Goal: Answer question/provide support: Share knowledge or assist other users

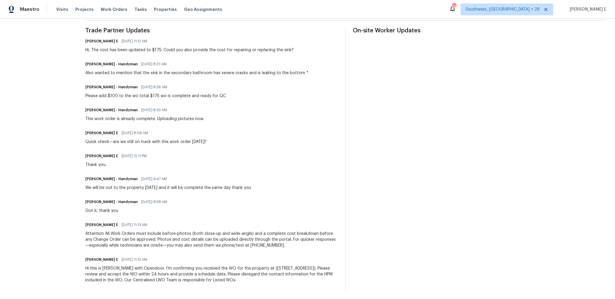
scroll to position [173, 0]
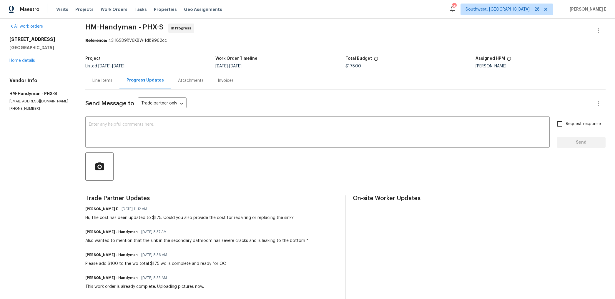
click at [212, 126] on textarea at bounding box center [318, 132] width 458 height 21
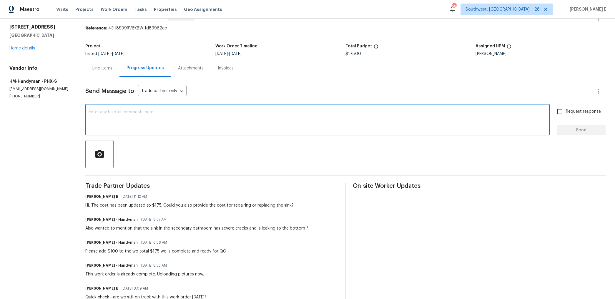
scroll to position [0, 0]
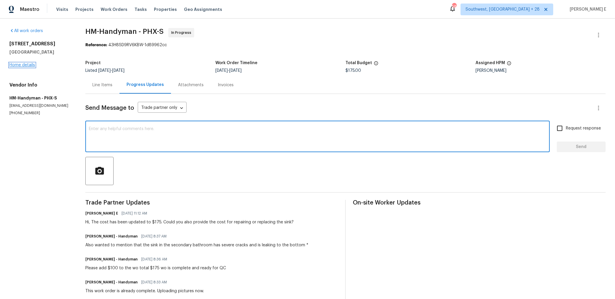
click at [32, 63] on link "Home details" at bounding box center [22, 65] width 26 height 4
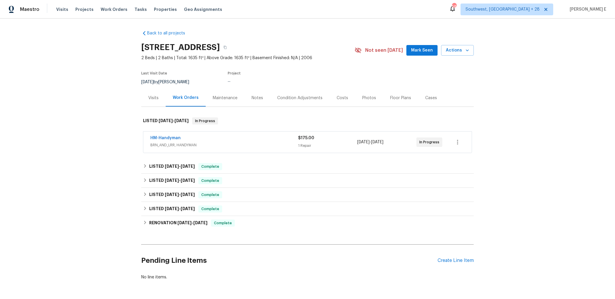
scroll to position [14, 0]
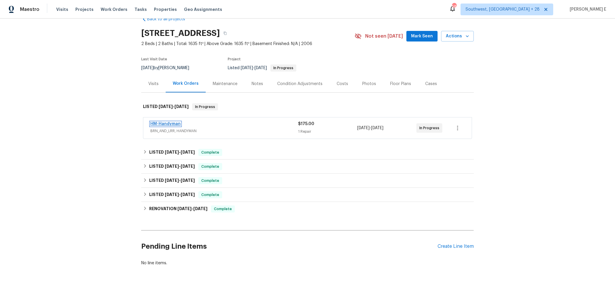
click at [177, 124] on link "HM-Handyman" at bounding box center [165, 124] width 30 height 4
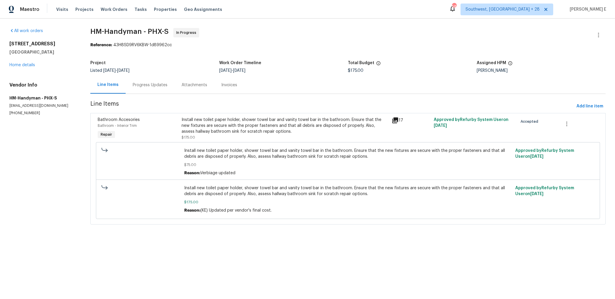
click at [147, 87] on div "Progress Updates" at bounding box center [150, 85] width 35 height 6
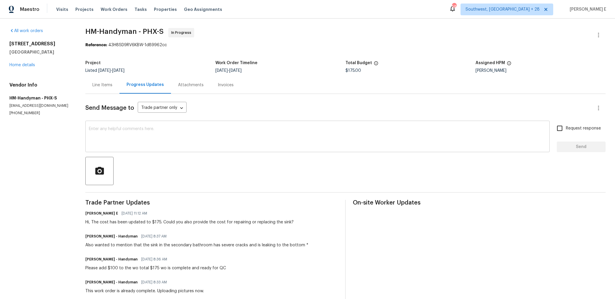
click at [365, 134] on textarea at bounding box center [318, 137] width 458 height 21
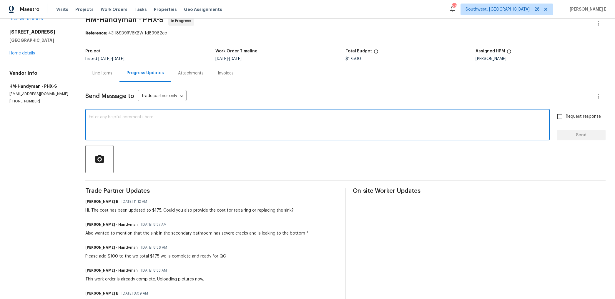
scroll to position [12, 0]
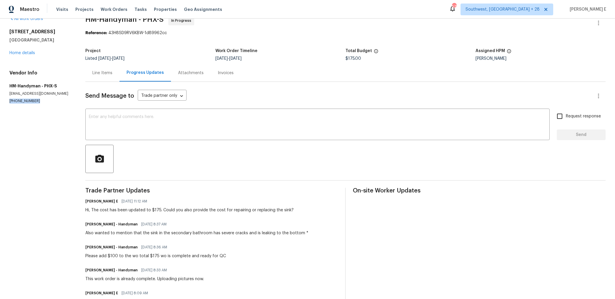
drag, startPoint x: 8, startPoint y: 102, endPoint x: 47, endPoint y: 102, distance: 38.3
click at [47, 102] on div "All work orders 13049 W Redbird Rd Peoria, AZ 85383 Home details Vendor Info HM…" at bounding box center [307, 232] width 615 height 453
copy p "(817) 526-5400"
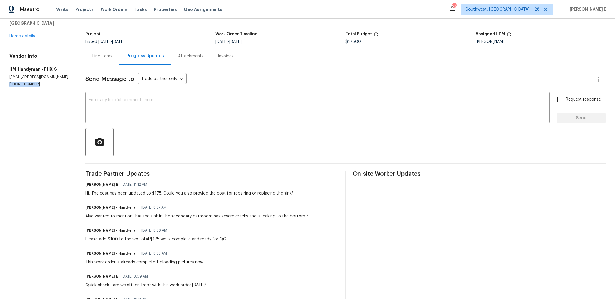
scroll to position [0, 0]
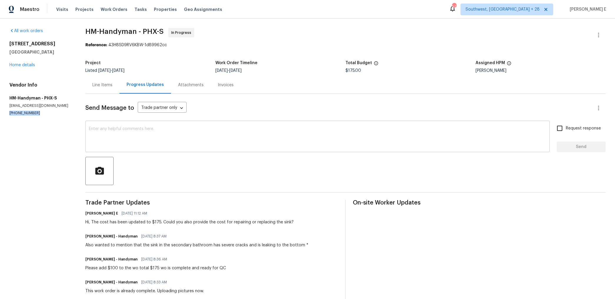
click at [232, 146] on textarea at bounding box center [318, 137] width 458 height 21
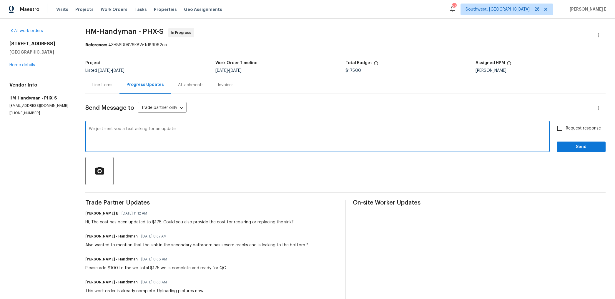
paste textarea "repairing the sink with epoxy or replacing it?"
click at [175, 130] on textarea "We just sent you a text asking for an update repairing the sink with epoxy or r…" at bounding box center [318, 137] width 458 height 21
click at [106, 129] on textarea "We just sent you a text asking for an update for repairing the sink with epoxy …" at bounding box center [318, 137] width 458 height 21
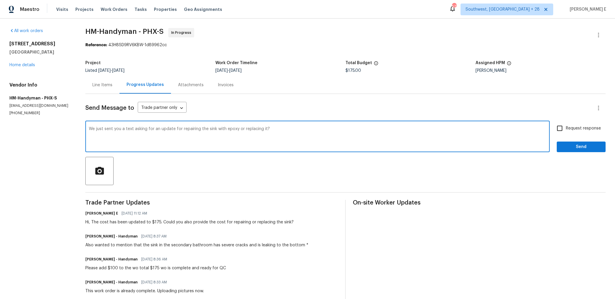
paste textarea "requesting an update on repairing the sink with epoxy or replacing it."
drag, startPoint x: 183, startPoint y: 130, endPoint x: 183, endPoint y: 168, distance: 38.6
click at [183, 133] on textarea "We just sent you a text requesting an update on repairing the sink with epoxy o…" at bounding box center [318, 137] width 458 height 21
click at [183, 134] on textarea "We just sent you a text requesting an update on repairing the sink with epoxy o…" at bounding box center [318, 137] width 458 height 21
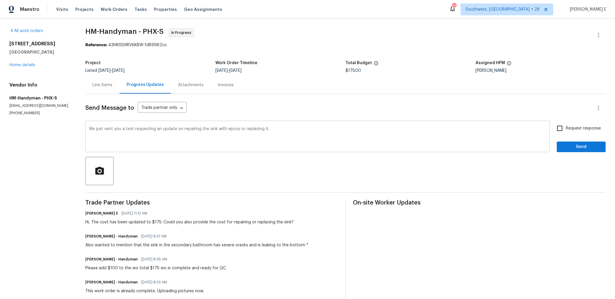
click at [183, 126] on div "We just sent you a text requesting an update on repairing the sink with epoxy o…" at bounding box center [317, 137] width 465 height 30
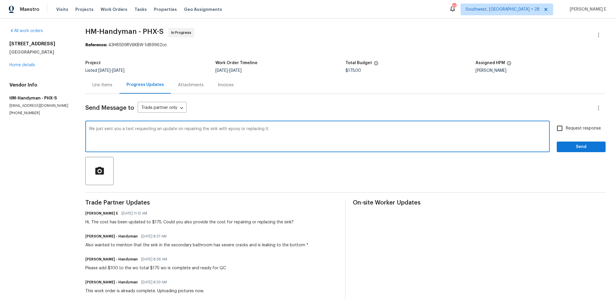
drag, startPoint x: 183, startPoint y: 128, endPoint x: 196, endPoint y: 178, distance: 51.7
click at [183, 130] on textarea "We just sent you a text requesting an update on repairing the sink with epoxy o…" at bounding box center [318, 137] width 458 height 21
type textarea "We just sent you a text requesting an update on the cost for repairing the sink…"
click at [575, 130] on span "Request response" at bounding box center [583, 128] width 35 height 6
click at [566, 130] on input "Request response" at bounding box center [560, 128] width 12 height 12
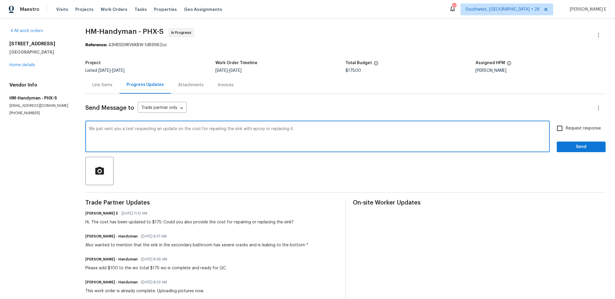
checkbox input "true"
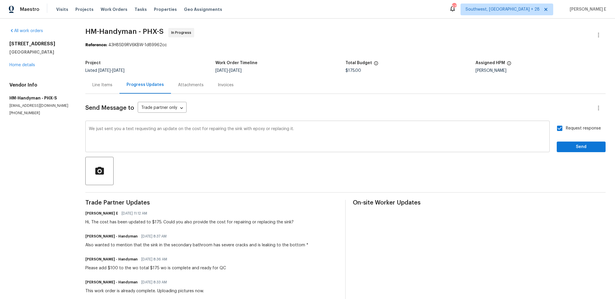
click at [305, 127] on textarea "We just sent you a text requesting an update on the cost for repairing the sink…" at bounding box center [318, 137] width 458 height 21
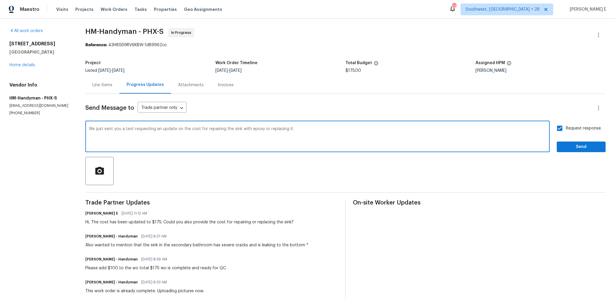
click at [297, 134] on textarea "We just sent you a text requesting an update on the cost for repairing the sink…" at bounding box center [318, 137] width 458 height 21
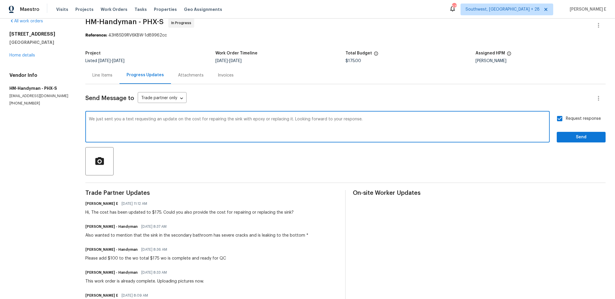
scroll to position [13, 0]
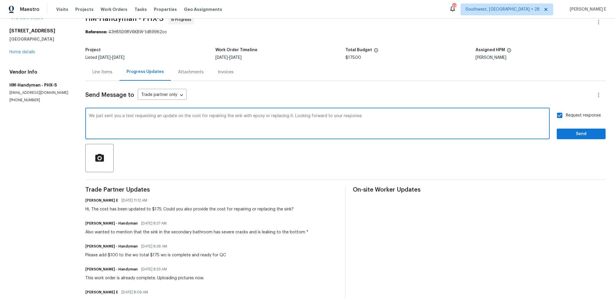
type textarea "We just sent you a text requesting an update on the cost for repairing the sink…"
click at [574, 133] on span "Send" at bounding box center [581, 133] width 39 height 7
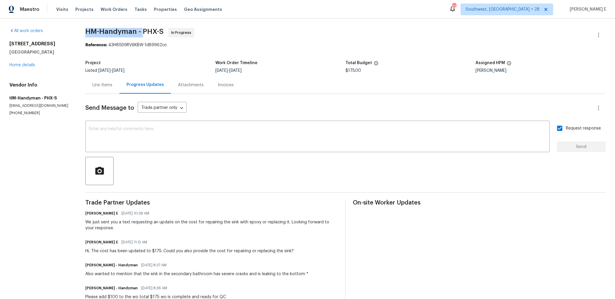
drag, startPoint x: 87, startPoint y: 35, endPoint x: 143, endPoint y: 30, distance: 56.8
click at [143, 30] on div "All work orders 13049 W Redbird Rd Peoria, AZ 85383 Home details Vendor Info HM…" at bounding box center [307, 260] width 615 height 482
copy span "HM-Handyman -"
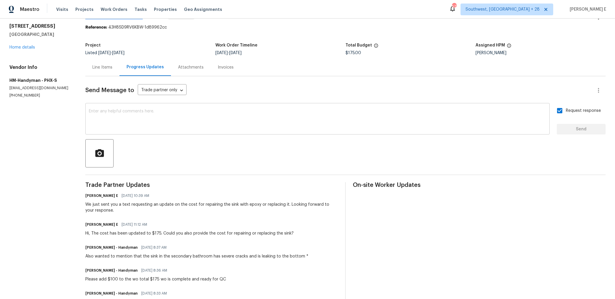
scroll to position [19, 0]
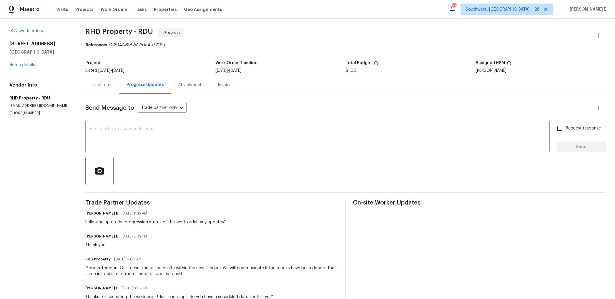
click at [91, 87] on div "Line Items" at bounding box center [102, 84] width 34 height 17
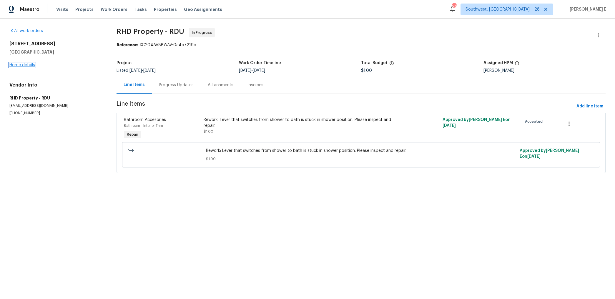
click at [21, 66] on link "Home details" at bounding box center [22, 65] width 26 height 4
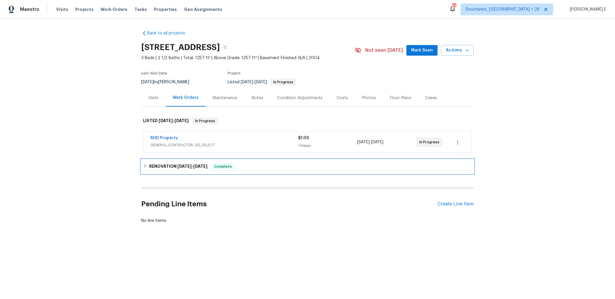
click at [179, 163] on h6 "RENOVATION 9/11/25 - 9/29/25" at bounding box center [178, 166] width 58 height 7
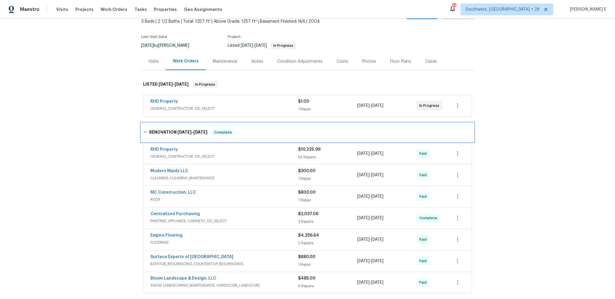
scroll to position [52, 0]
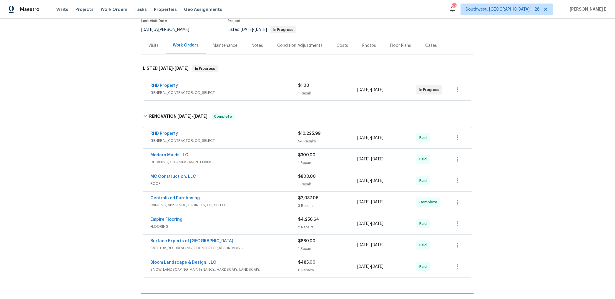
click at [188, 131] on div "RHD Property" at bounding box center [224, 134] width 148 height 7
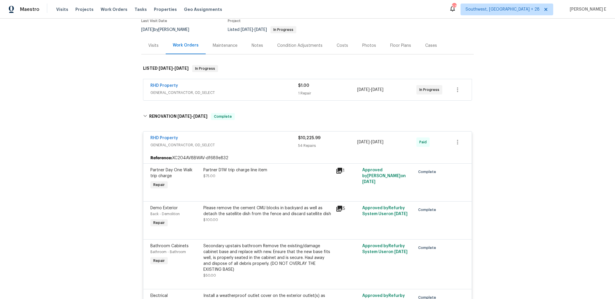
scroll to position [421, 0]
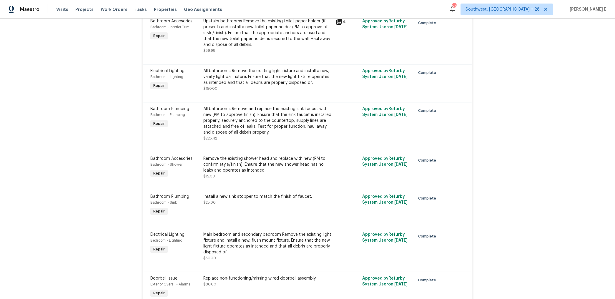
click at [231, 166] on div "Remove the existing shower head and replace with new (PM to confirm style/finis…" at bounding box center [267, 165] width 129 height 18
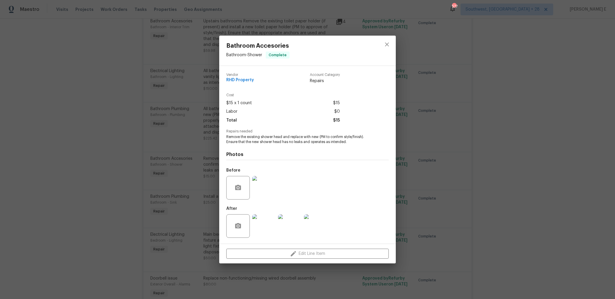
click at [170, 121] on div "Bathroom Accesories Bathroom - Shower Complete Vendor RHD Property Account Cate…" at bounding box center [307, 149] width 615 height 299
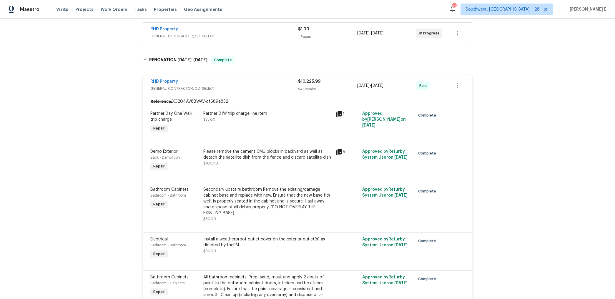
scroll to position [0, 0]
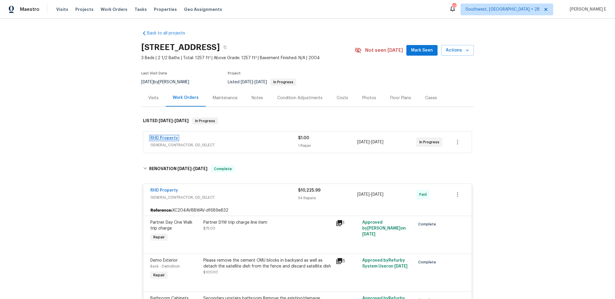
click at [164, 140] on link "RHD Property" at bounding box center [164, 138] width 28 height 4
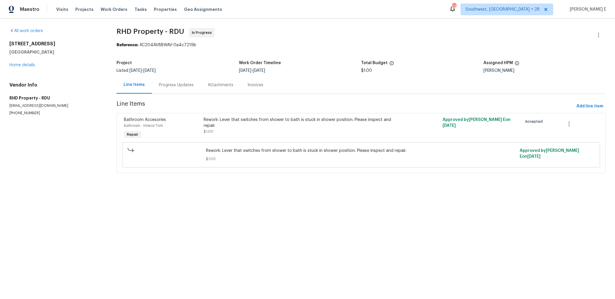
click at [169, 88] on div "Progress Updates" at bounding box center [176, 85] width 35 height 6
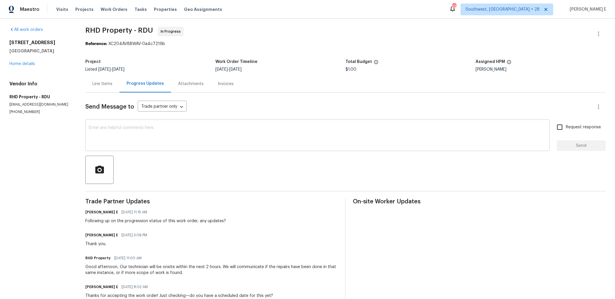
scroll to position [2, 0]
click at [178, 139] on textarea at bounding box center [318, 135] width 458 height 21
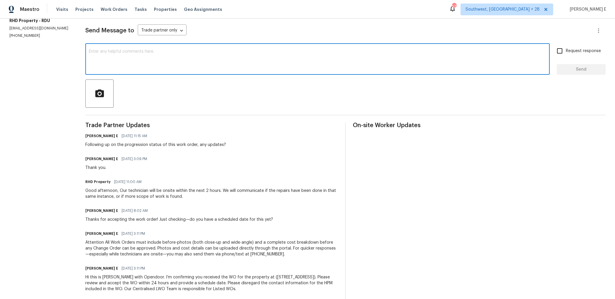
scroll to position [77, 0]
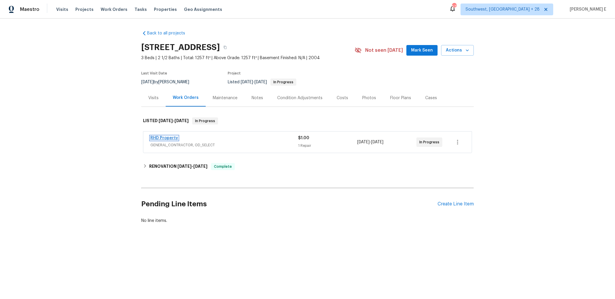
click at [155, 138] on link "RHD Property" at bounding box center [164, 138] width 28 height 4
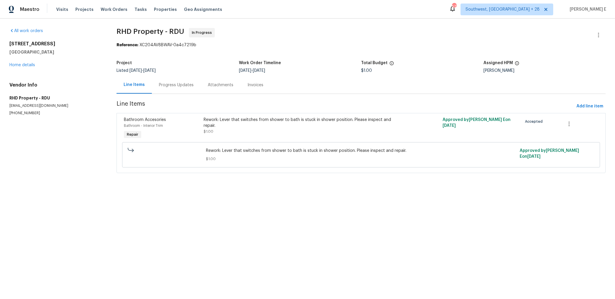
click at [175, 91] on div "Progress Updates" at bounding box center [176, 84] width 49 height 17
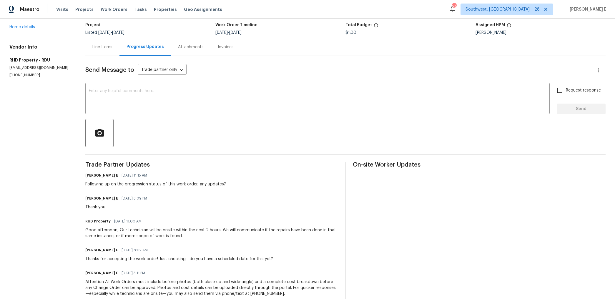
scroll to position [52, 0]
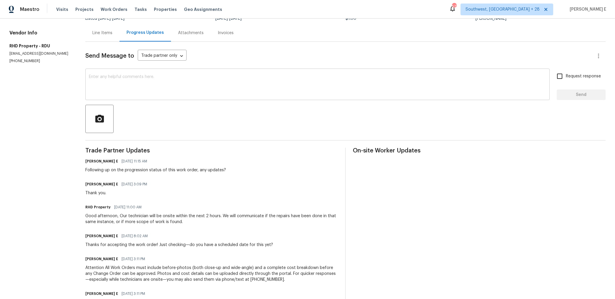
click at [207, 83] on textarea at bounding box center [318, 85] width 458 height 21
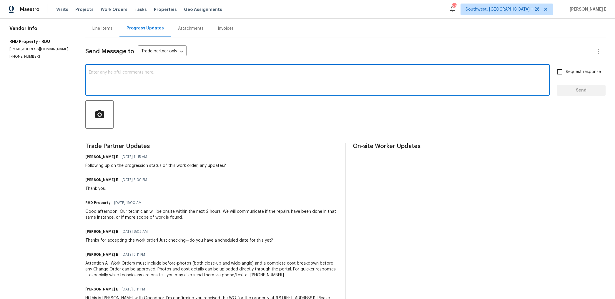
scroll to position [0, 0]
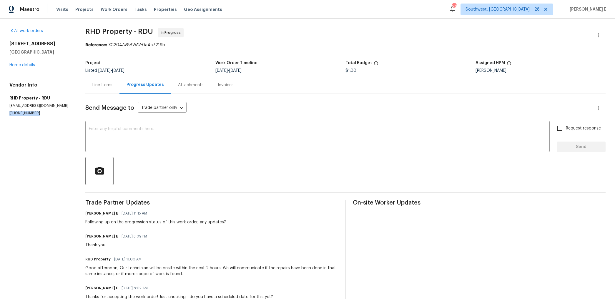
drag, startPoint x: 8, startPoint y: 112, endPoint x: 48, endPoint y: 115, distance: 39.6
click at [48, 115] on div "All work orders 310 Peachtree Pl Durham, NC 27701 Home details Vendor Info RHD …" at bounding box center [307, 202] width 615 height 367
copy p "(919) 424-7516"
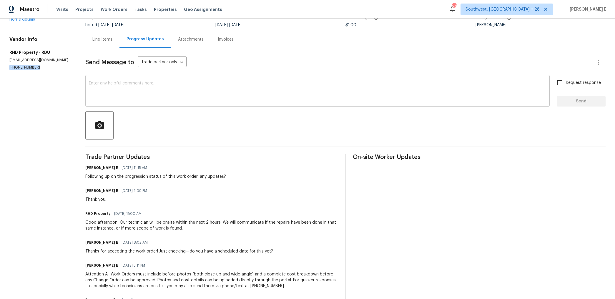
scroll to position [45, 0]
click at [207, 96] on textarea at bounding box center [318, 92] width 458 height 21
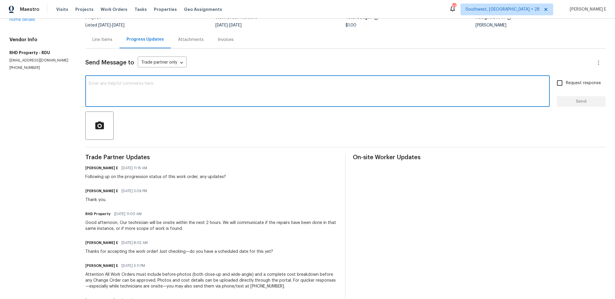
paste textarea "We just sent you a text requesting an update on repairing the sink with epoxy o…"
drag, startPoint x: 183, startPoint y: 84, endPoint x: 195, endPoint y: 139, distance: 56.1
click at [186, 99] on textarea "We just sent you a text requesting an update on repairing the sink with epoxy o…" at bounding box center [318, 92] width 458 height 21
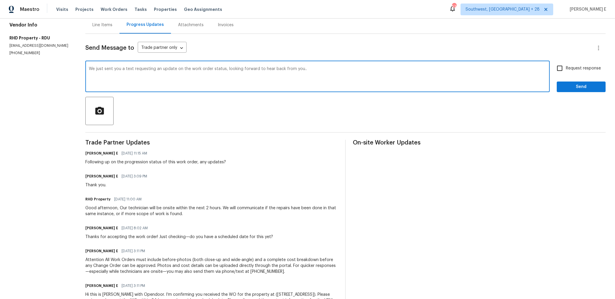
scroll to position [59, 0]
type textarea "We just sent you a text requesting an update on the work order status, looking …"
click at [571, 71] on span "Request response" at bounding box center [583, 69] width 35 height 6
click at [566, 71] on input "Request response" at bounding box center [560, 69] width 12 height 12
checkbox input "true"
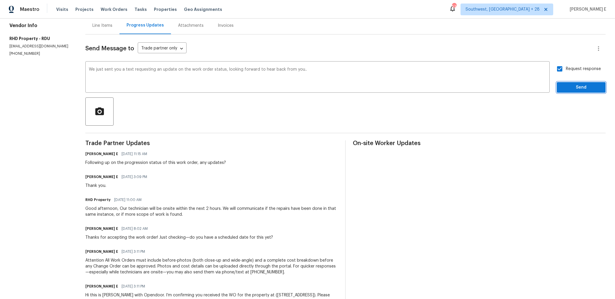
click at [567, 88] on span "Send" at bounding box center [581, 87] width 39 height 7
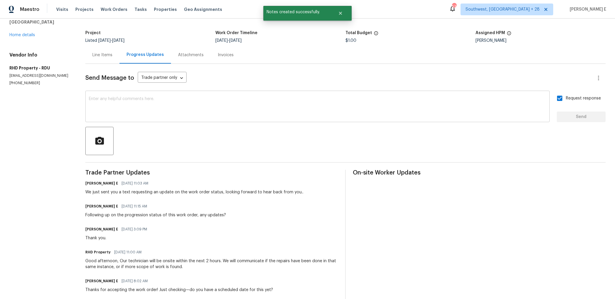
scroll to position [0, 0]
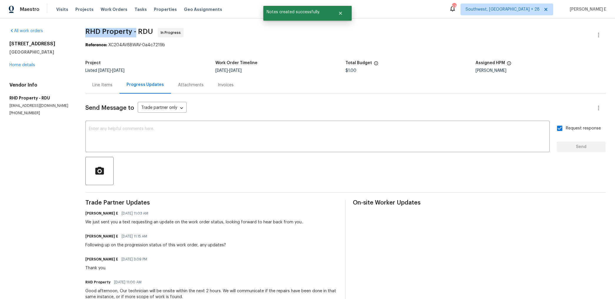
drag, startPoint x: 87, startPoint y: 32, endPoint x: 138, endPoint y: 33, distance: 51.2
click at [138, 33] on div "All work orders 310 Peachtree Pl Durham, NC 27701 Home details Vendor Info RHD …" at bounding box center [307, 214] width 615 height 390
copy span "RHD Property -"
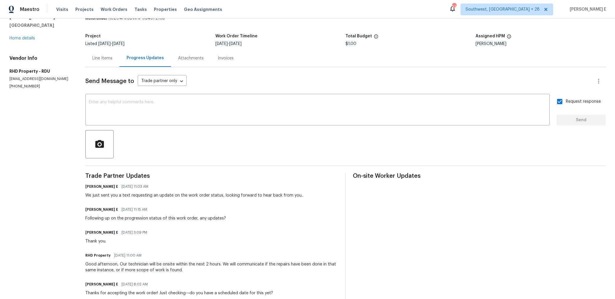
scroll to position [28, 0]
click at [225, 213] on div "Keerthana E 10/06/2025 11:15 AM Following up on the progression status of this …" at bounding box center [211, 212] width 253 height 16
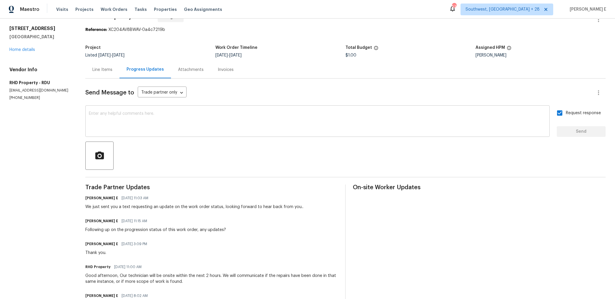
scroll to position [0, 0]
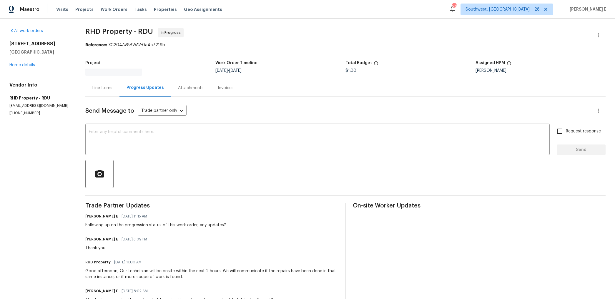
click at [112, 85] on div "Line Items" at bounding box center [102, 88] width 20 height 6
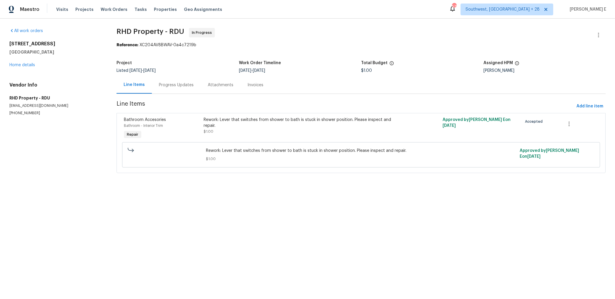
click at [256, 95] on section "RHD Property - RDU In Progress Reference: XC204AV8BWAV-0a4c7219b Project Listed…" at bounding box center [361, 104] width 489 height 152
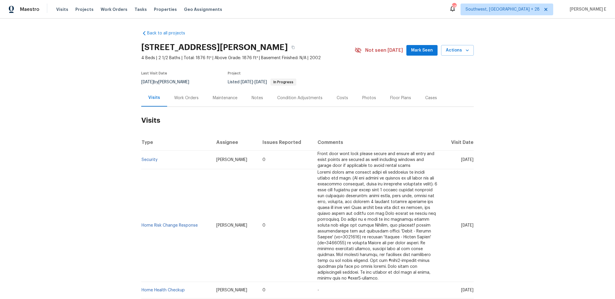
click at [180, 93] on div "Work Orders" at bounding box center [186, 97] width 39 height 17
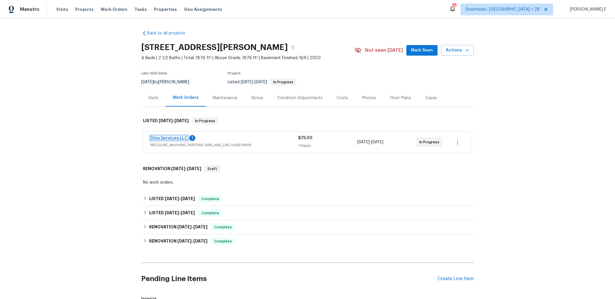
click at [171, 138] on link "Dino Services LLC" at bounding box center [168, 138] width 37 height 4
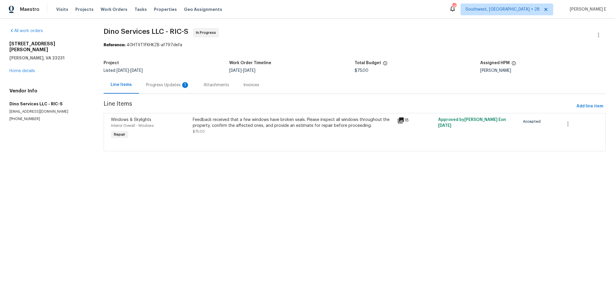
click at [166, 82] on div "Progress Updates 1" at bounding box center [168, 84] width 58 height 17
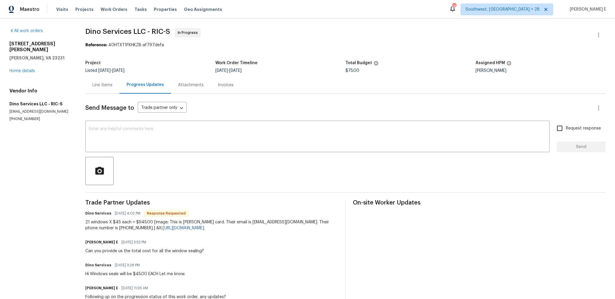
click at [108, 87] on div "Line Items" at bounding box center [102, 85] width 20 height 6
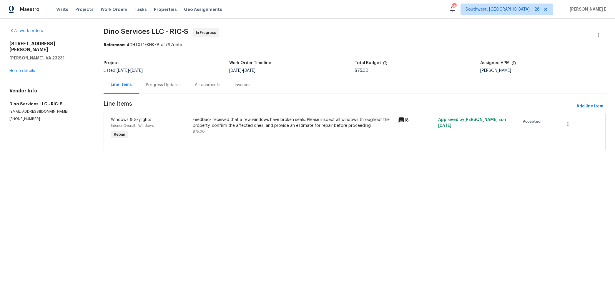
click at [260, 124] on div "Feedback received that a few windows have broken seals. Please inspect all wind…" at bounding box center [293, 123] width 201 height 12
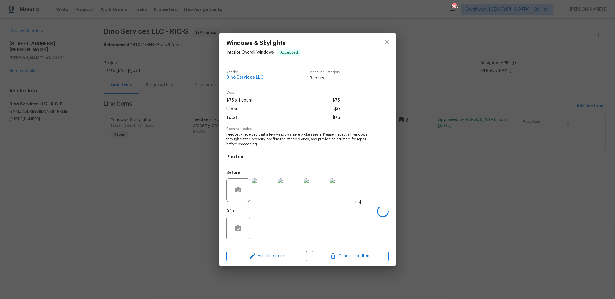
click at [260, 186] on img at bounding box center [264, 190] width 24 height 24
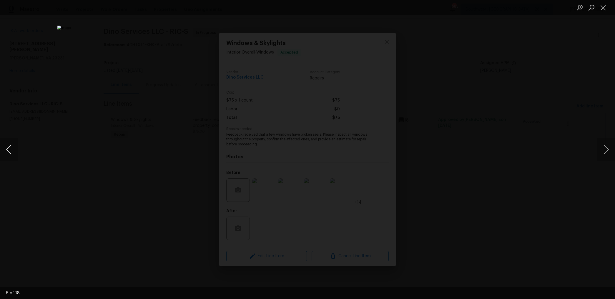
click at [9, 155] on button "Previous image" at bounding box center [9, 150] width 18 height 24
click at [11, 149] on button "Previous image" at bounding box center [9, 150] width 18 height 24
click at [515, 81] on div "Lightbox" at bounding box center [307, 149] width 615 height 299
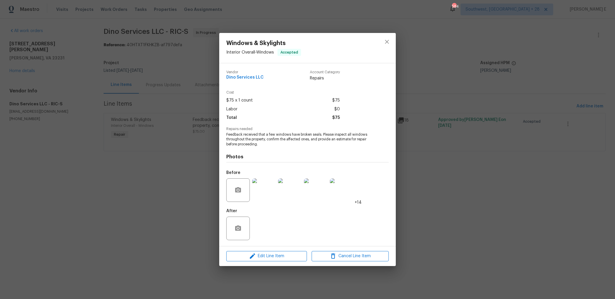
click at [515, 81] on div "Lightbox" at bounding box center [307, 149] width 615 height 299
click at [515, 81] on div "Windows & Skylights Interior Overall - Windows Accepted Vendor Dino Services LL…" at bounding box center [307, 149] width 615 height 299
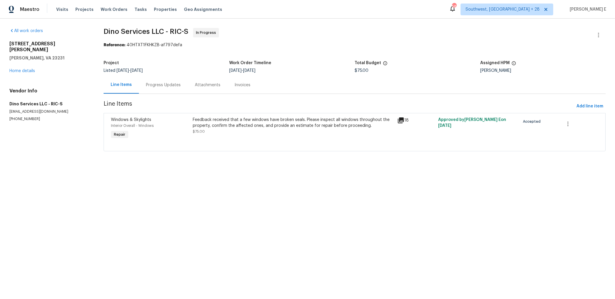
click at [172, 91] on div "Progress Updates" at bounding box center [163, 84] width 49 height 17
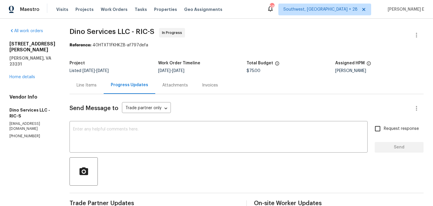
click at [82, 86] on div "Line Items" at bounding box center [87, 85] width 20 height 6
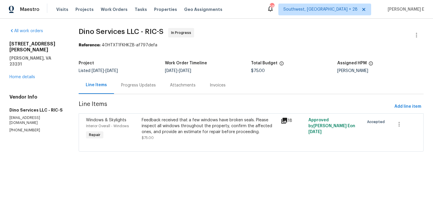
click at [148, 82] on div "Progress Updates" at bounding box center [138, 85] width 35 height 6
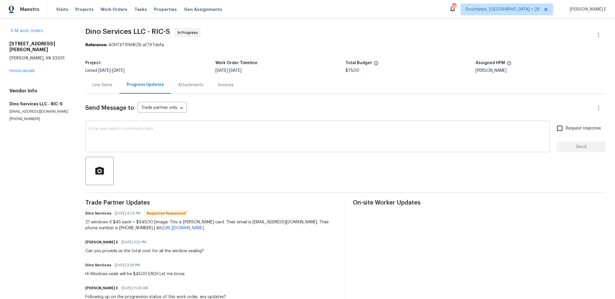
click at [364, 137] on textarea at bounding box center [318, 137] width 458 height 21
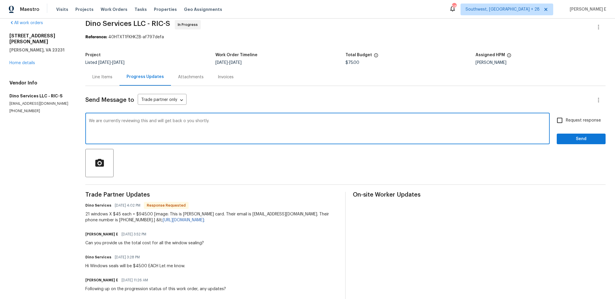
scroll to position [12, 0]
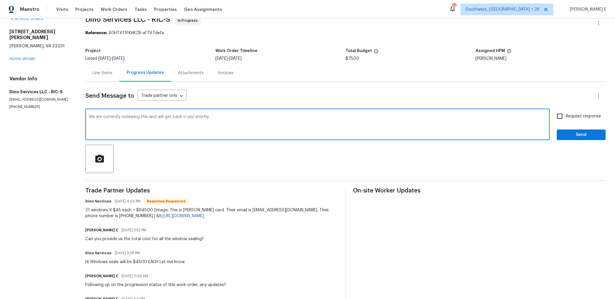
click at [186, 117] on textarea "We are currently reviewing this and will get back o you shortly." at bounding box center [318, 125] width 458 height 21
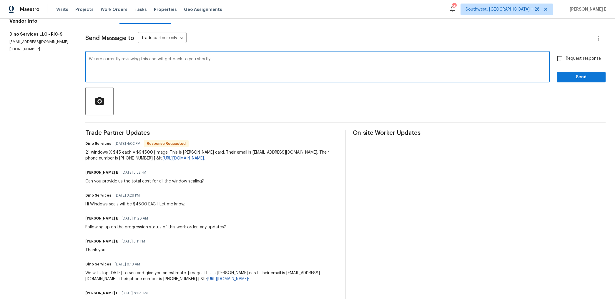
scroll to position [0, 0]
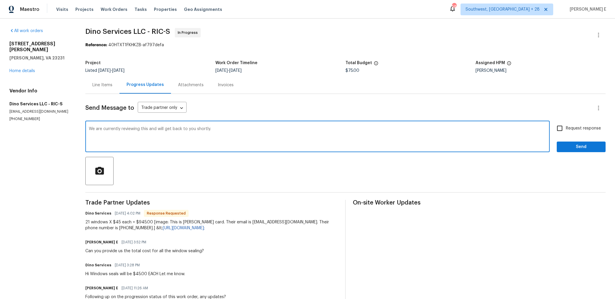
type textarea "We are currently reviewing this and will get back to you shortly."
click at [565, 127] on input "Request response" at bounding box center [560, 128] width 12 height 12
checkbox input "true"
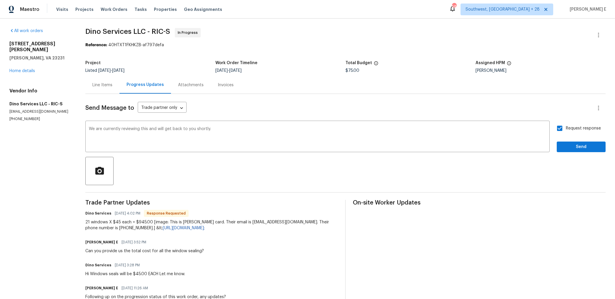
click at [569, 141] on div "Request response Send" at bounding box center [581, 137] width 49 height 30
click at [574, 145] on span "Send" at bounding box center [581, 146] width 39 height 7
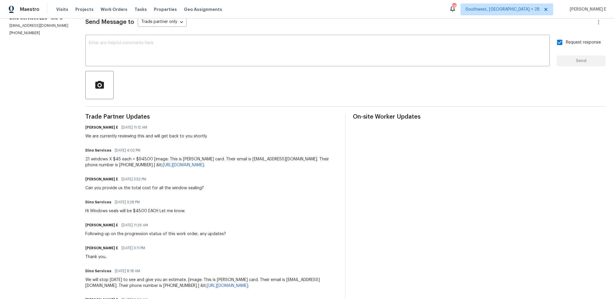
scroll to position [101, 0]
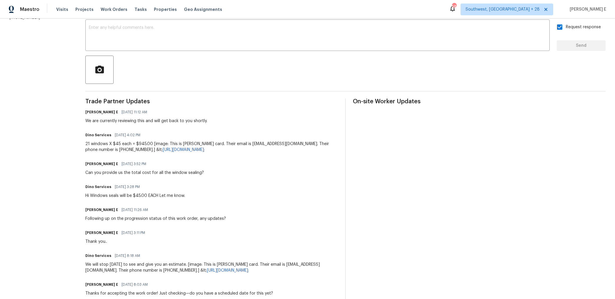
drag, startPoint x: 92, startPoint y: 196, endPoint x: 128, endPoint y: 196, distance: 35.6
click at [112, 196] on div "Hi Windows seals will be $45.00 EACH Let me know." at bounding box center [135, 196] width 100 height 6
click at [150, 202] on div "Trade Partner Updates Keerthana E 10/07/2025 11:12 AM We are currently reviewin…" at bounding box center [211, 236] width 253 height 274
drag, startPoint x: 92, startPoint y: 197, endPoint x: 162, endPoint y: 196, distance: 69.8
click at [162, 196] on div "Hi Windows seals will be $45.00 EACH Let me know." at bounding box center [135, 196] width 100 height 6
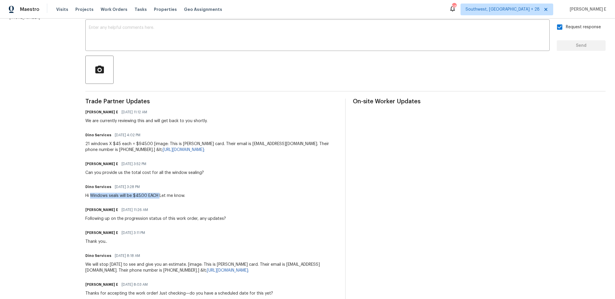
copy div "Windows seals will be $45.00 EACH"
drag, startPoint x: 87, startPoint y: 144, endPoint x: 153, endPoint y: 144, distance: 66.3
click at [153, 144] on div "21 windows X $45 each = $945.00 [image: This is Desiree Salcedo's card. Their e…" at bounding box center [211, 147] width 253 height 12
copy div "21 windows X $45 each = $945.00"
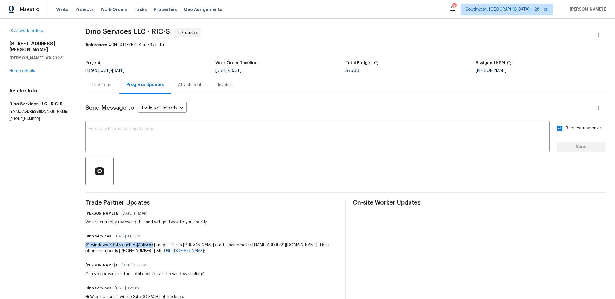
click at [97, 86] on div "Line Items" at bounding box center [102, 85] width 20 height 6
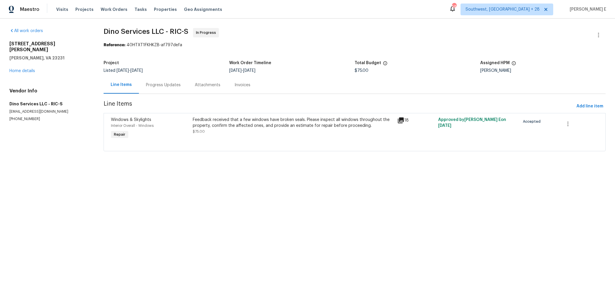
click at [193, 122] on div "Feedback received that a few windows have broken seals. Please inspect all wind…" at bounding box center [293, 128] width 205 height 27
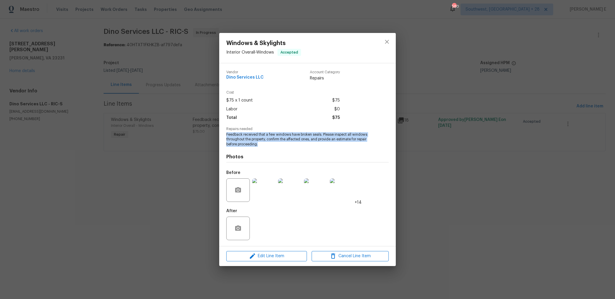
drag, startPoint x: 226, startPoint y: 134, endPoint x: 269, endPoint y: 144, distance: 43.7
click at [269, 144] on span "Feedback received that a few windows have broken seals. Please inspect all wind…" at bounding box center [299, 139] width 146 height 15
copy span "Feedback received that a few windows have broken seals. Please inspect all wind…"
click at [399, 112] on div "Windows & Skylights Interior Overall - Windows Accepted Vendor Dino Services LL…" at bounding box center [307, 149] width 615 height 299
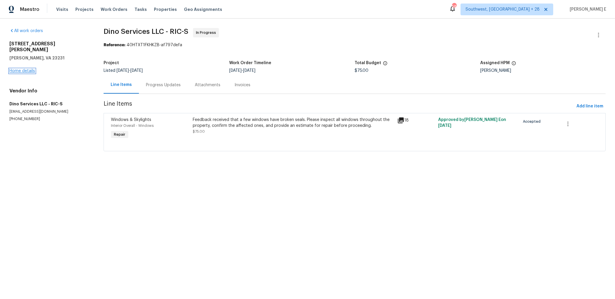
click at [16, 69] on link "Home details" at bounding box center [22, 71] width 26 height 4
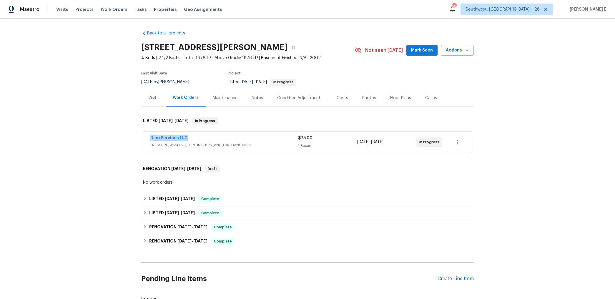
drag, startPoint x: 146, startPoint y: 139, endPoint x: 192, endPoint y: 138, distance: 45.6
click at [192, 138] on div "Dino Services LLC PRESSURE_WASHING, PAINTING, BRN_AND_LRR, HANDYMAN $75.00 1 Re…" at bounding box center [307, 142] width 329 height 21
copy link "Dino Services LLC"
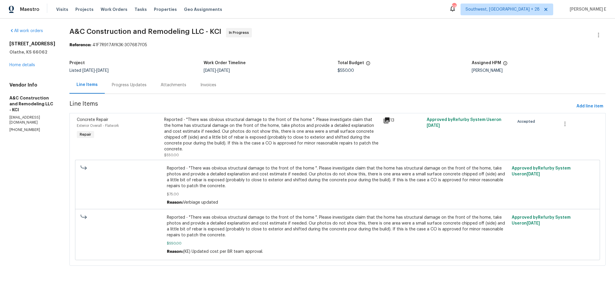
click at [147, 86] on div "Progress Updates" at bounding box center [129, 85] width 35 height 6
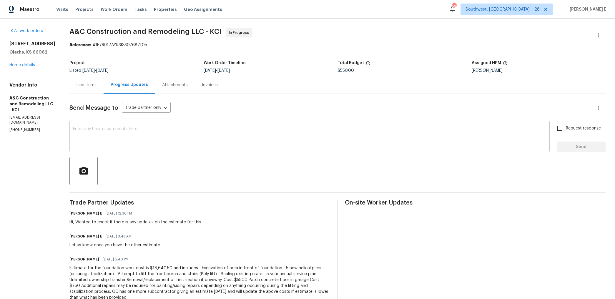
click at [337, 131] on textarea at bounding box center [309, 137] width 473 height 21
drag, startPoint x: 7, startPoint y: 43, endPoint x: 50, endPoint y: 54, distance: 44.5
copy div "[STREET_ADDRESS]"
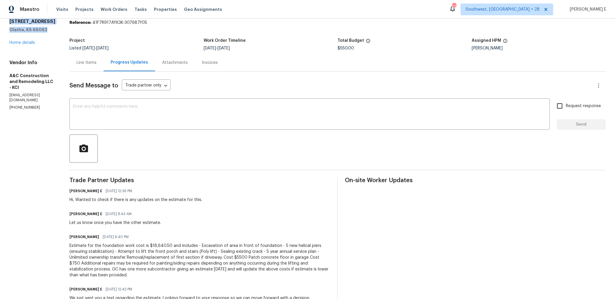
scroll to position [21, 0]
click at [377, 122] on textarea at bounding box center [309, 116] width 473 height 21
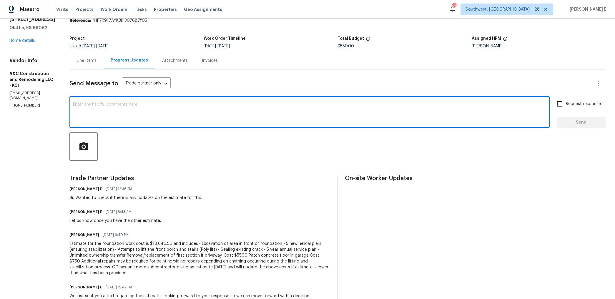
scroll to position [0, 0]
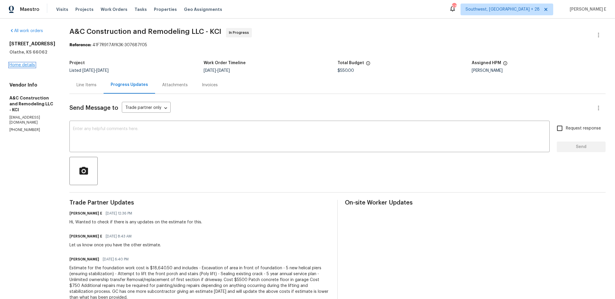
click at [19, 65] on link "Home details" at bounding box center [22, 65] width 26 height 4
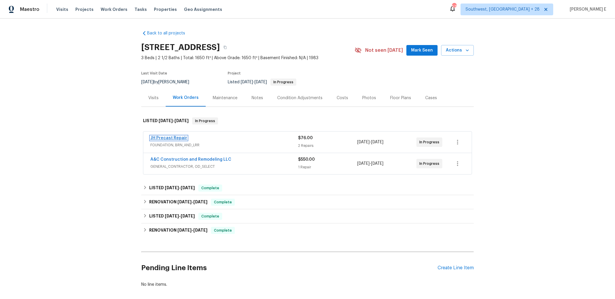
click at [166, 139] on link "JH Precast Repair" at bounding box center [168, 138] width 37 height 4
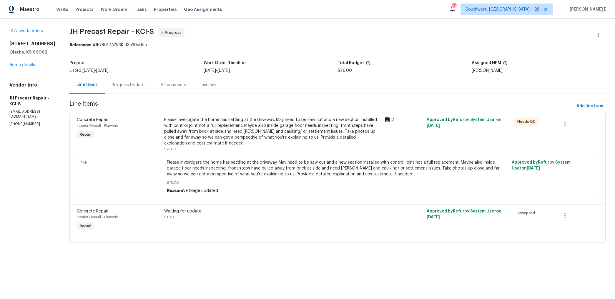
click at [134, 88] on div "Progress Updates" at bounding box center [129, 85] width 35 height 6
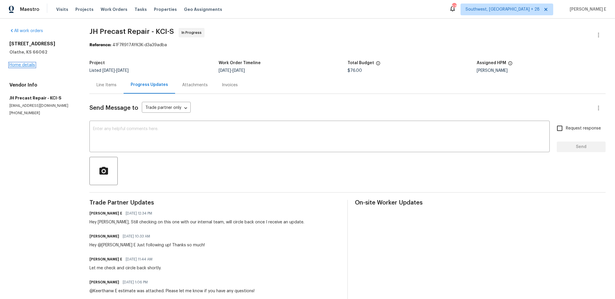
click at [29, 63] on link "Home details" at bounding box center [22, 65] width 26 height 4
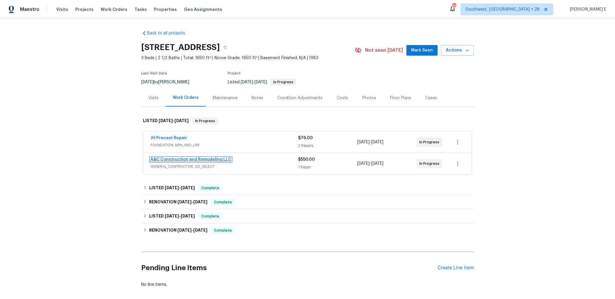
click at [170, 158] on link "A&C Construction and Remodeling LLC" at bounding box center [190, 160] width 81 height 4
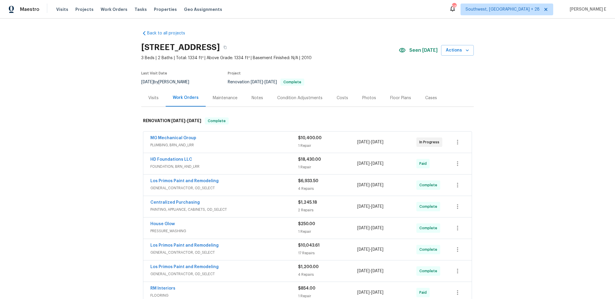
click at [221, 102] on div "Maintenance" at bounding box center [225, 97] width 39 height 17
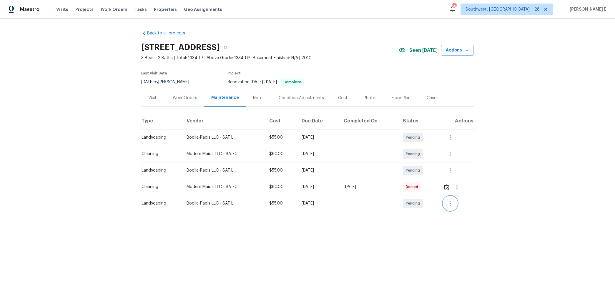
click at [453, 206] on icon "button" at bounding box center [450, 203] width 7 height 7
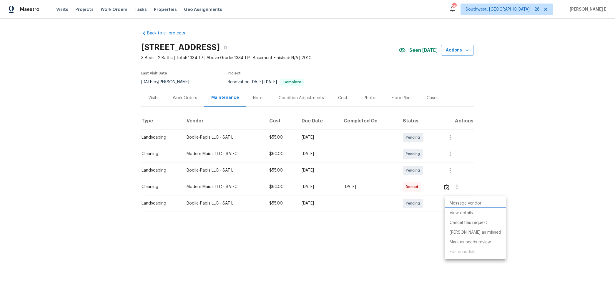
click at [451, 215] on li "View details" at bounding box center [475, 213] width 61 height 10
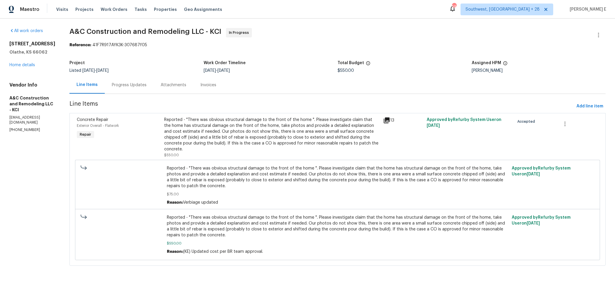
click at [109, 72] on span "[DATE]" at bounding box center [102, 71] width 12 height 4
click at [125, 79] on div "Progress Updates" at bounding box center [129, 84] width 49 height 17
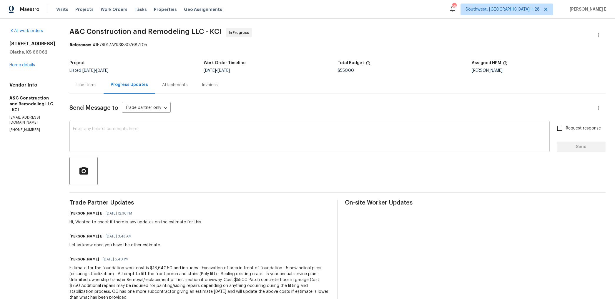
click at [191, 143] on textarea at bounding box center [309, 137] width 473 height 21
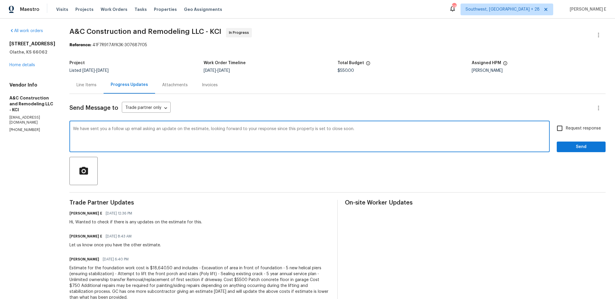
click at [346, 131] on textarea "We have sent you a follow up email asking an update on the estimate, looking fo…" at bounding box center [309, 137] width 473 height 21
paste textarea "’ve sent you a follow-up email requesting an update on the estimate. Looking fo…"
type textarea "We’ve sent you a follow-up email requesting an update on the estimate. Looking …"
click at [559, 130] on input "Request response" at bounding box center [560, 128] width 12 height 12
checkbox input "true"
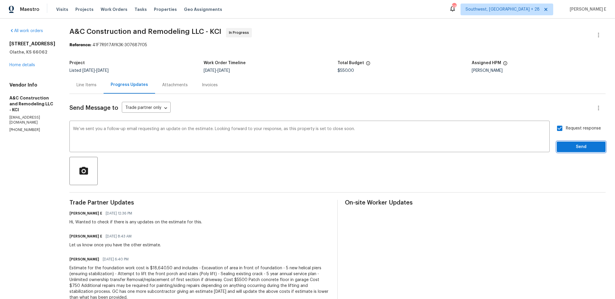
click at [563, 151] on button "Send" at bounding box center [581, 147] width 49 height 11
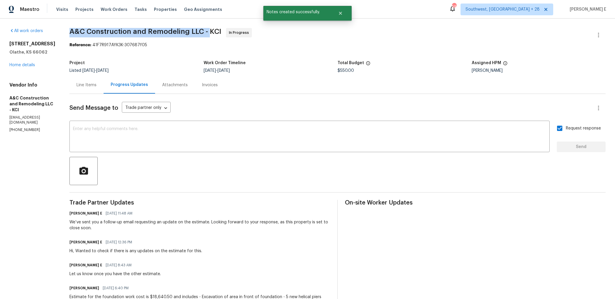
drag, startPoint x: 80, startPoint y: 31, endPoint x: 218, endPoint y: 32, distance: 137.2
click at [218, 32] on span "A&C Construction and Remodeling LLC - KCI" at bounding box center [145, 31] width 152 height 7
copy span "A&C Construction and Remodeling LLC -"
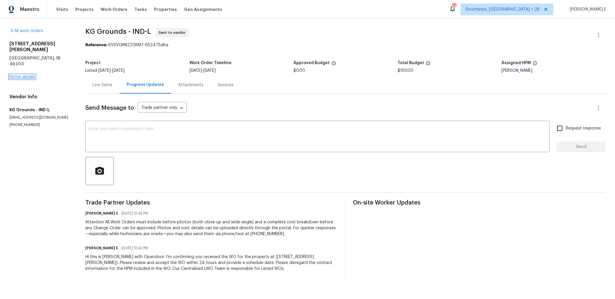
click at [27, 75] on link "Home details" at bounding box center [22, 77] width 26 height 4
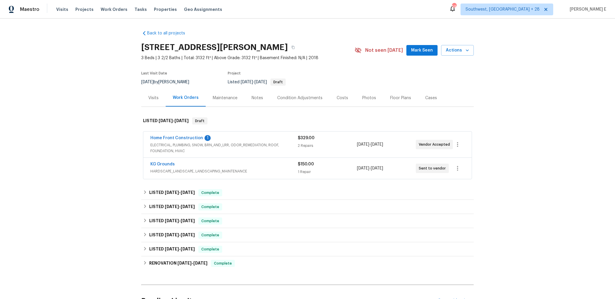
click at [234, 138] on div "Home Front Construction 1" at bounding box center [224, 138] width 148 height 7
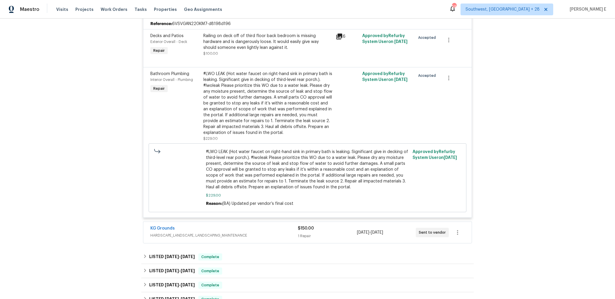
scroll to position [172, 0]
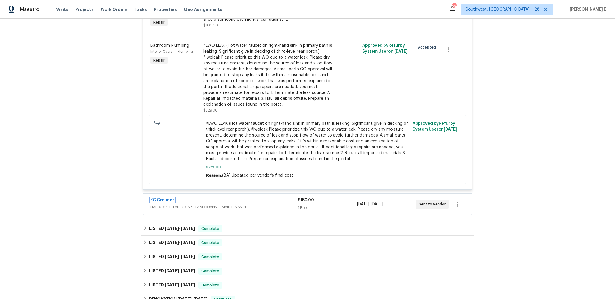
click at [163, 199] on link "KG Grounds" at bounding box center [162, 200] width 24 height 4
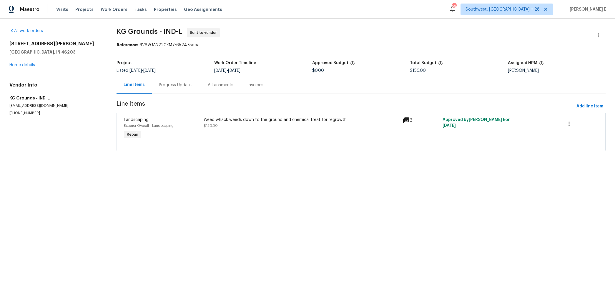
click at [250, 130] on div "Weed whack weeds down to the ground and chemical treat for regrowth. $150.00" at bounding box center [301, 128] width 199 height 27
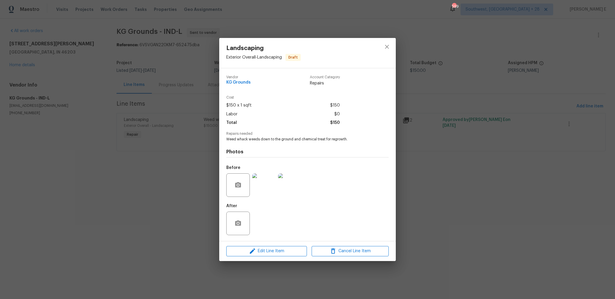
click at [271, 182] on img at bounding box center [264, 185] width 24 height 24
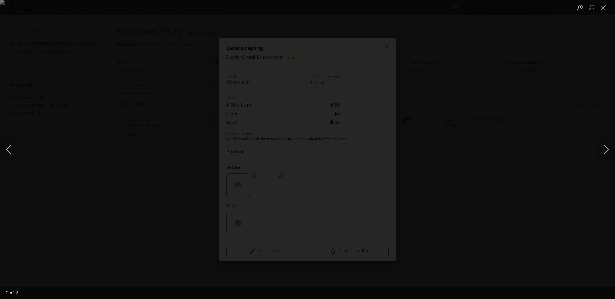
click at [581, 85] on div "Lightbox" at bounding box center [307, 149] width 615 height 299
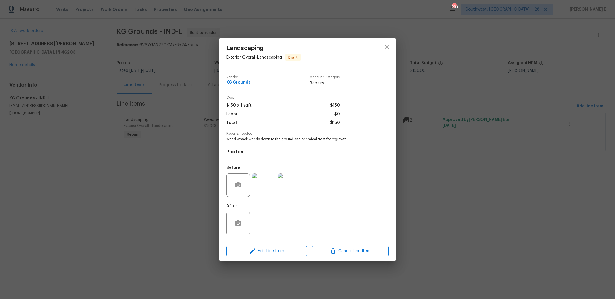
click at [581, 85] on div "Landscaping Exterior Overall - Landscaping Draft Vendor KG Grounds Account Cate…" at bounding box center [307, 149] width 615 height 299
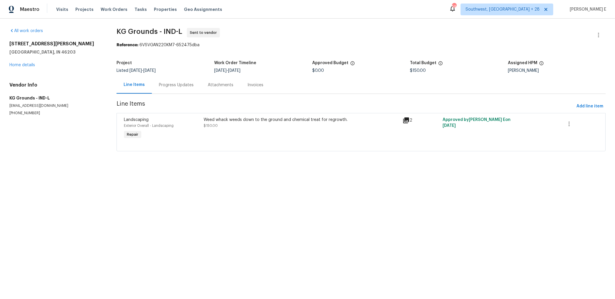
click at [172, 85] on div "Progress Updates" at bounding box center [176, 85] width 35 height 6
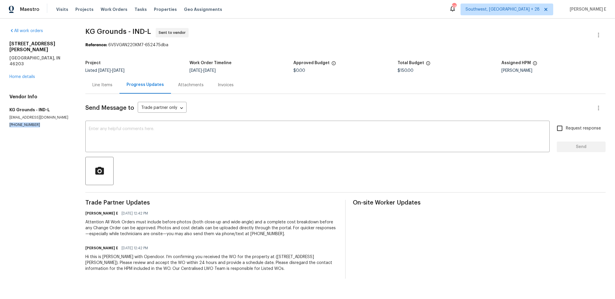
drag, startPoint x: 6, startPoint y: 115, endPoint x: 58, endPoint y: 114, distance: 51.8
click at [58, 114] on div "All work orders 917 Buchanan St Indianapolis, IN 46203 Home details Vendor Info…" at bounding box center [307, 154] width 615 height 270
copy p "(513) 276-2854"
click at [106, 126] on div "x ​" at bounding box center [317, 137] width 465 height 30
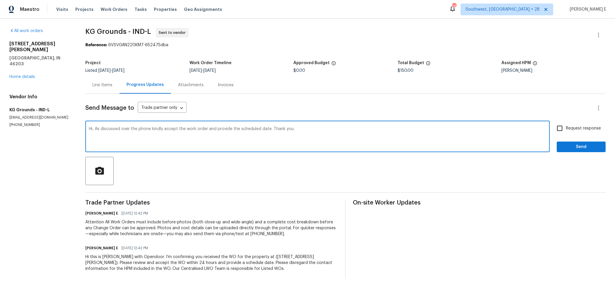
drag, startPoint x: 98, startPoint y: 130, endPoint x: 101, endPoint y: 155, distance: 25.0
click at [98, 140] on textarea "Hi, As discussed over the phone kindly accept the work order and provide the sc…" at bounding box center [318, 137] width 458 height 21
paste textarea ", please"
type textarea "Hi, As discussed over the phone, please accept the work order and provide the s…"
click at [585, 128] on span "Request response" at bounding box center [583, 128] width 35 height 6
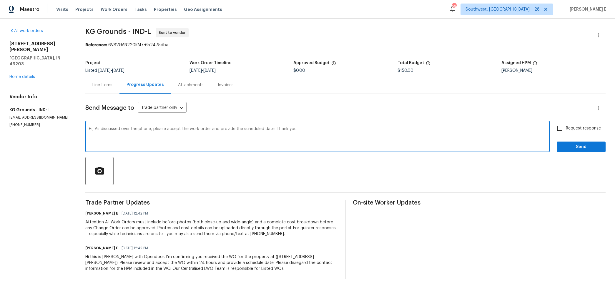
click at [566, 128] on input "Request response" at bounding box center [560, 128] width 12 height 12
checkbox input "true"
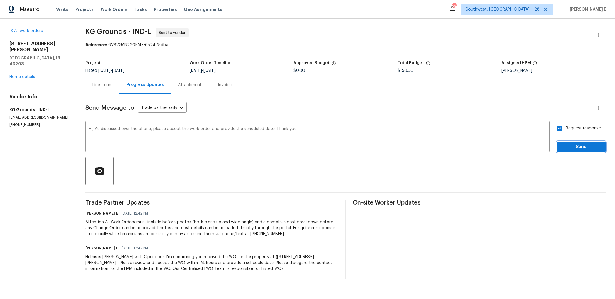
click at [575, 143] on button "Send" at bounding box center [581, 147] width 49 height 11
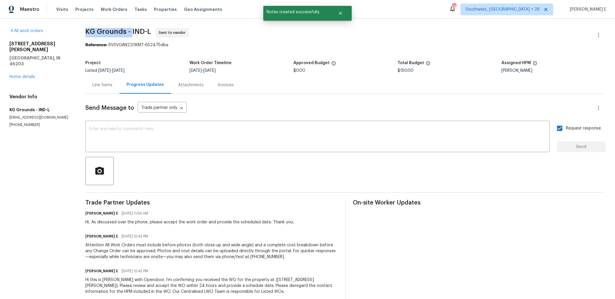
drag, startPoint x: 86, startPoint y: 32, endPoint x: 134, endPoint y: 30, distance: 48.3
click at [134, 30] on div "All work orders 917 Buchanan St Indianapolis, IN 46203 Home details Vendor Info…" at bounding box center [307, 165] width 615 height 293
copy span "KG Grounds -"
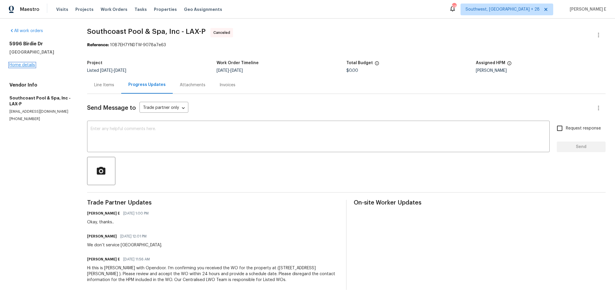
click at [26, 66] on link "Home details" at bounding box center [22, 65] width 26 height 4
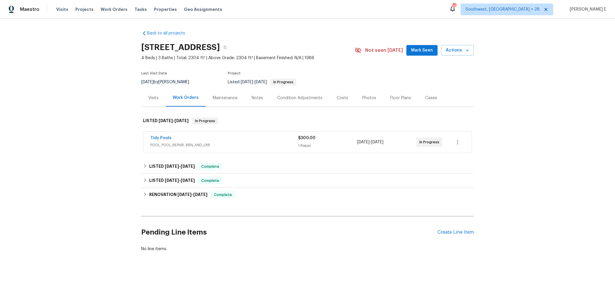
click at [165, 135] on span "Tidy Pools" at bounding box center [160, 138] width 21 height 6
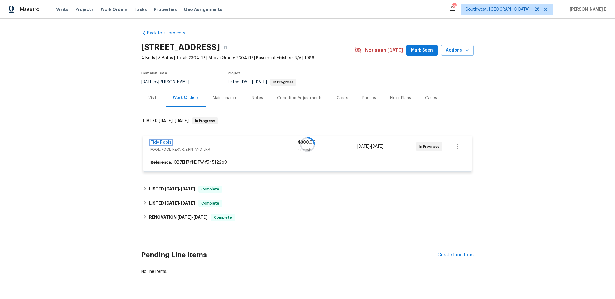
click at [159, 141] on link "Tidy Pools" at bounding box center [160, 142] width 21 height 4
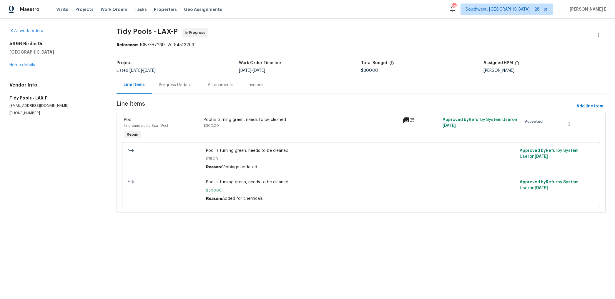
click at [180, 89] on div "Progress Updates" at bounding box center [176, 84] width 49 height 17
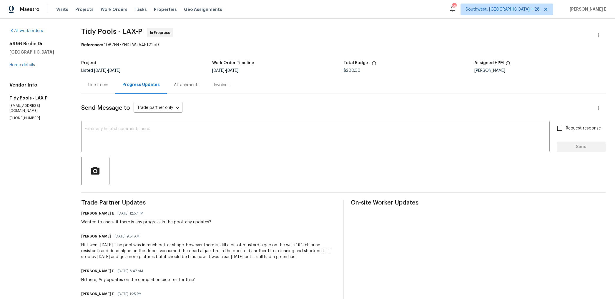
click at [108, 86] on div "Line Items" at bounding box center [98, 84] width 34 height 17
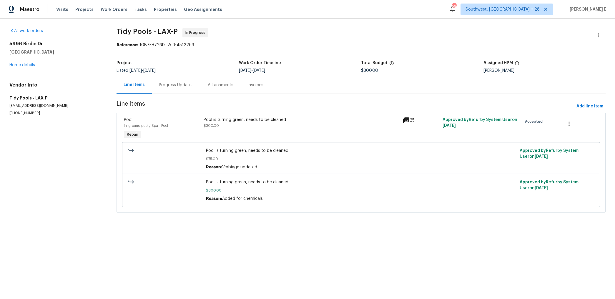
click at [186, 90] on div "Progress Updates" at bounding box center [176, 84] width 49 height 17
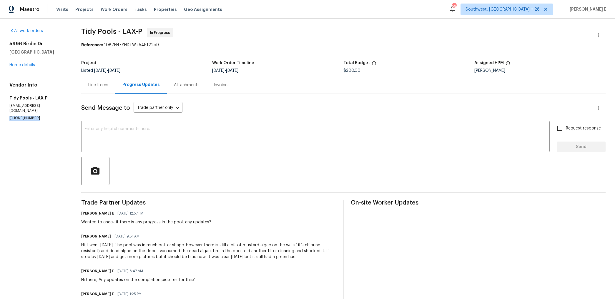
drag, startPoint x: 8, startPoint y: 114, endPoint x: 46, endPoint y: 114, distance: 38.0
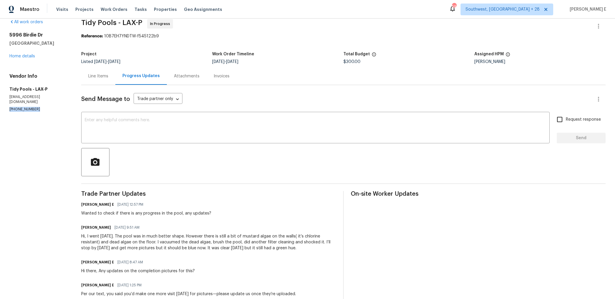
scroll to position [10, 0]
copy p "(310) 927-9567"
click at [367, 137] on textarea at bounding box center [316, 127] width 462 height 21
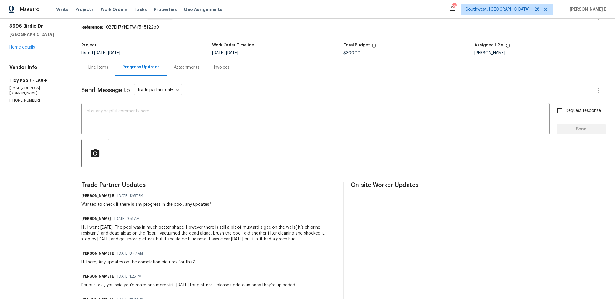
scroll to position [0, 0]
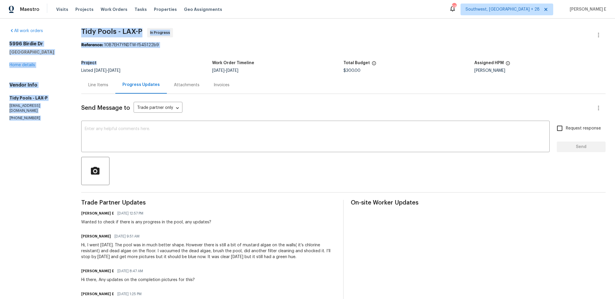
drag, startPoint x: 66, startPoint y: 48, endPoint x: 93, endPoint y: 55, distance: 27.6
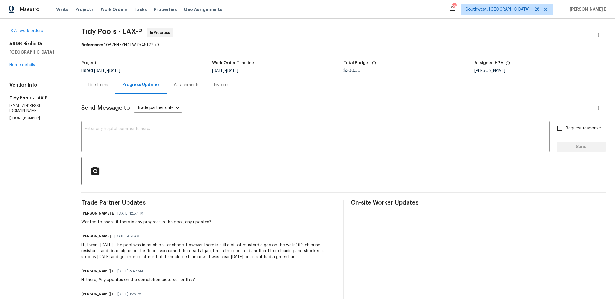
click at [19, 51] on h5 "La Verne, CA 91750" at bounding box center [38, 52] width 58 height 6
click at [19, 50] on h5 "La Verne, CA 91750" at bounding box center [38, 52] width 58 height 6
drag, startPoint x: 9, startPoint y: 43, endPoint x: 53, endPoint y: 57, distance: 46.2
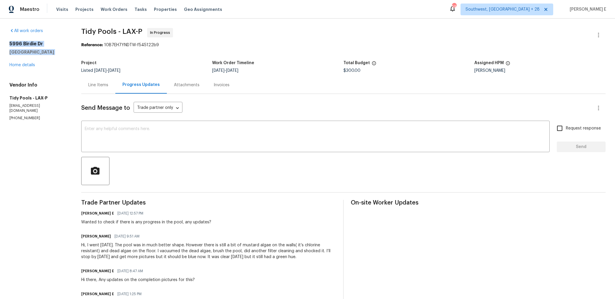
click at [53, 57] on div "5996 Birdie Dr La Verne, CA 91750 Home details" at bounding box center [38, 54] width 58 height 27
copy div "5996 Birdie Dr La Verne, CA 91750"
click at [231, 133] on textarea at bounding box center [316, 137] width 462 height 21
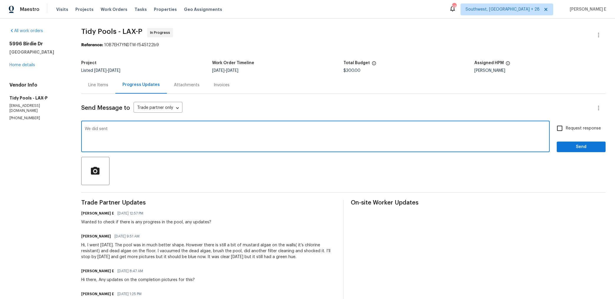
drag, startPoint x: 93, startPoint y: 129, endPoint x: 120, endPoint y: 170, distance: 49.7
click at [97, 139] on textarea "We did sent" at bounding box center [316, 137] width 462 height 21
type textarea "We just texted you on this one for the current status of the pool, hoping to he…"
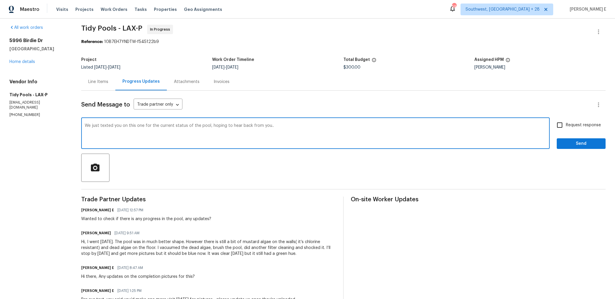
scroll to position [4, 0]
click at [580, 124] on span "Request response" at bounding box center [583, 125] width 35 height 6
click at [566, 124] on input "Request response" at bounding box center [560, 125] width 12 height 12
checkbox input "true"
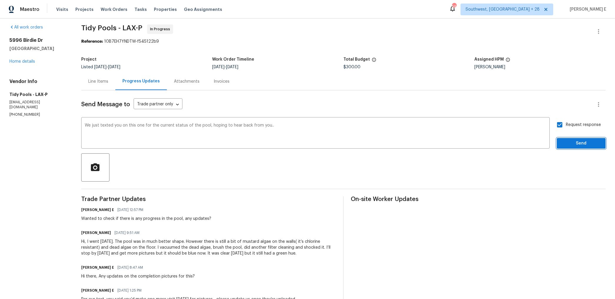
click at [566, 147] on span "Send" at bounding box center [581, 143] width 39 height 7
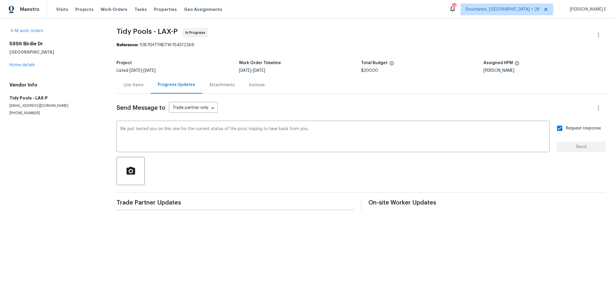
scroll to position [0, 0]
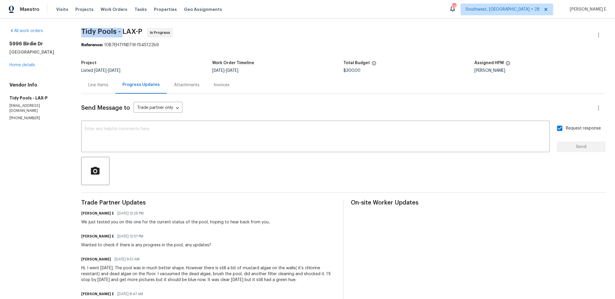
drag, startPoint x: 82, startPoint y: 34, endPoint x: 123, endPoint y: 33, distance: 40.6
click at [123, 33] on span "Tidy Pools - LAX-P" at bounding box center [111, 31] width 61 height 7
copy span "Tidy Pools -"
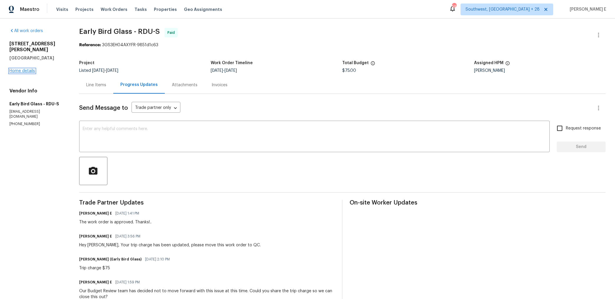
click at [27, 69] on link "Home details" at bounding box center [22, 71] width 26 height 4
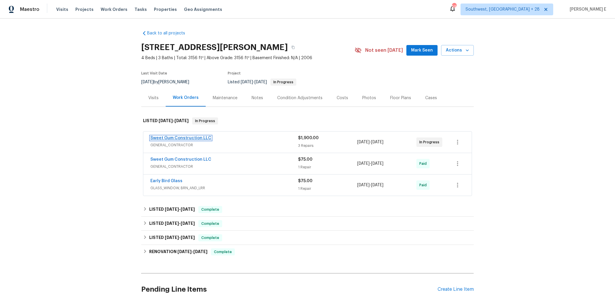
click at [182, 138] on link "Sweet Gum Construction LLC" at bounding box center [180, 138] width 61 height 4
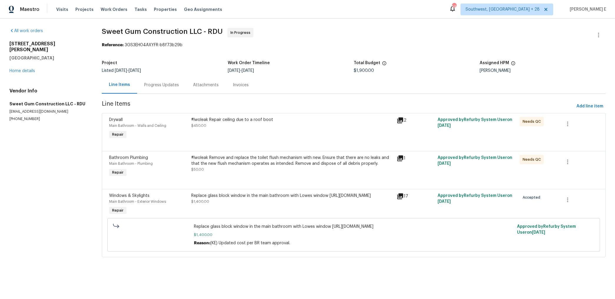
click at [243, 127] on div "#lwoleak Repair ceiling due to a roof boot $450.00" at bounding box center [292, 123] width 202 height 12
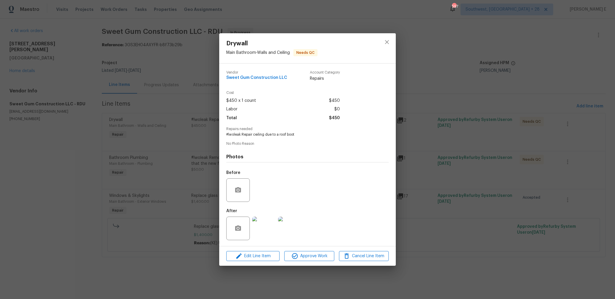
click at [265, 230] on img at bounding box center [264, 229] width 24 height 24
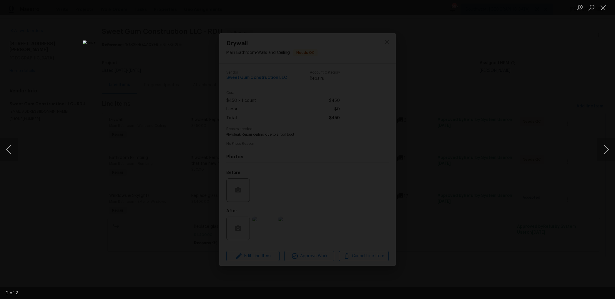
click at [460, 121] on div "Lightbox" at bounding box center [307, 149] width 615 height 299
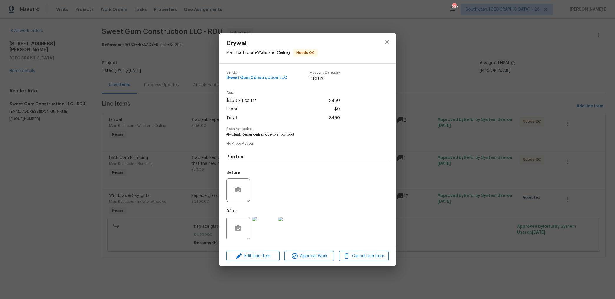
click at [397, 175] on div "Drywall Main Bathroom - Walls and Ceiling Needs QC Vendor Sweet Gum Constructio…" at bounding box center [307, 149] width 615 height 299
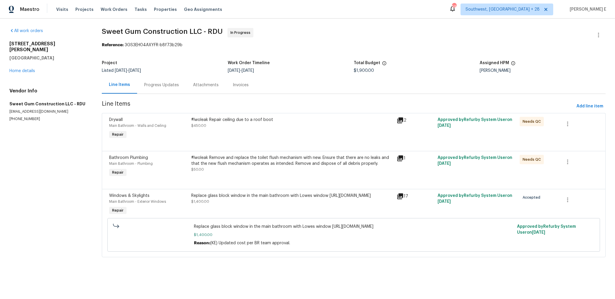
click at [253, 199] on div "Replace glass block window in the main bathroom with Lowes window [URL][DOMAIN_…" at bounding box center [292, 196] width 202 height 6
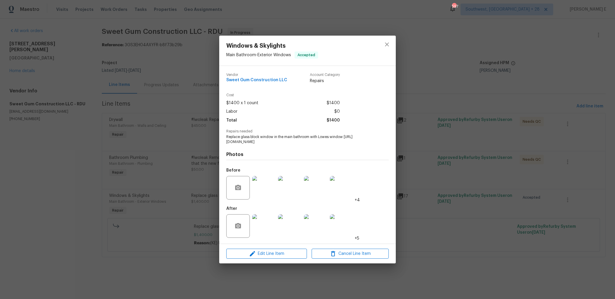
click at [261, 192] on img at bounding box center [264, 188] width 24 height 24
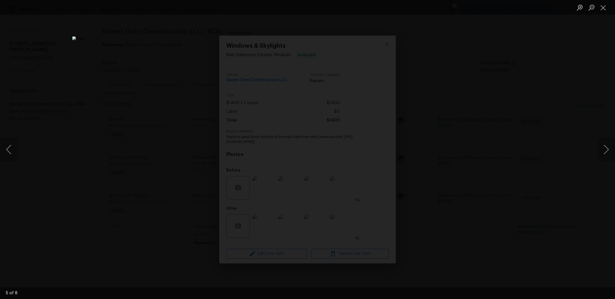
click at [336, 134] on img "Lightbox" at bounding box center [306, 151] width 468 height 228
click at [518, 88] on div "Lightbox" at bounding box center [307, 149] width 615 height 299
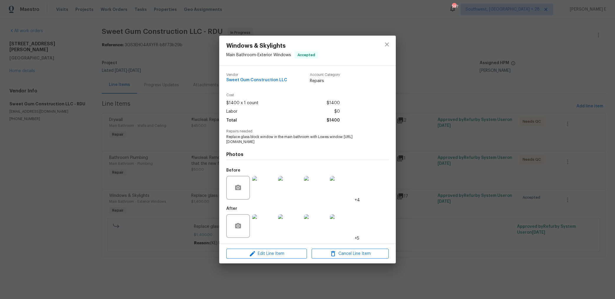
click at [140, 184] on div "Windows & Skylights Main Bathroom - Exterior Windows Accepted Vendor Sweet Gum …" at bounding box center [307, 149] width 615 height 299
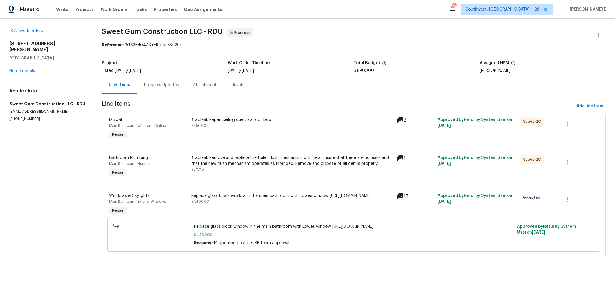
click at [241, 160] on div "#lwoleak Remove and replace the toilet flush mechanism with new. Ensure that th…" at bounding box center [292, 161] width 202 height 12
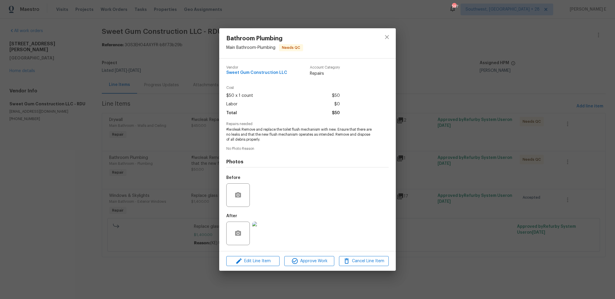
click at [261, 231] on img at bounding box center [264, 234] width 24 height 24
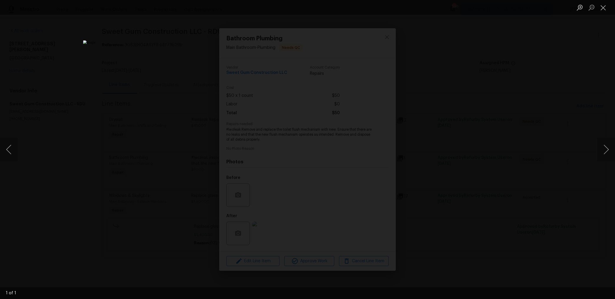
click at [570, 125] on div "Lightbox" at bounding box center [307, 149] width 615 height 299
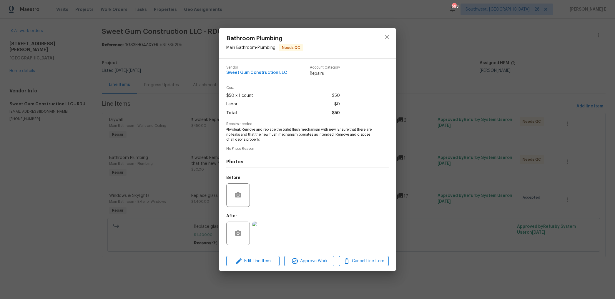
click at [441, 161] on div "Bathroom Plumbing Main Bathroom - Plumbing Needs QC Vendor Sweet Gum Constructi…" at bounding box center [307, 149] width 615 height 299
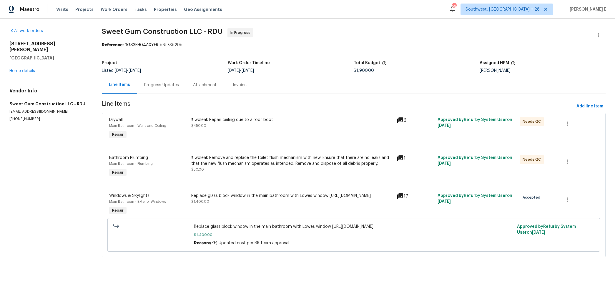
click at [284, 125] on div "#lwoleak Repair ceiling due to a roof boot $450.00" at bounding box center [292, 123] width 202 height 12
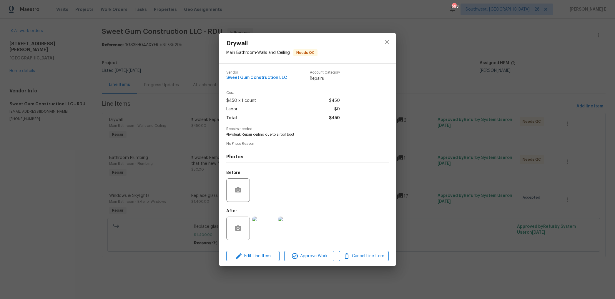
click at [265, 223] on img at bounding box center [264, 229] width 24 height 24
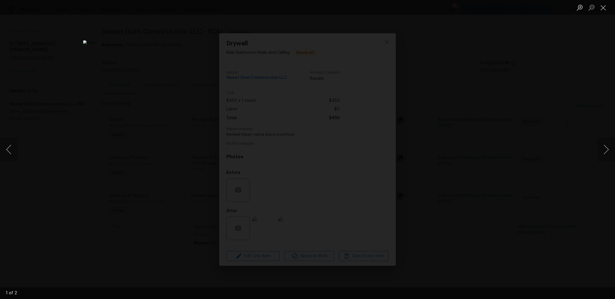
click at [440, 147] on div "Lightbox" at bounding box center [307, 149] width 615 height 299
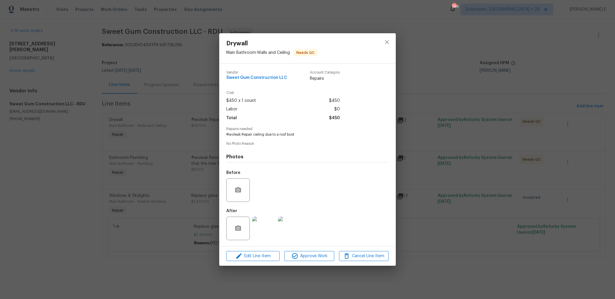
click at [158, 241] on div "Drywall Main Bathroom - Walls and Ceiling Needs QC Vendor Sweet Gum Constructio…" at bounding box center [307, 149] width 615 height 299
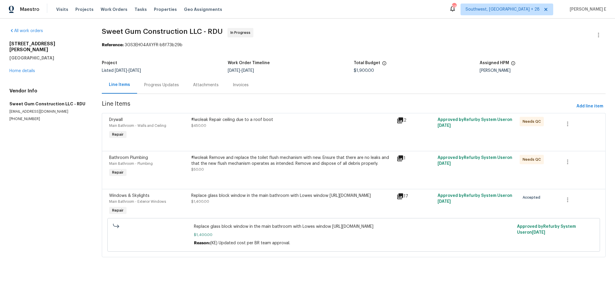
click at [232, 199] on div "Replace glass block window in the main bathroom with Lowes window https://www.l…" at bounding box center [292, 196] width 202 height 6
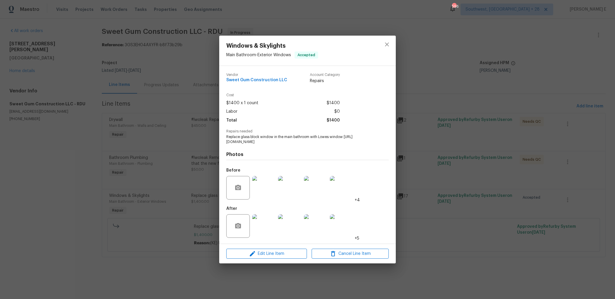
click at [266, 229] on img at bounding box center [264, 226] width 24 height 24
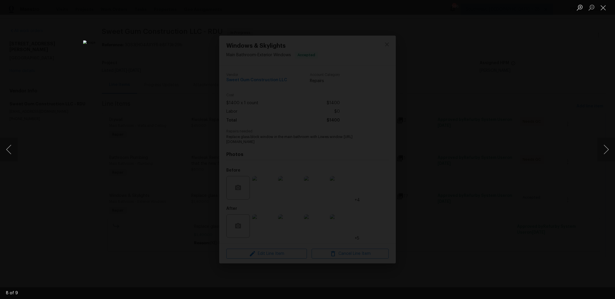
click at [491, 133] on div "Lightbox" at bounding box center [307, 149] width 615 height 299
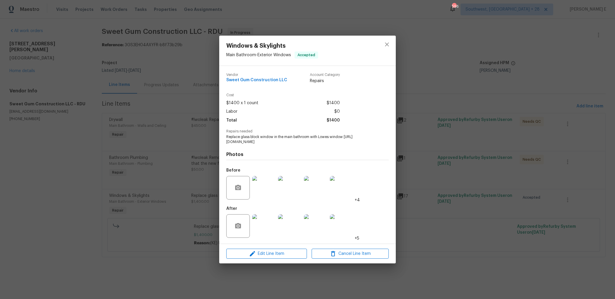
click at [262, 196] on img at bounding box center [264, 188] width 24 height 24
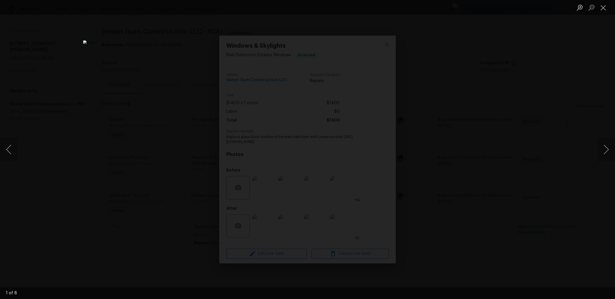
click at [447, 120] on div "Lightbox" at bounding box center [307, 149] width 615 height 299
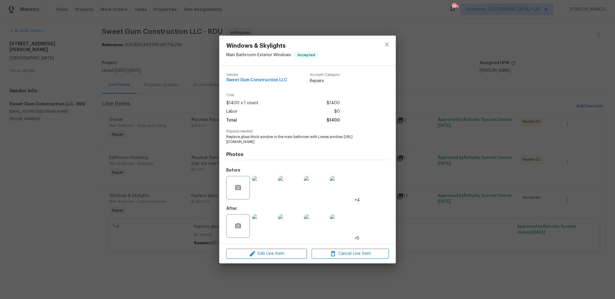
click at [271, 219] on img at bounding box center [264, 226] width 24 height 24
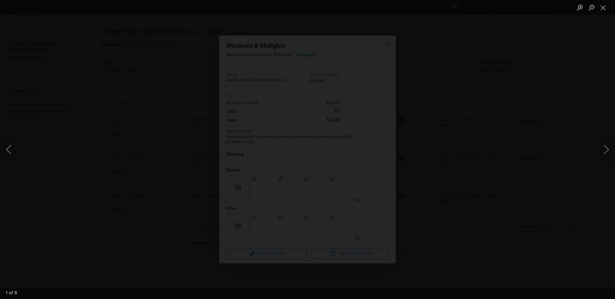
click at [478, 89] on img "Lightbox" at bounding box center [303, 143] width 921 height 448
click at [478, 89] on img "Lightbox" at bounding box center [306, 143] width 921 height 448
click at [478, 89] on div "Lightbox" at bounding box center [307, 149] width 615 height 299
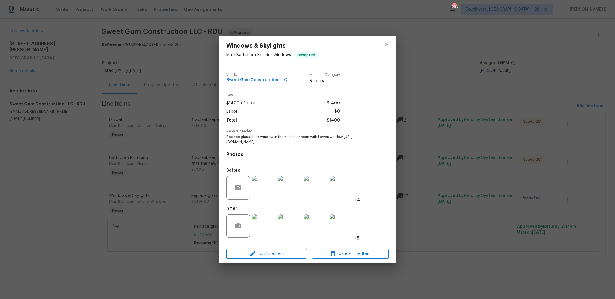
click at [407, 92] on div "Windows & Skylights Main Bathroom - Exterior Windows Accepted Vendor Sweet Gum …" at bounding box center [307, 149] width 615 height 299
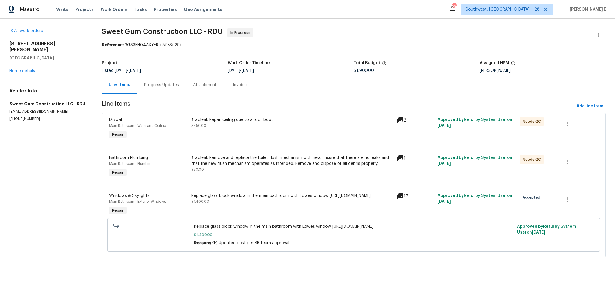
click at [144, 82] on div "Progress Updates" at bounding box center [161, 85] width 35 height 6
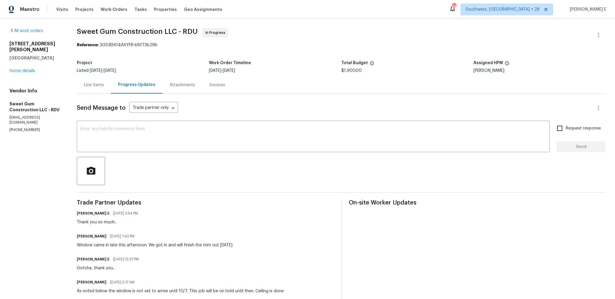
scroll to position [18, 0]
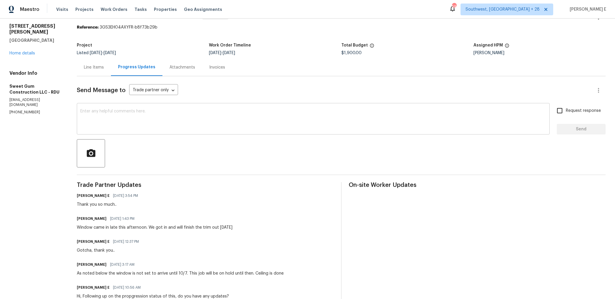
click at [160, 132] on div "x ​" at bounding box center [313, 120] width 473 height 30
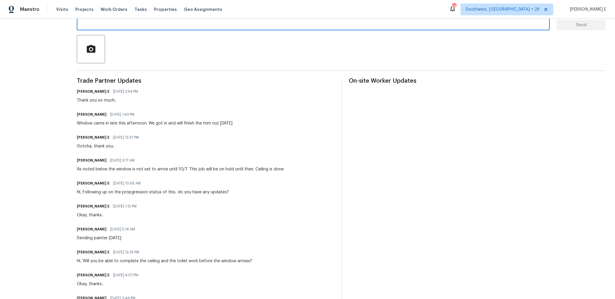
scroll to position [0, 0]
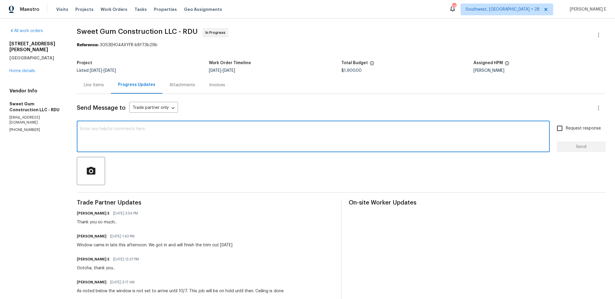
paste textarea "Quick check—are we still on track with this work order today?"
type textarea "Quick check—are we still on track with this work order today?"
click at [575, 129] on span "Request response" at bounding box center [583, 128] width 35 height 6
click at [566, 129] on input "Request response" at bounding box center [560, 128] width 12 height 12
checkbox input "true"
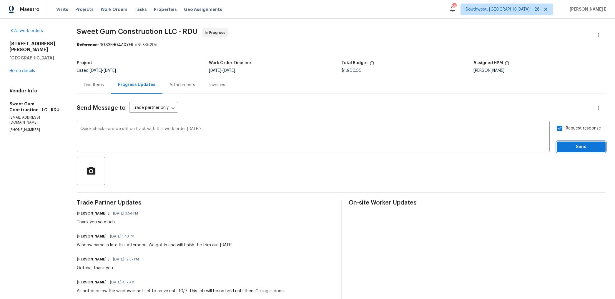
click at [571, 146] on span "Send" at bounding box center [581, 146] width 39 height 7
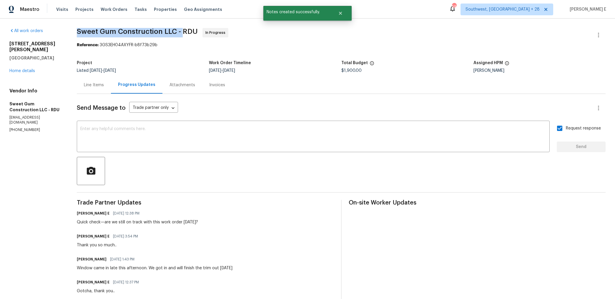
drag, startPoint x: 83, startPoint y: 32, endPoint x: 188, endPoint y: 34, distance: 104.9
click at [188, 34] on span "Sweet Gum Construction LLC - RDU" at bounding box center [137, 31] width 121 height 7
copy span "Sweet Gum Construction LLC -"
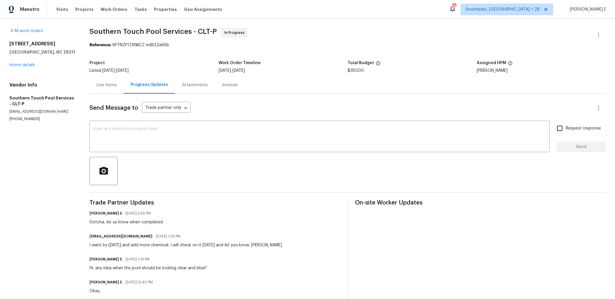
click at [102, 88] on div "Line Items" at bounding box center [107, 84] width 34 height 17
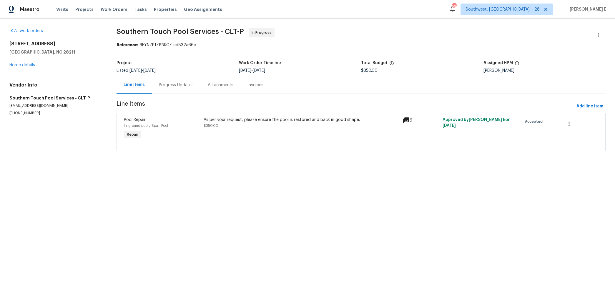
click at [238, 137] on div "As per your request, please ensure the pool is restored and back in good shape.…" at bounding box center [301, 128] width 199 height 27
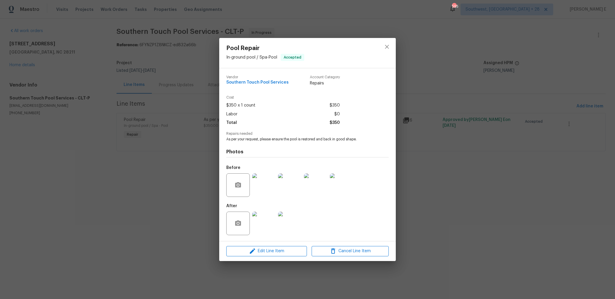
click at [265, 222] on img at bounding box center [264, 224] width 24 height 24
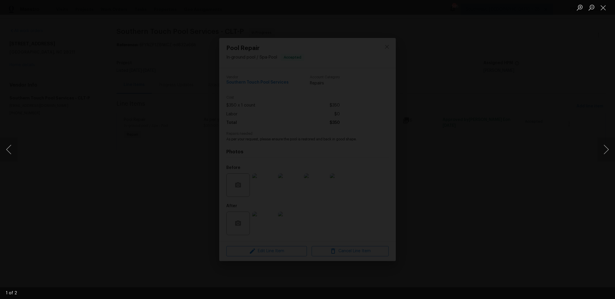
click at [518, 102] on div "Lightbox" at bounding box center [307, 149] width 615 height 299
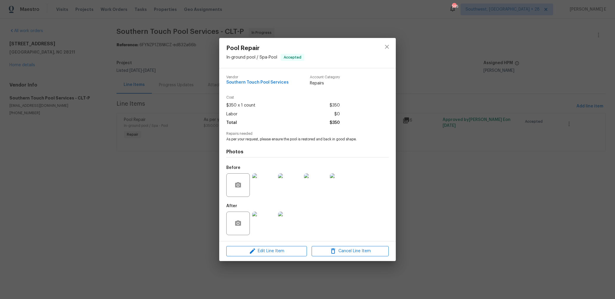
click at [518, 102] on div "Pool Repair In-ground pool / Spa - Pool Accepted Vendor Southern Touch Pool Ser…" at bounding box center [307, 149] width 615 height 299
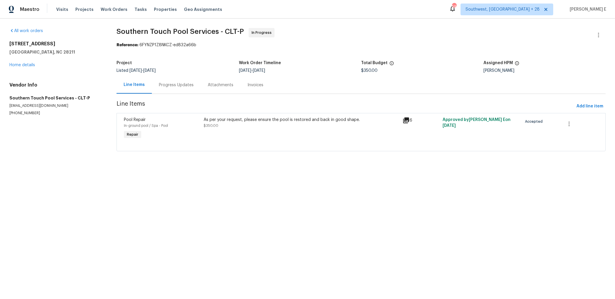
click at [173, 81] on div "Progress Updates" at bounding box center [176, 84] width 49 height 17
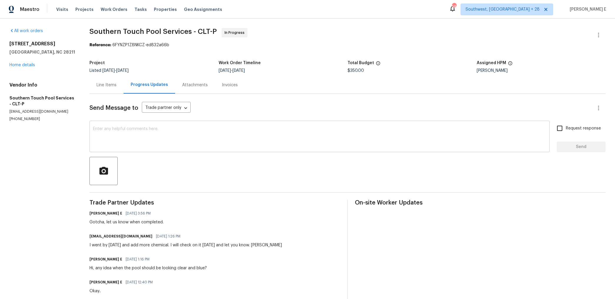
click at [358, 138] on textarea at bounding box center [319, 137] width 453 height 21
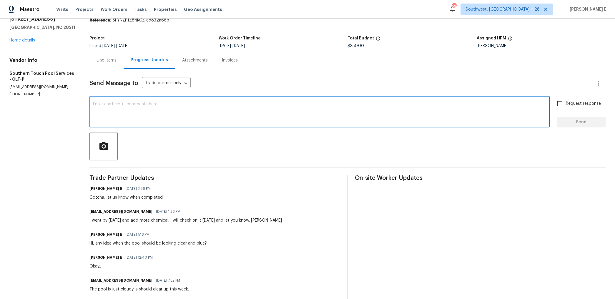
scroll to position [23, 0]
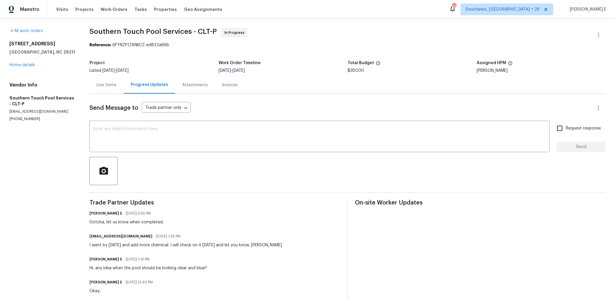
click at [169, 127] on textarea at bounding box center [319, 137] width 453 height 21
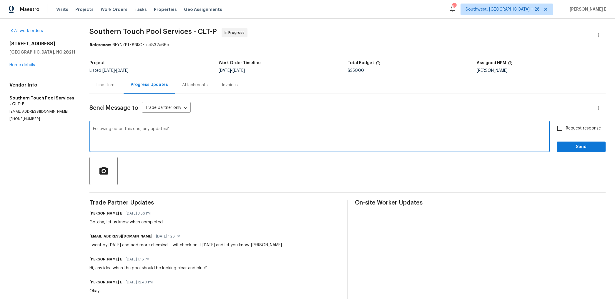
type textarea "Following up on this one, any updates?"
click at [562, 127] on input "Request response" at bounding box center [560, 128] width 12 height 12
checkbox input "true"
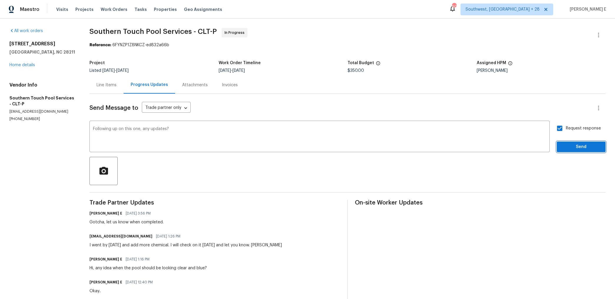
click at [570, 147] on span "Send" at bounding box center [581, 146] width 39 height 7
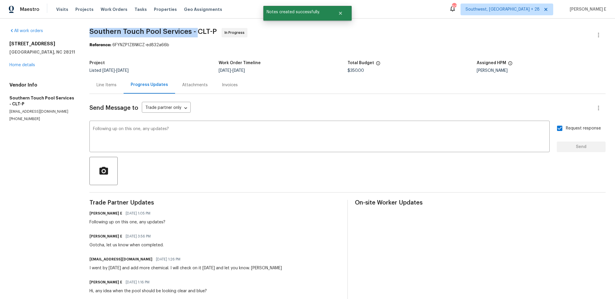
drag, startPoint x: 88, startPoint y: 32, endPoint x: 196, endPoint y: 33, distance: 108.1
copy span "Southern Touch Pool Services -"
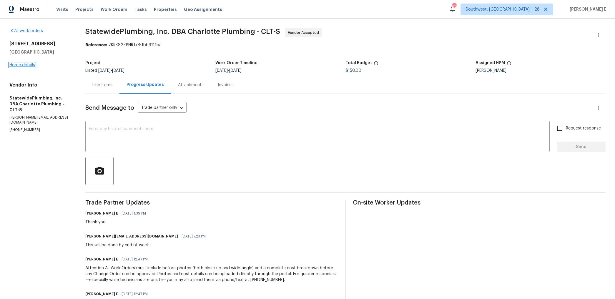
click at [24, 64] on link "Home details" at bounding box center [22, 65] width 26 height 4
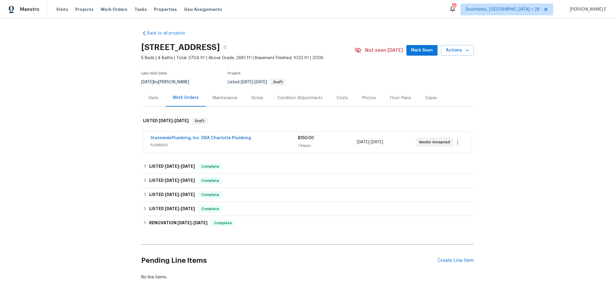
click at [170, 135] on span "StatewidePlumbing, Inc. DBA Charlotte Plumbing" at bounding box center [200, 138] width 101 height 6
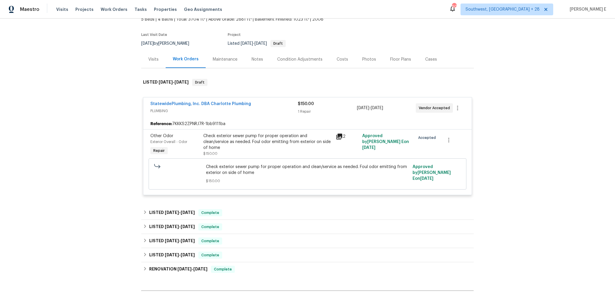
scroll to position [38, 0]
click at [182, 211] on span "[DATE] - [DATE]" at bounding box center [180, 213] width 30 height 4
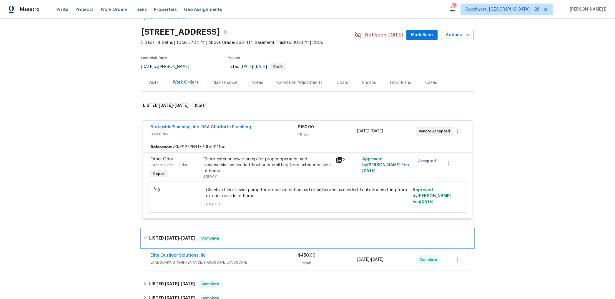
scroll to position [0, 0]
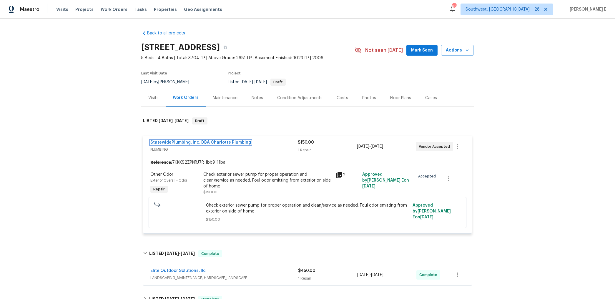
click at [201, 141] on link "StatewidePlumbing, Inc. DBA Charlotte Plumbing" at bounding box center [200, 142] width 101 height 4
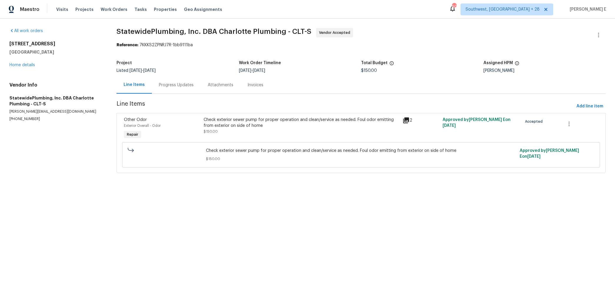
click at [185, 83] on div "Progress Updates" at bounding box center [176, 85] width 35 height 6
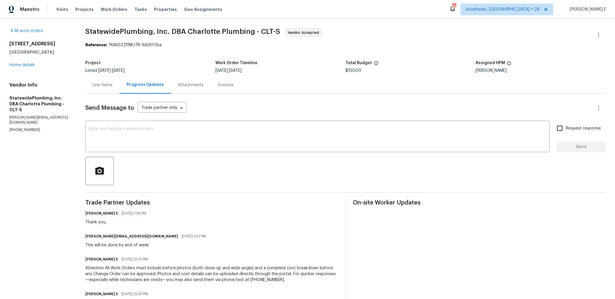
click at [100, 89] on div "Line Items" at bounding box center [102, 84] width 34 height 17
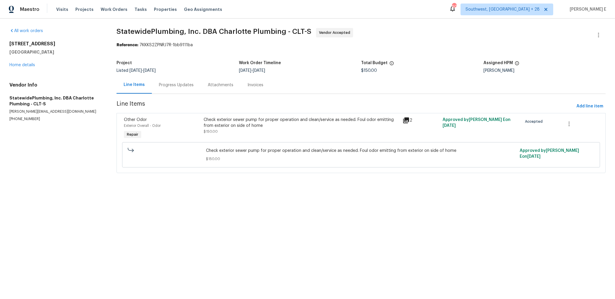
click at [188, 83] on div "Progress Updates" at bounding box center [176, 85] width 35 height 6
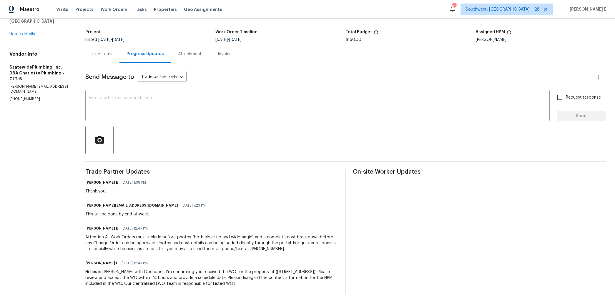
scroll to position [35, 0]
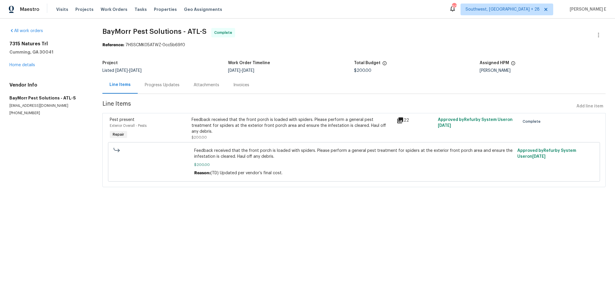
click at [175, 88] on div "Progress Updates" at bounding box center [162, 84] width 49 height 17
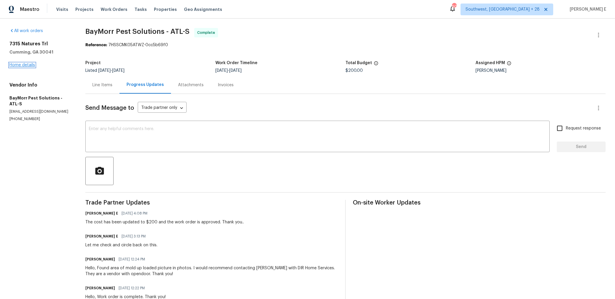
click at [20, 67] on link "Home details" at bounding box center [22, 65] width 26 height 4
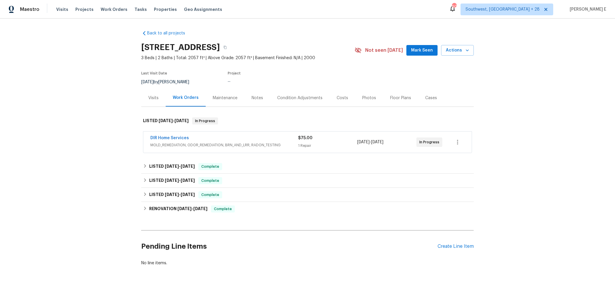
scroll to position [7, 0]
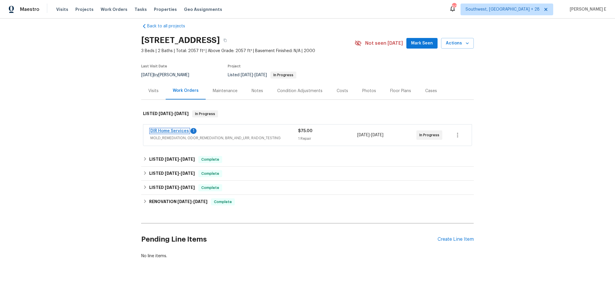
click at [169, 132] on link "DIR Home Services" at bounding box center [169, 131] width 39 height 4
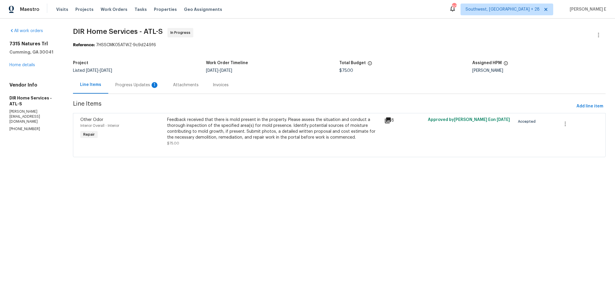
click at [137, 83] on div "Progress Updates 1" at bounding box center [137, 85] width 44 height 6
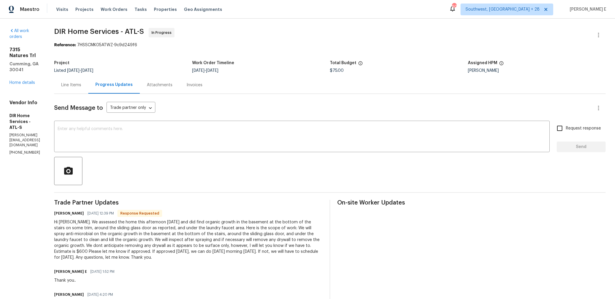
click at [81, 85] on div "Line Items" at bounding box center [71, 85] width 20 height 6
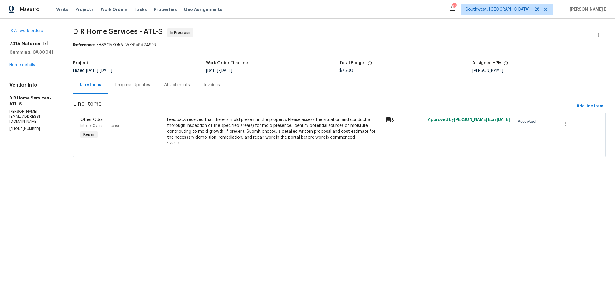
click at [209, 123] on div "Feedback received that there is mold present in the property. Please assess the…" at bounding box center [274, 129] width 214 height 24
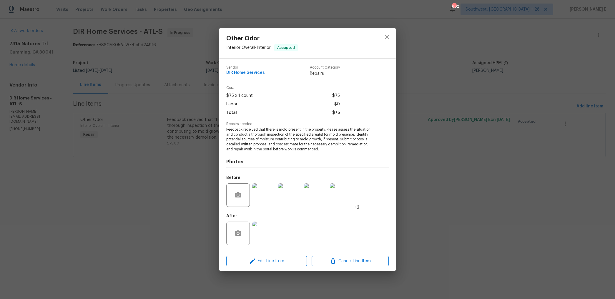
click at [266, 232] on img at bounding box center [264, 234] width 24 height 24
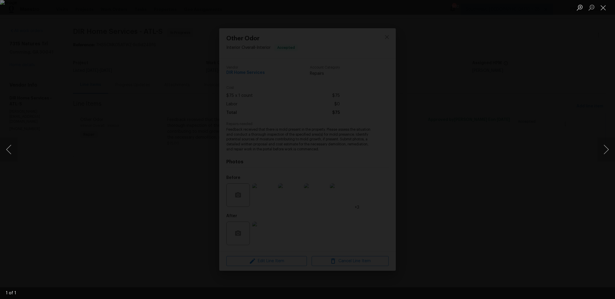
click at [519, 97] on div "Lightbox" at bounding box center [307, 149] width 615 height 299
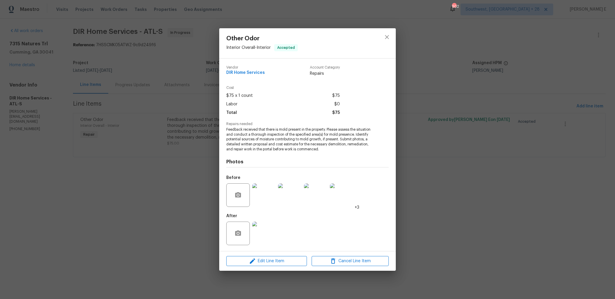
click at [259, 198] on img at bounding box center [264, 195] width 24 height 24
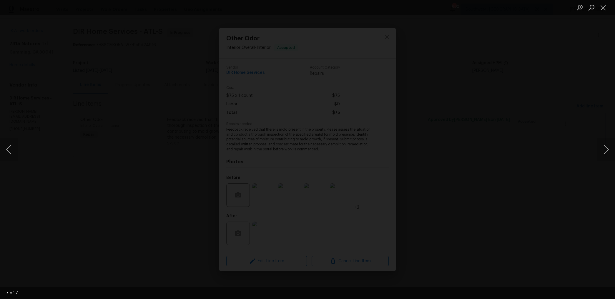
click at [292, 183] on img "Lightbox" at bounding box center [307, 151] width 642 height 312
click at [9, 155] on button "Previous image" at bounding box center [9, 150] width 18 height 24
click at [498, 81] on div "Lightbox" at bounding box center [307, 149] width 615 height 299
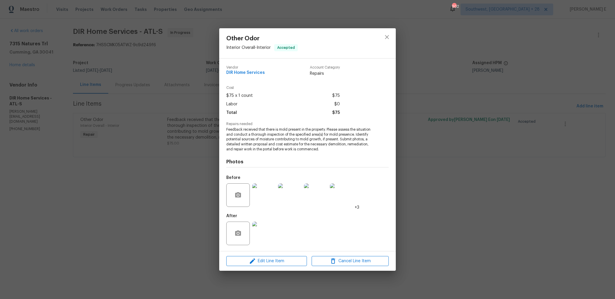
click at [498, 81] on div "Other Odor Interior Overall - Interior Accepted Vendor DIR Home Services Accoun…" at bounding box center [307, 149] width 615 height 299
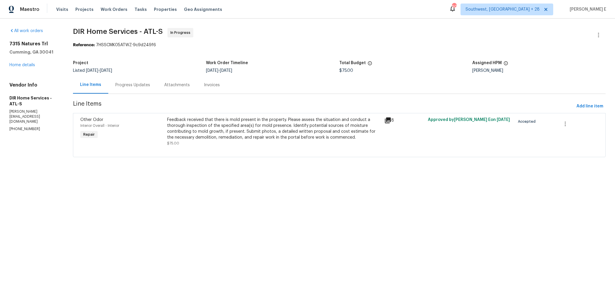
click at [132, 85] on div "Progress Updates" at bounding box center [132, 85] width 35 height 6
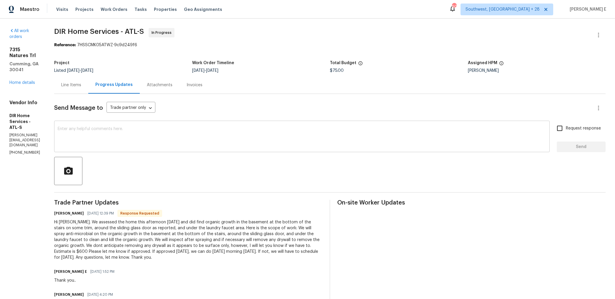
click at [164, 139] on textarea at bounding box center [302, 137] width 489 height 21
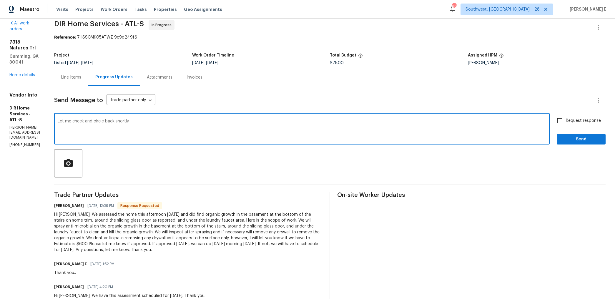
scroll to position [42, 0]
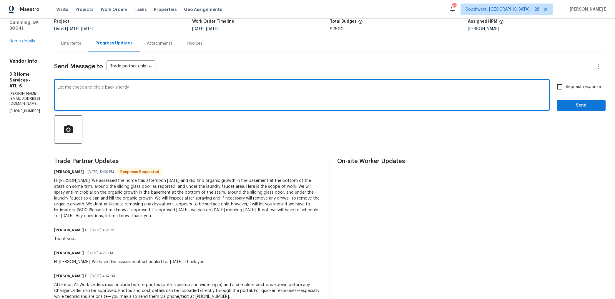
type textarea "Let me check and circle back shortly."
click at [572, 105] on span "Send" at bounding box center [581, 105] width 39 height 7
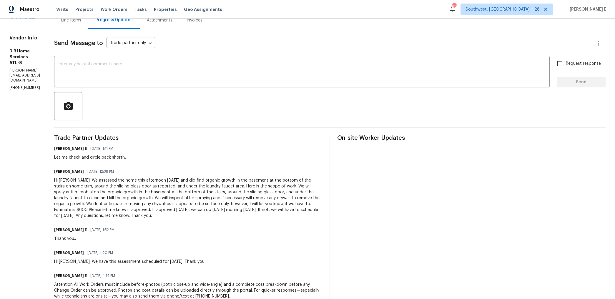
scroll to position [65, 0]
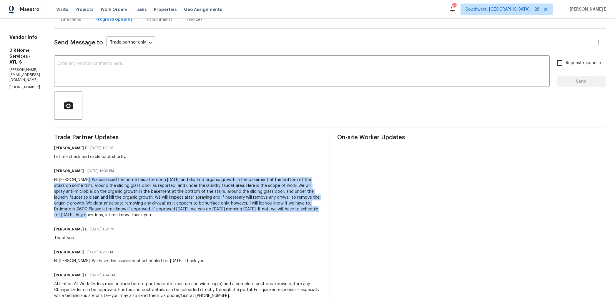
drag, startPoint x: 102, startPoint y: 180, endPoint x: 121, endPoint y: 217, distance: 41.7
click at [121, 217] on div "Hi Keerthana. We assessed the home this afternoon 10/7/2025 and did find organi…" at bounding box center [188, 197] width 269 height 41
copy div "We assessed the home this afternoon 10/7/2025 and did find organic growth in th…"
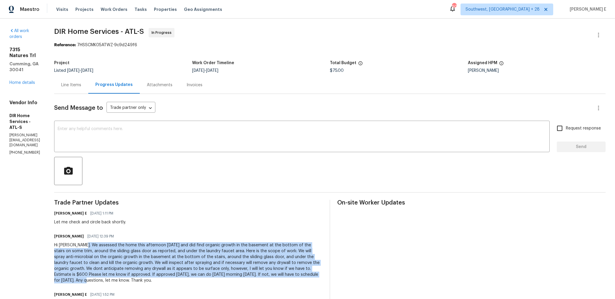
click at [27, 67] on div "7315 Natures Trl Cumming, GA 30041 Home details" at bounding box center [24, 66] width 31 height 39
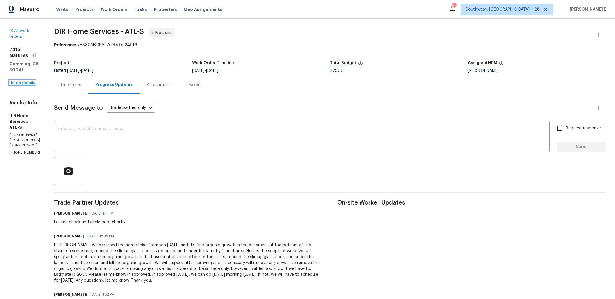
click at [29, 81] on link "Home details" at bounding box center [22, 83] width 26 height 4
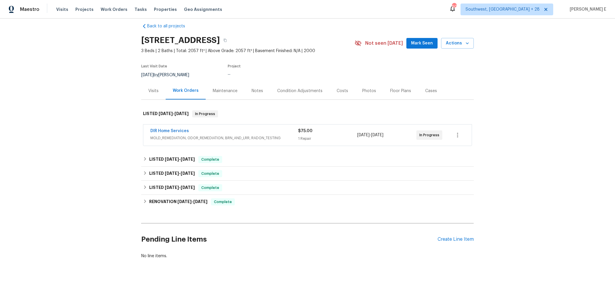
scroll to position [7, 0]
drag, startPoint x: 148, startPoint y: 131, endPoint x: 198, endPoint y: 131, distance: 50.4
click at [198, 131] on div "DIR Home Services MOLD_REMEDIATION, ODOR_REMEDIATION, BRN_AND_LRR, RADON_TESTIN…" at bounding box center [307, 135] width 329 height 21
copy link "DIR Home Services"
click at [239, 135] on div "DIR Home Services" at bounding box center [224, 131] width 148 height 7
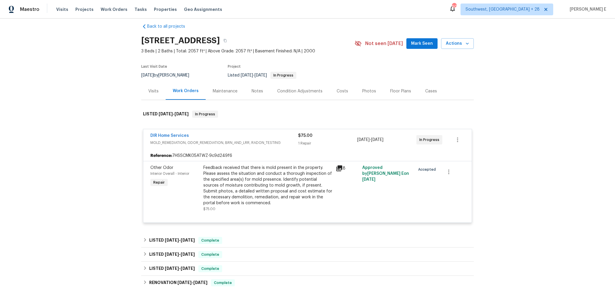
click at [204, 166] on div "Feedback received that there is mold present in the property. Please assess the…" at bounding box center [267, 185] width 129 height 41
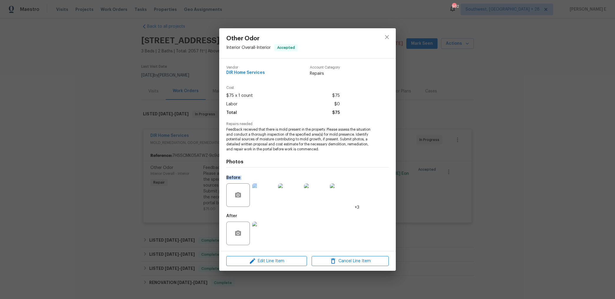
drag, startPoint x: 204, startPoint y: 166, endPoint x: 227, endPoint y: 205, distance: 45.0
click at [227, 205] on div "Other Odor Interior Overall - Interior Accepted Vendor DIR Home Services Accoun…" at bounding box center [307, 149] width 615 height 299
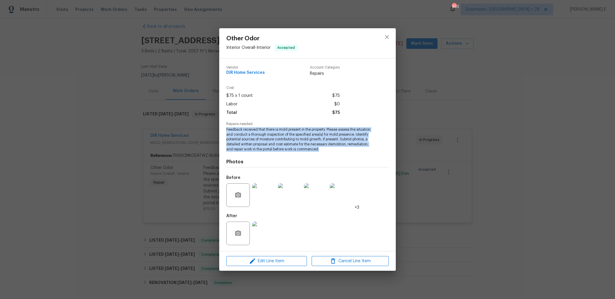
drag, startPoint x: 227, startPoint y: 130, endPoint x: 326, endPoint y: 150, distance: 100.9
click at [326, 150] on span "Feedback received that there is mold present in the property. Please assess the…" at bounding box center [299, 139] width 146 height 25
copy span "Feedback received that there is mold present in the property. Please assess the…"
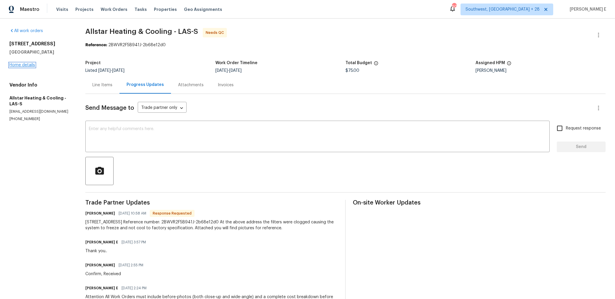
click at [20, 65] on link "Home details" at bounding box center [22, 65] width 26 height 4
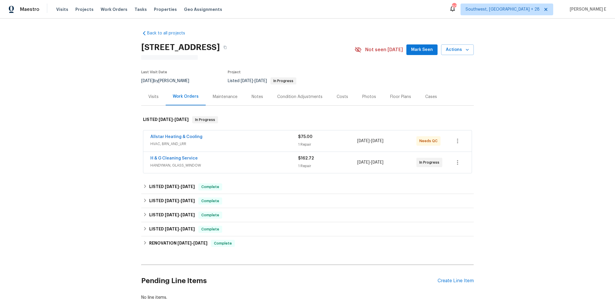
click at [211, 159] on div "H & G Cleaning Service" at bounding box center [224, 158] width 148 height 7
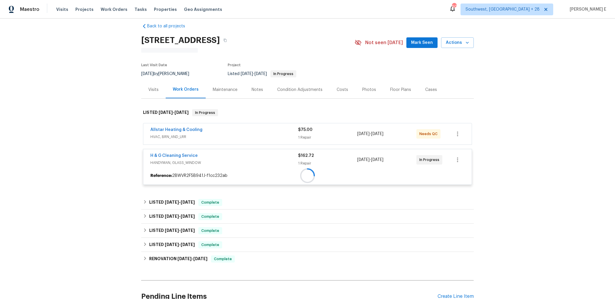
scroll to position [8, 0]
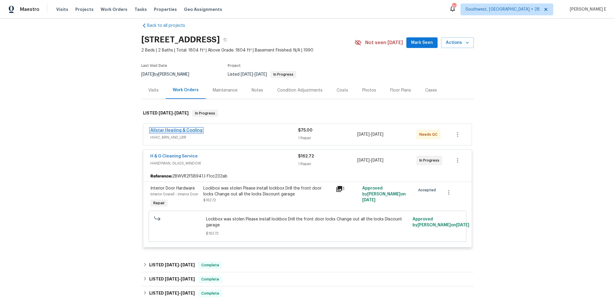
click at [199, 128] on link "Allstar Heating & Cooling" at bounding box center [176, 130] width 52 height 4
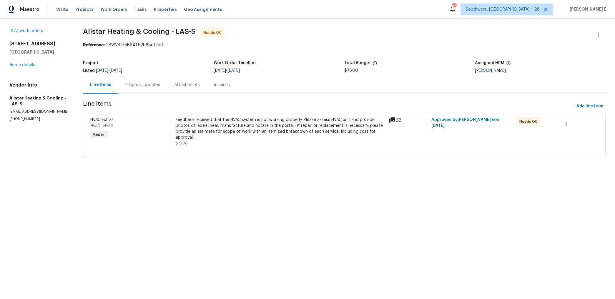
click at [218, 137] on div "Feedback received that the HVAC system is not working properly. Please assess H…" at bounding box center [281, 129] width 210 height 24
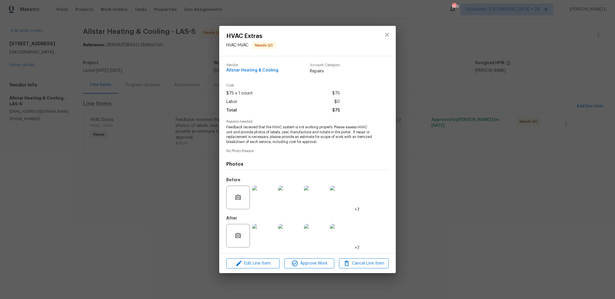
click at [264, 194] on img at bounding box center [264, 198] width 24 height 24
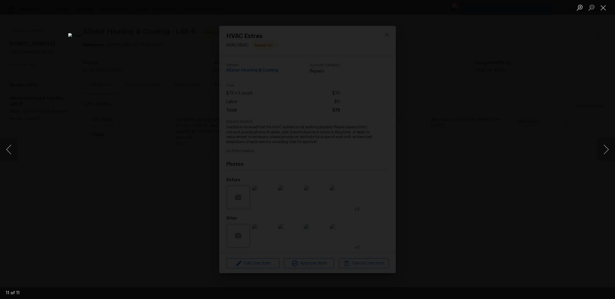
click at [445, 132] on div "Lightbox" at bounding box center [307, 149] width 615 height 299
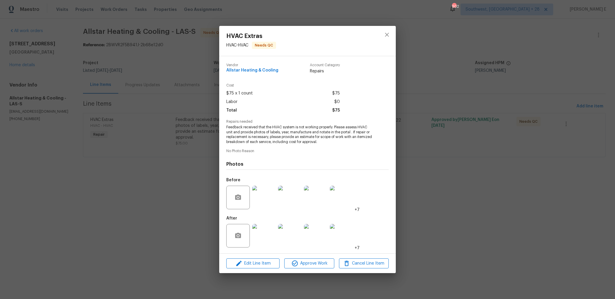
click at [261, 246] on img at bounding box center [264, 236] width 24 height 24
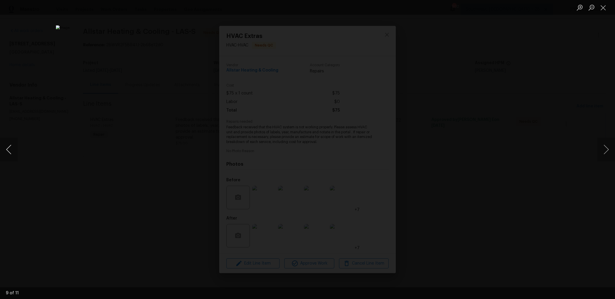
click at [12, 146] on button "Previous image" at bounding box center [9, 150] width 18 height 24
click at [496, 87] on div "Lightbox" at bounding box center [307, 149] width 615 height 299
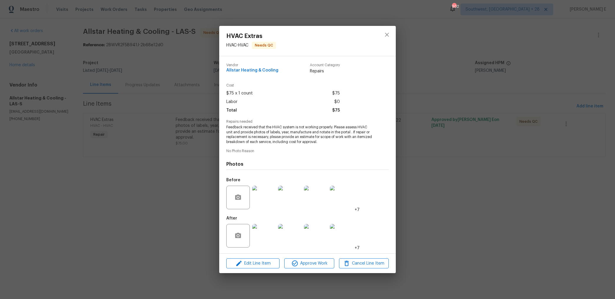
click at [496, 87] on div "HVAC Extras HVAC - HVAC Needs QC Vendor Allstar Heating & Cooling Account Categ…" at bounding box center [307, 149] width 615 height 299
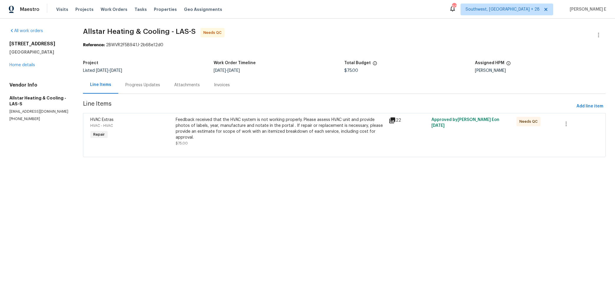
click at [144, 89] on div "Progress Updates" at bounding box center [142, 84] width 49 height 17
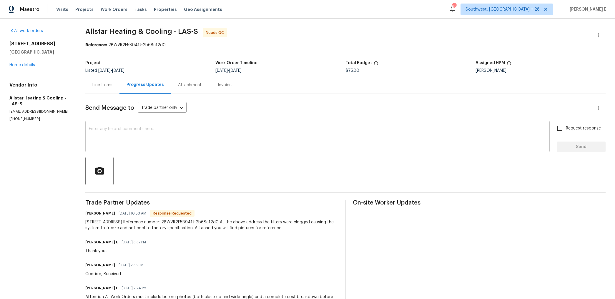
click at [275, 132] on textarea at bounding box center [318, 137] width 458 height 21
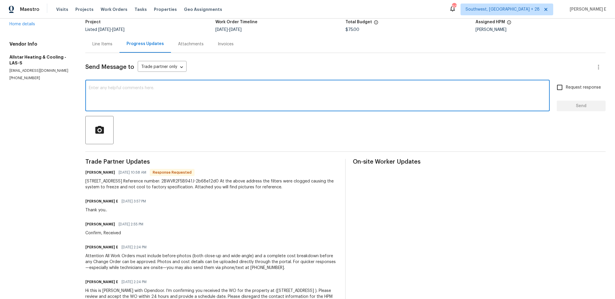
scroll to position [19, 0]
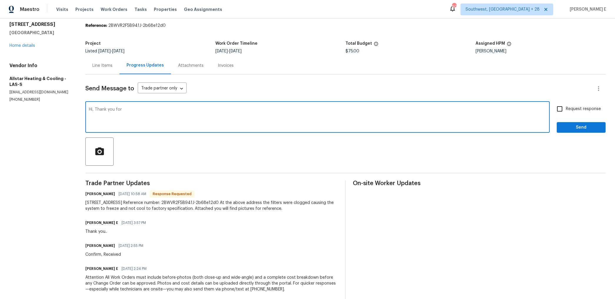
drag, startPoint x: 97, startPoint y: 111, endPoint x: 102, endPoint y: 143, distance: 32.3
click at [100, 130] on div "Hi, Thank you for x ​" at bounding box center [317, 118] width 465 height 30
drag, startPoint x: 97, startPoint y: 110, endPoint x: 97, endPoint y: 169, distance: 58.9
click at [97, 169] on div "Send Message to Trade partner only Trade partner only ​ Hi, Could you let us kn…" at bounding box center [345, 204] width 521 height 260
click at [175, 111] on textarea "Hi, Could you let us know the final cost if evrything is completed?" at bounding box center [318, 117] width 458 height 21
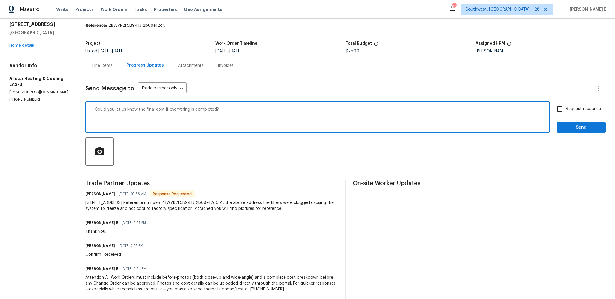
type textarea "Hi, Could you let us know the final cost if everything is completed?"
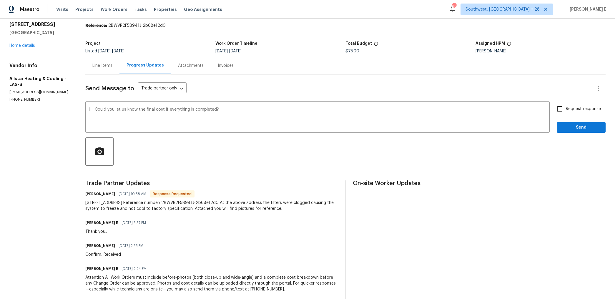
click at [572, 112] on span "Request response" at bounding box center [583, 109] width 35 height 6
click at [566, 112] on input "Request response" at bounding box center [560, 109] width 12 height 12
checkbox input "true"
click at [572, 124] on span "Send" at bounding box center [581, 127] width 39 height 7
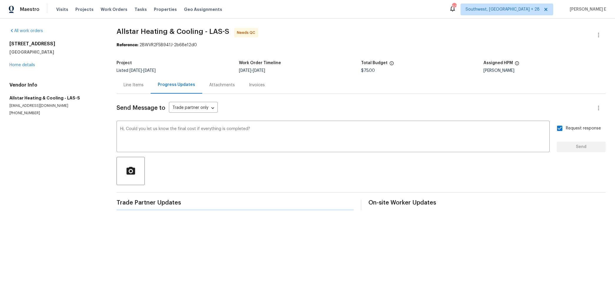
scroll to position [0, 0]
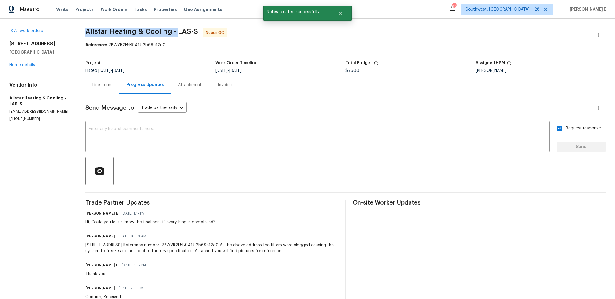
drag, startPoint x: 88, startPoint y: 32, endPoint x: 178, endPoint y: 32, distance: 89.8
click at [178, 32] on span "Allstar Heating & Cooling - LAS-S" at bounding box center [141, 31] width 113 height 7
copy span "Allstar Heating & Cooling -"
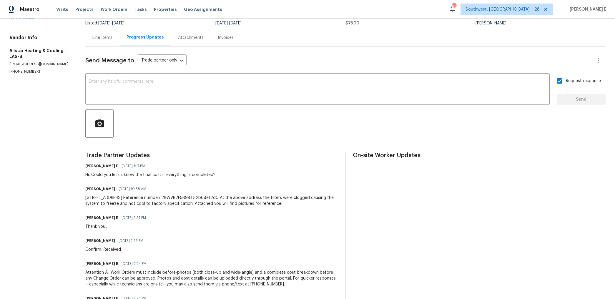
scroll to position [49, 0]
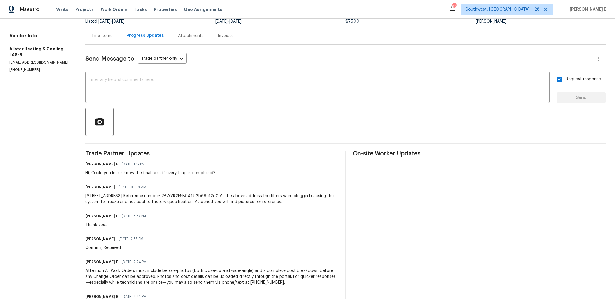
drag, startPoint x: 86, startPoint y: 196, endPoint x: 319, endPoint y: 205, distance: 233.1
click at [319, 205] on div "All work orders [STREET_ADDRESS] Home details Vendor Info Allstar Heating & Coo…" at bounding box center [307, 152] width 615 height 367
copy div "[STREET_ADDRESS] Reference number: 2BWVR2F5B941J-2b68e12d0 At the above address…"
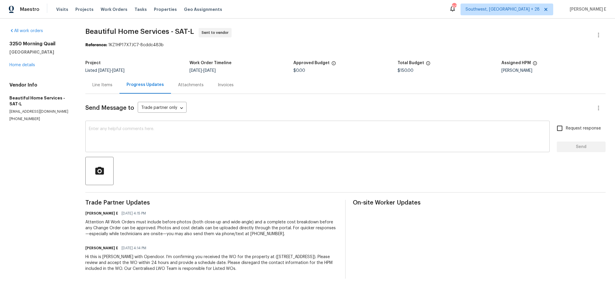
click at [271, 140] on textarea at bounding box center [318, 137] width 458 height 21
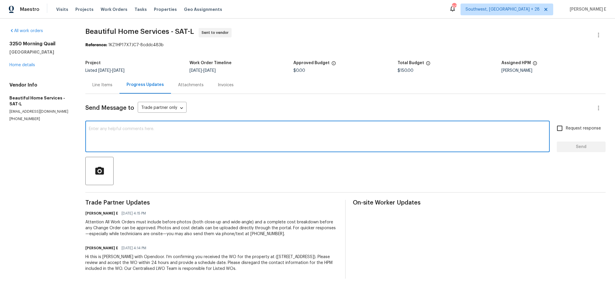
paste textarea "Please accept the work order and share the schedule to meet the deadline, or it…"
type textarea "Please accept the work order and share the schedule to meet the deadline, or it…"
click at [569, 128] on span "Request response" at bounding box center [583, 128] width 35 height 6
click at [566, 128] on input "Request response" at bounding box center [560, 128] width 12 height 12
checkbox input "true"
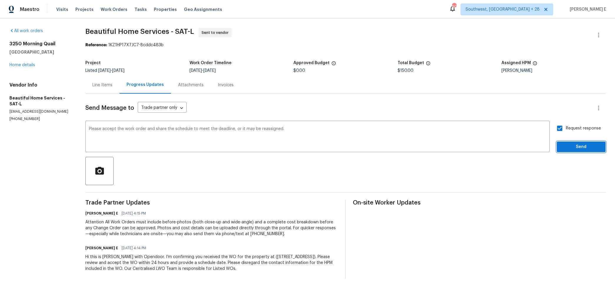
click at [561, 149] on button "Send" at bounding box center [581, 147] width 49 height 11
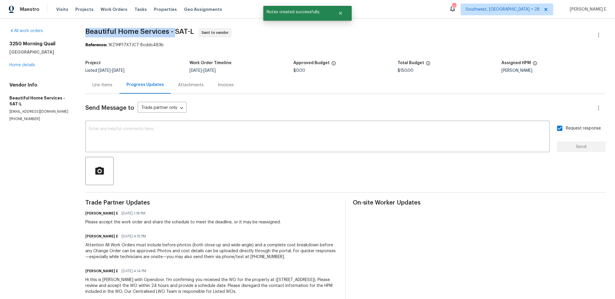
drag, startPoint x: 86, startPoint y: 30, endPoint x: 177, endPoint y: 31, distance: 91.6
click at [177, 31] on div "All work orders 3250 Morning Quail New Braunfels, TX 78130 Home details Vendor …" at bounding box center [307, 165] width 615 height 293
copy span "Beautiful Home Services -"
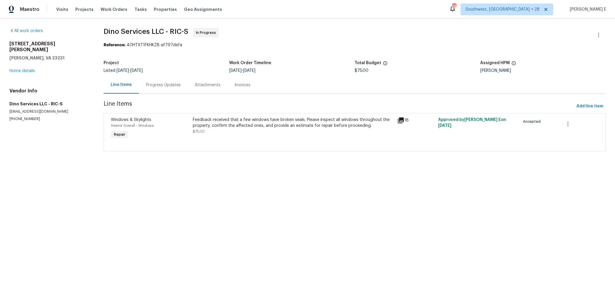
click at [211, 130] on div "Feedback received that a few windows have broken seals. Please inspect all wind…" at bounding box center [293, 126] width 201 height 18
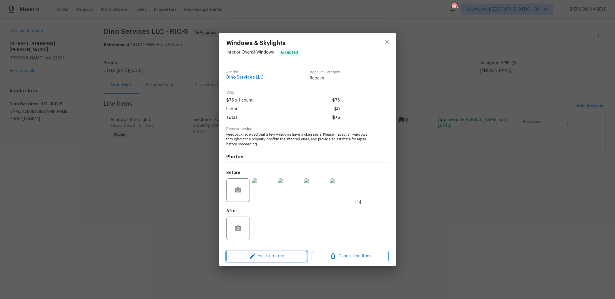
click at [252, 256] on icon "button" at bounding box center [252, 256] width 5 height 5
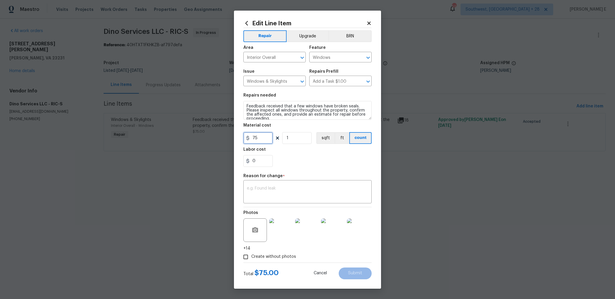
click at [258, 138] on input "75" at bounding box center [258, 138] width 29 height 12
type input "945"
click at [297, 186] on textarea at bounding box center [307, 192] width 121 height 12
paste textarea "(KE) Updated cost per BR team approval."
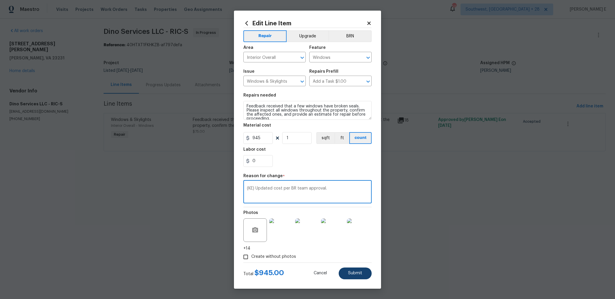
type textarea "(KE) Updated cost per BR team approval."
click at [350, 270] on button "Submit" at bounding box center [355, 274] width 33 height 12
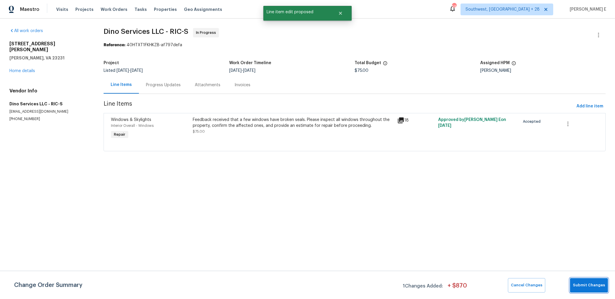
click at [590, 287] on span "Submit Changes" at bounding box center [589, 285] width 32 height 7
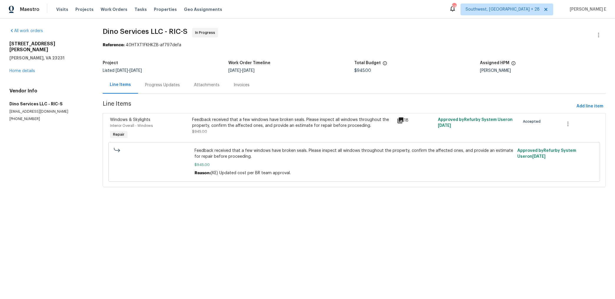
click at [161, 82] on div "Progress Updates" at bounding box center [162, 84] width 49 height 17
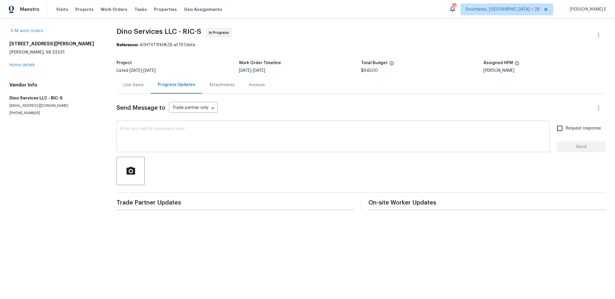
click at [200, 138] on textarea at bounding box center [333, 137] width 426 height 21
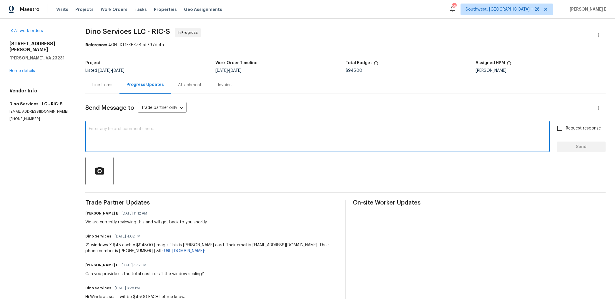
paste textarea "The cost has been updated to $945. Please remove all window screens—ripped, tor…"
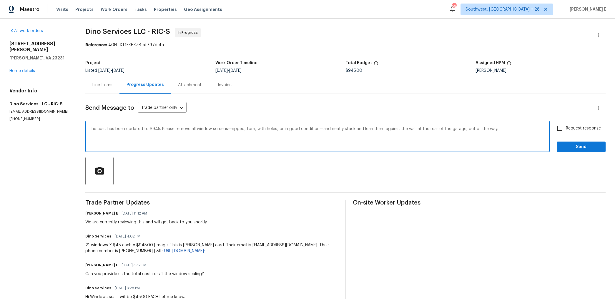
scroll to position [15, 0]
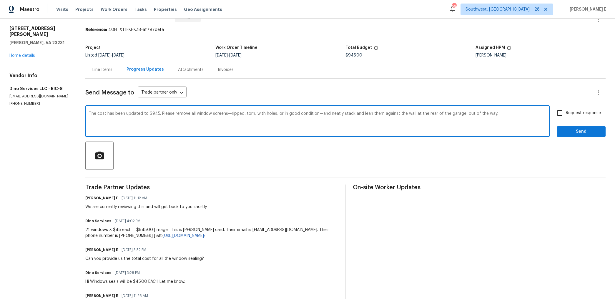
type textarea "The cost has been updated to $945. Please remove all window screens—ripped, tor…"
click at [562, 112] on input "Request response" at bounding box center [560, 113] width 12 height 12
checkbox input "true"
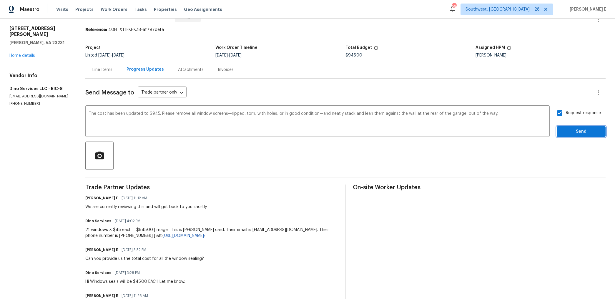
click at [567, 132] on span "Send" at bounding box center [581, 131] width 39 height 7
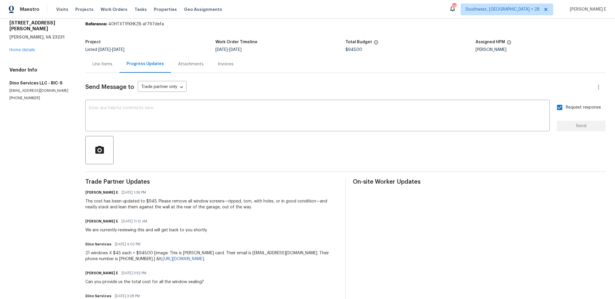
scroll to position [0, 0]
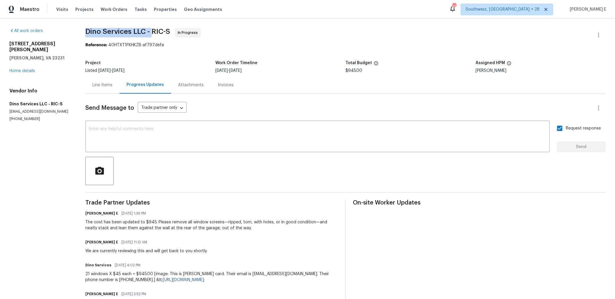
drag, startPoint x: 85, startPoint y: 29, endPoint x: 153, endPoint y: 31, distance: 68.0
click at [153, 31] on div "All work orders 6409 Rudd Pl Henrico, VA 23231 Home details Vendor Info Dino Se…" at bounding box center [307, 266] width 615 height 494
copy span "Dino Services LLC -"
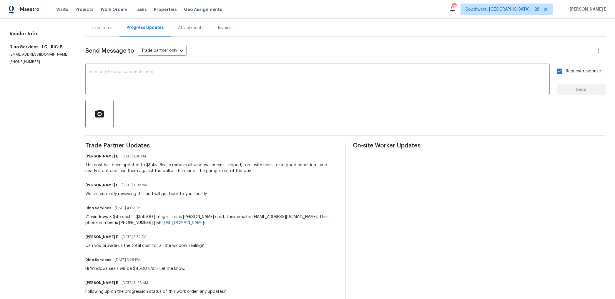
scroll to position [66, 0]
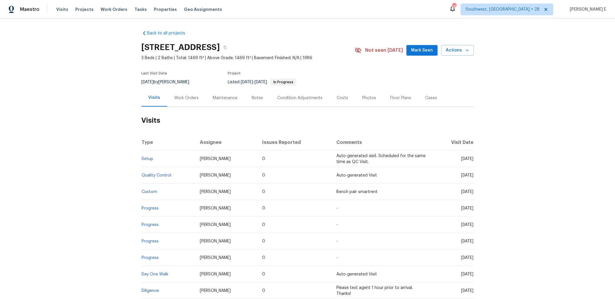
click at [184, 97] on div "Work Orders" at bounding box center [186, 98] width 24 height 6
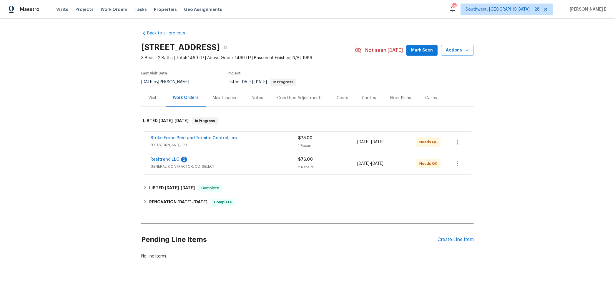
scroll to position [0, 0]
click at [170, 160] on link "Resitrend LLC" at bounding box center [164, 159] width 29 height 4
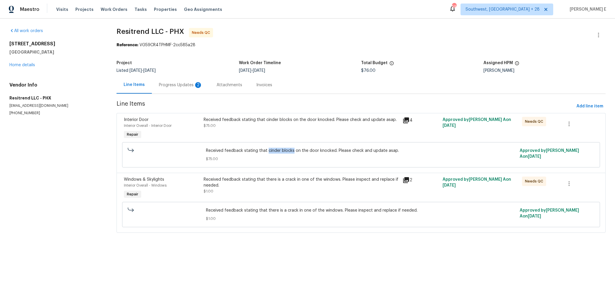
drag, startPoint x: 267, startPoint y: 151, endPoint x: 292, endPoint y: 151, distance: 25.6
click at [292, 151] on span "Received feedback stating that cinder blocks on the door knocked. Please check …" at bounding box center [361, 151] width 310 height 6
copy span "cinder blocks"
click at [284, 134] on div "Received feedback stating that cinder blocks on the door knocked. Please check …" at bounding box center [301, 128] width 199 height 27
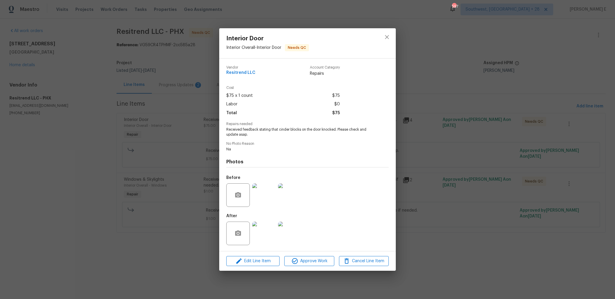
click at [264, 193] on img at bounding box center [264, 195] width 24 height 24
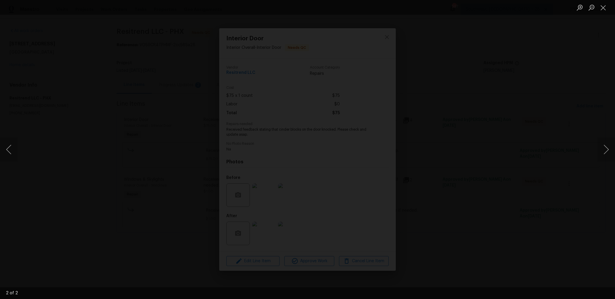
click at [485, 141] on div "Lightbox" at bounding box center [307, 149] width 615 height 299
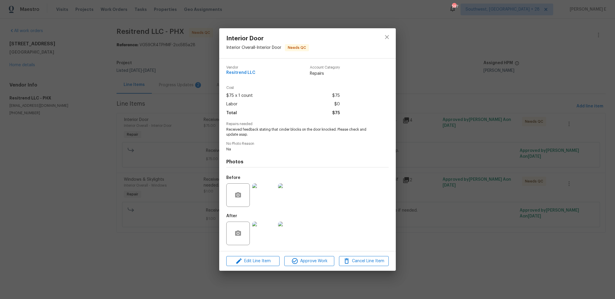
click at [263, 238] on img at bounding box center [264, 234] width 24 height 24
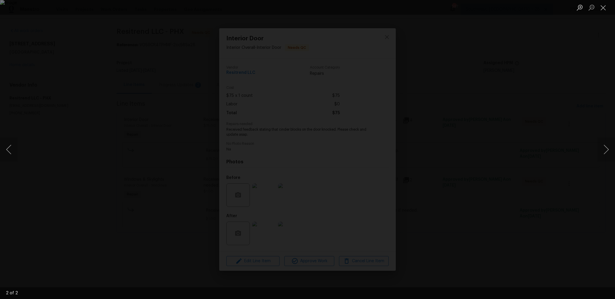
click at [477, 168] on div "Lightbox" at bounding box center [307, 149] width 615 height 299
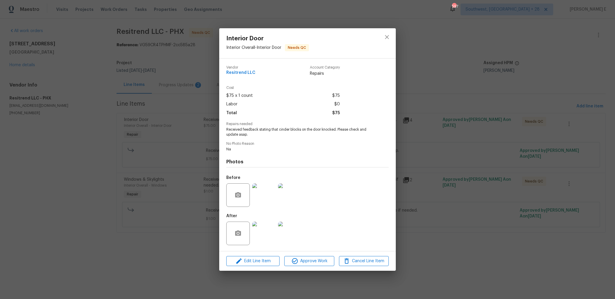
click at [266, 196] on img at bounding box center [264, 195] width 24 height 24
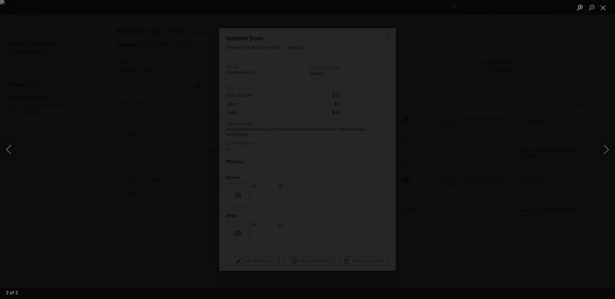
click at [502, 136] on div "Lightbox" at bounding box center [307, 149] width 615 height 299
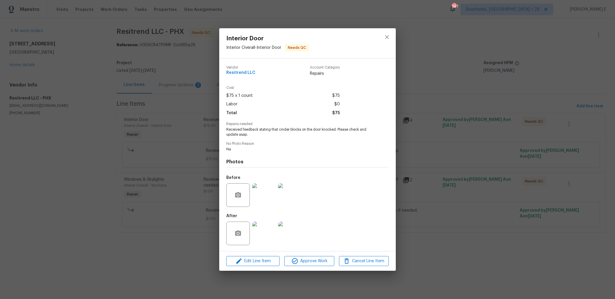
click at [267, 234] on img at bounding box center [264, 234] width 24 height 24
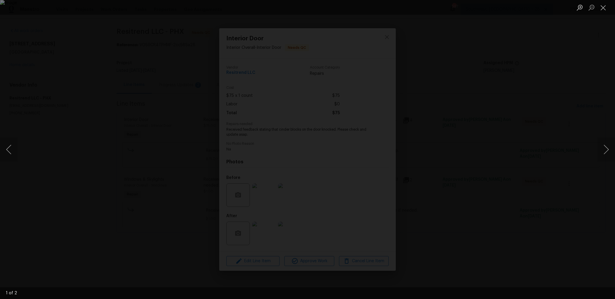
click at [498, 151] on div "Lightbox" at bounding box center [307, 149] width 615 height 299
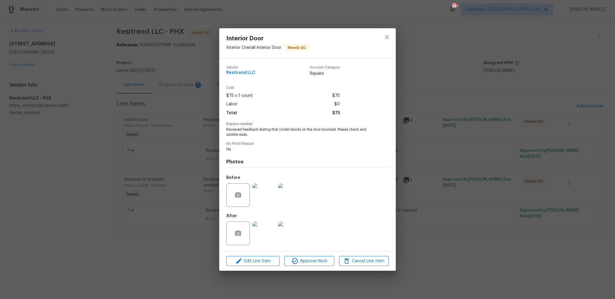
click at [498, 151] on div "Interior Door Interior Overall - Interior Door Needs QC Vendor Resitrend LLC Ac…" at bounding box center [307, 149] width 615 height 299
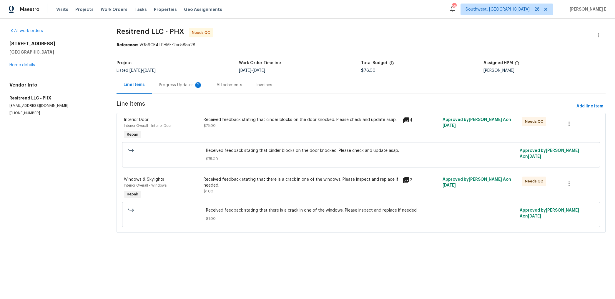
click at [269, 179] on div "Received feedback stating that there is a crack in one of the windows. Please i…" at bounding box center [302, 183] width 196 height 12
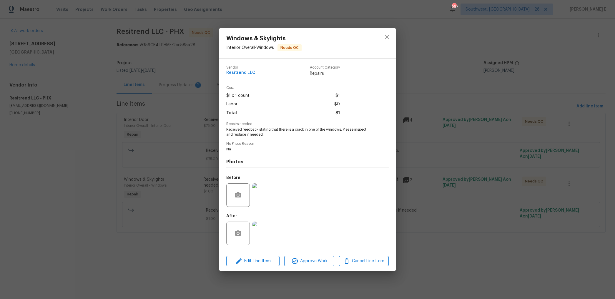
click at [265, 198] on img at bounding box center [264, 195] width 24 height 24
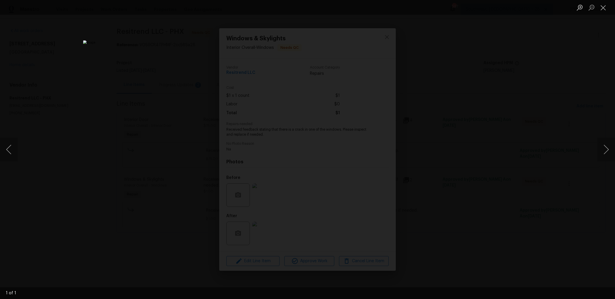
click at [462, 120] on div "Lightbox" at bounding box center [307, 149] width 615 height 299
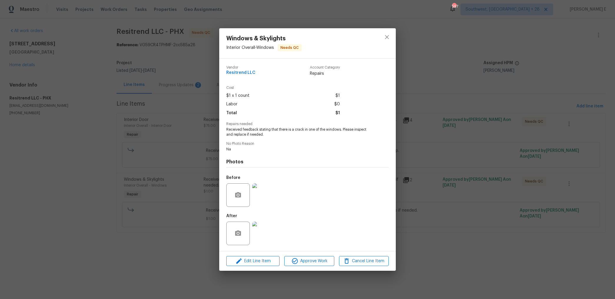
click at [260, 231] on img at bounding box center [264, 234] width 24 height 24
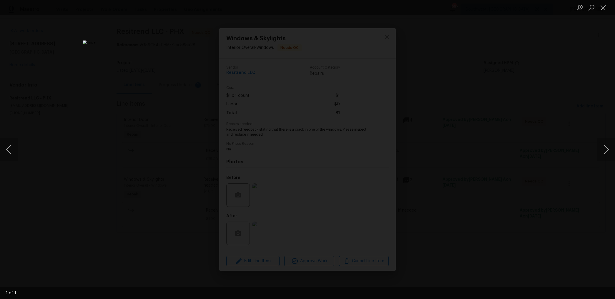
click at [457, 203] on div "Lightbox" at bounding box center [307, 149] width 615 height 299
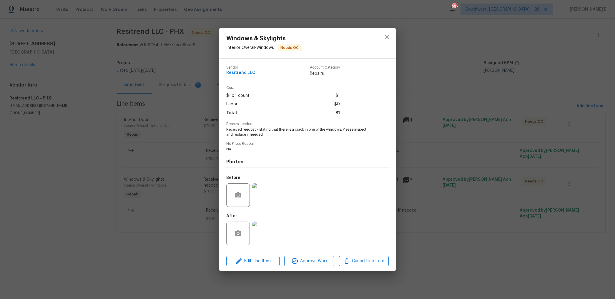
click at [457, 203] on div "Lightbox" at bounding box center [307, 149] width 615 height 299
click at [457, 203] on div "Windows & Skylights Interior Overall - Windows Needs QC Vendor Resitrend LLC Ac…" at bounding box center [307, 149] width 615 height 299
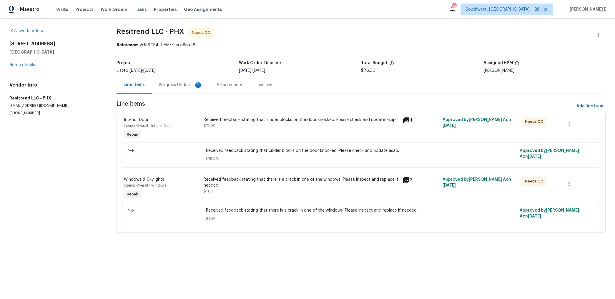
click at [198, 86] on div "2" at bounding box center [198, 85] width 6 height 6
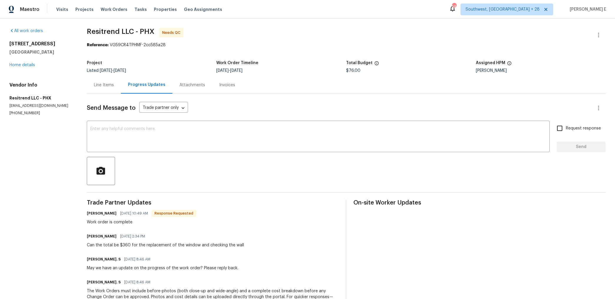
click at [108, 87] on div "Line Items" at bounding box center [104, 85] width 20 height 6
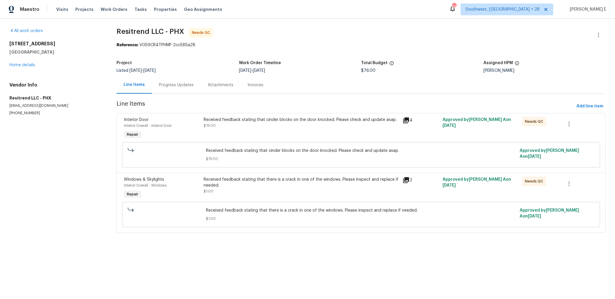
click at [254, 135] on div "Received feedback stating that cinder blocks on the door knocked. Please check …" at bounding box center [301, 128] width 199 height 27
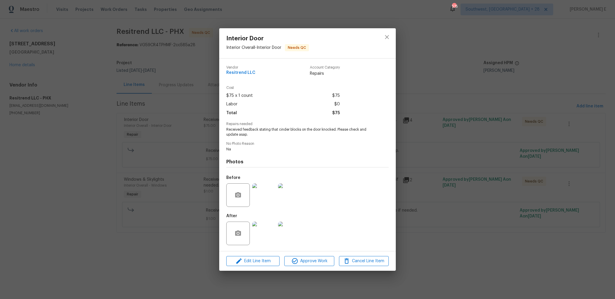
click at [263, 193] on img at bounding box center [264, 195] width 24 height 24
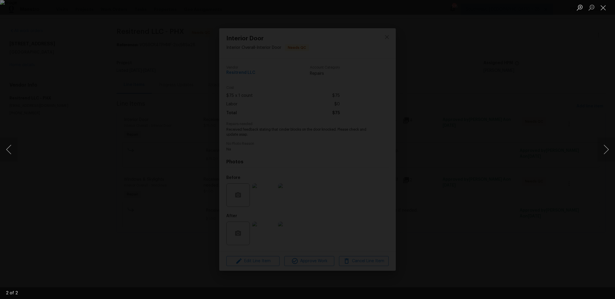
click at [506, 188] on div "Lightbox" at bounding box center [307, 149] width 615 height 299
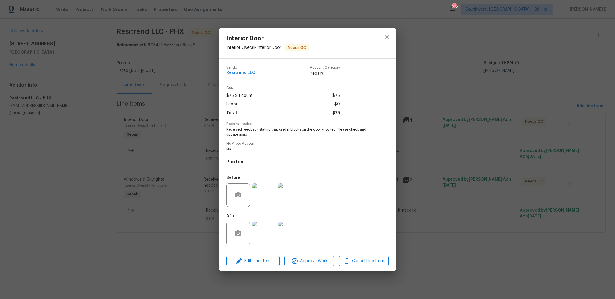
click at [256, 232] on img at bounding box center [264, 234] width 24 height 24
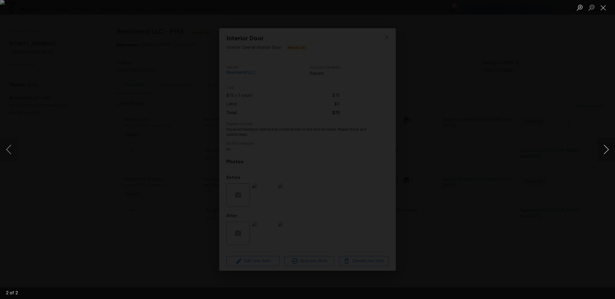
click at [609, 152] on button "Next image" at bounding box center [607, 150] width 18 height 24
click at [551, 137] on div "Lightbox" at bounding box center [307, 149] width 615 height 299
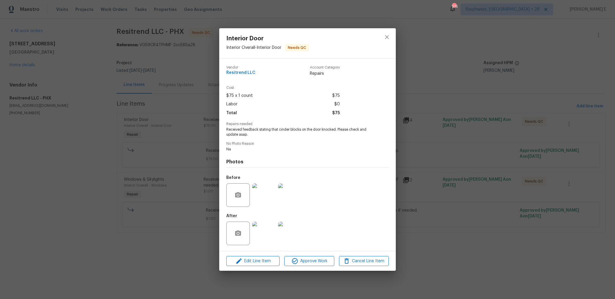
click at [280, 194] on img at bounding box center [290, 195] width 24 height 24
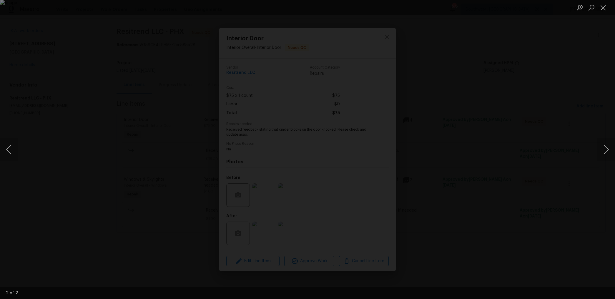
click at [298, 170] on img "Lightbox" at bounding box center [307, 149] width 615 height 299
click at [607, 151] on button "Next image" at bounding box center [607, 150] width 18 height 24
click at [607, 148] on button "Next image" at bounding box center [607, 150] width 18 height 24
click at [607, 153] on button "Next image" at bounding box center [607, 150] width 18 height 24
click at [486, 128] on div "Lightbox" at bounding box center [307, 149] width 615 height 299
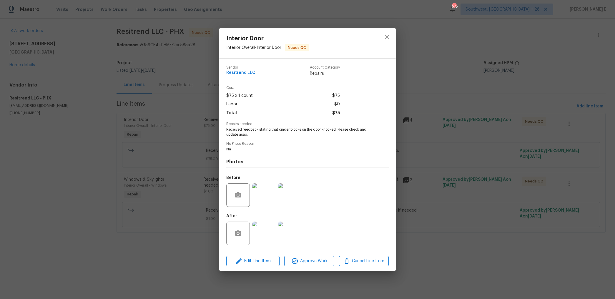
click at [486, 128] on div "Interior Door Interior Overall - Interior Door Needs QC Vendor Resitrend LLC Ac…" at bounding box center [307, 149] width 615 height 299
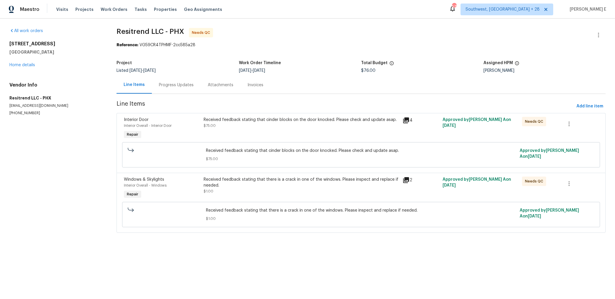
click at [161, 84] on div "Progress Updates" at bounding box center [176, 85] width 35 height 6
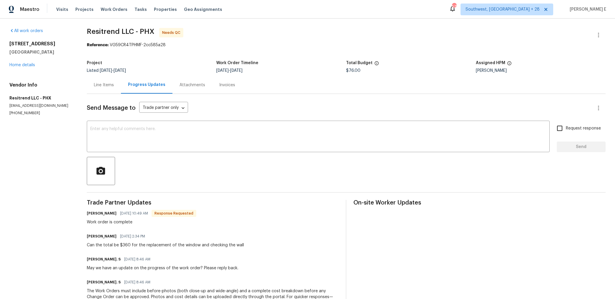
click at [106, 90] on div "Line Items" at bounding box center [104, 84] width 34 height 17
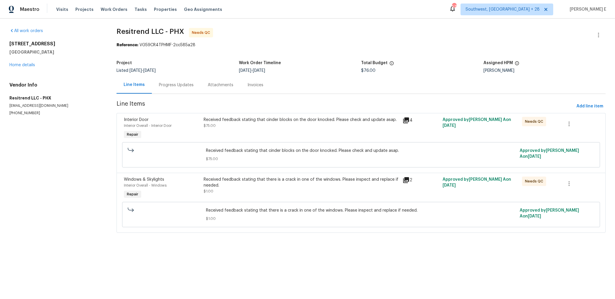
click at [221, 137] on div "Received feedback stating that cinder blocks on the door knocked. Please check …" at bounding box center [301, 128] width 199 height 27
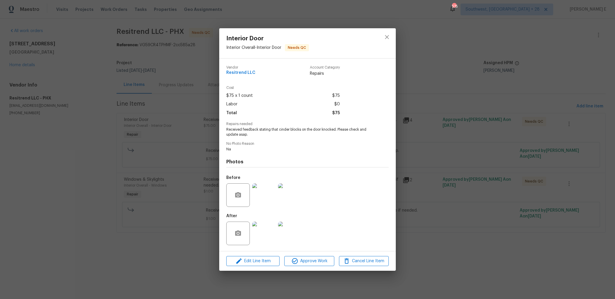
click at [302, 199] on div at bounding box center [290, 195] width 26 height 31
click at [297, 190] on img at bounding box center [290, 195] width 24 height 24
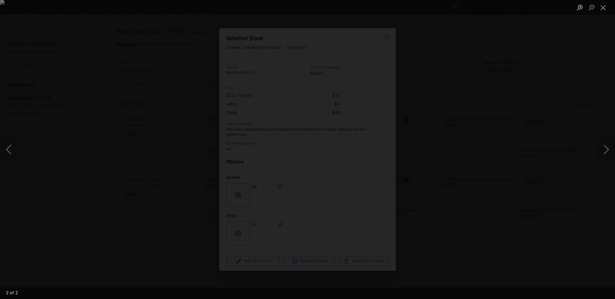
click at [513, 148] on div "Lightbox" at bounding box center [307, 149] width 615 height 299
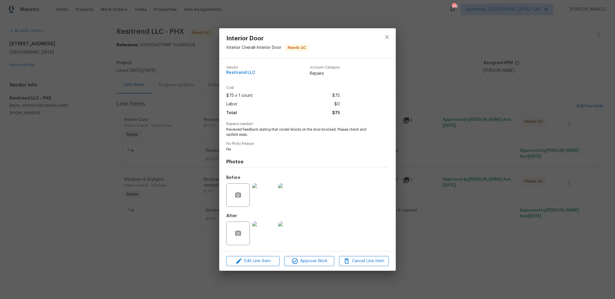
click at [283, 232] on img at bounding box center [290, 234] width 24 height 24
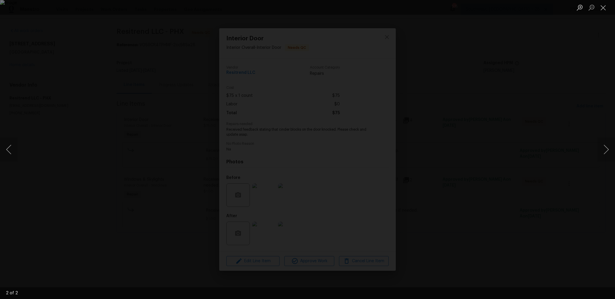
click at [547, 108] on div "Lightbox" at bounding box center [307, 149] width 615 height 299
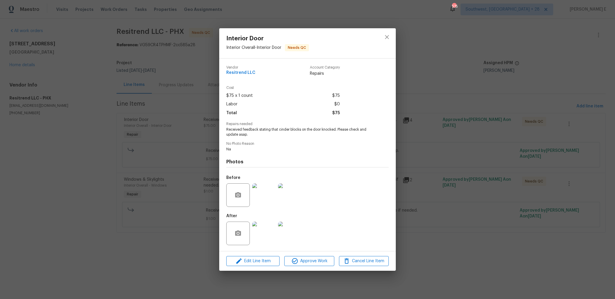
click at [444, 124] on div "Interior Door Interior Overall - Interior Door Needs QC Vendor Resitrend LLC Ac…" at bounding box center [307, 149] width 615 height 299
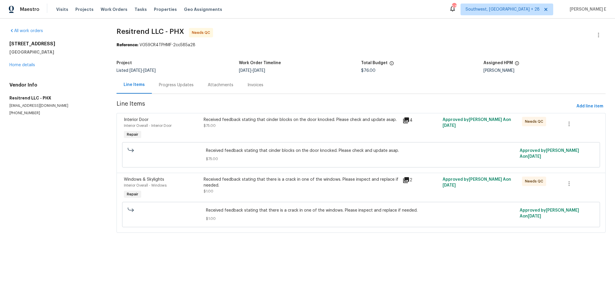
click at [174, 92] on div "Progress Updates" at bounding box center [176, 84] width 49 height 17
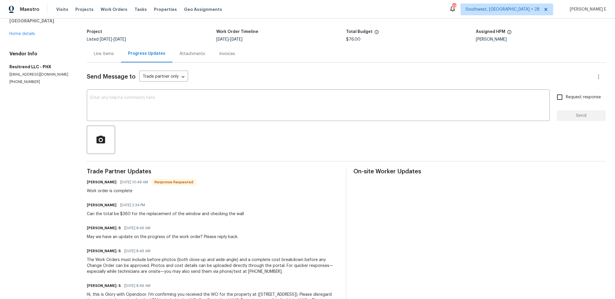
scroll to position [32, 0]
click at [105, 51] on div "Line Items" at bounding box center [104, 53] width 20 height 6
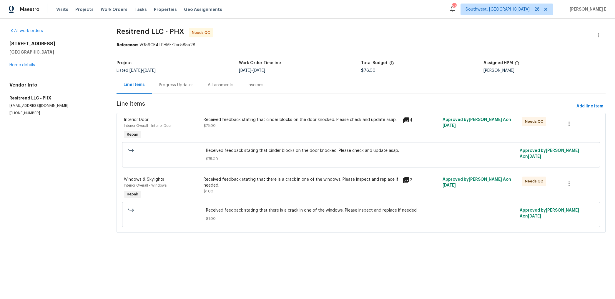
click at [250, 132] on div "Received feedback stating that cinder blocks on the door knocked. Please check …" at bounding box center [301, 128] width 199 height 27
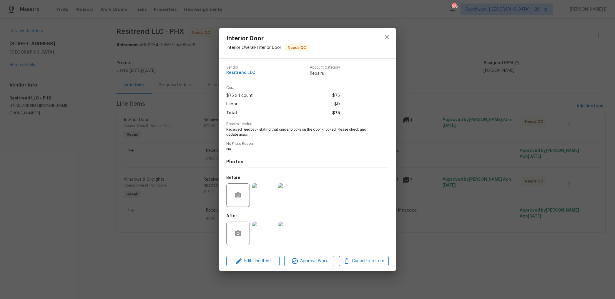
click at [263, 189] on img at bounding box center [264, 195] width 24 height 24
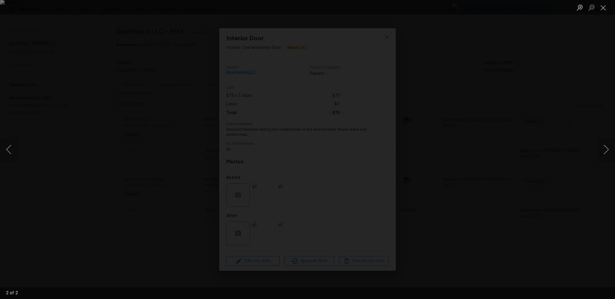
click at [517, 62] on div "Lightbox" at bounding box center [307, 149] width 615 height 299
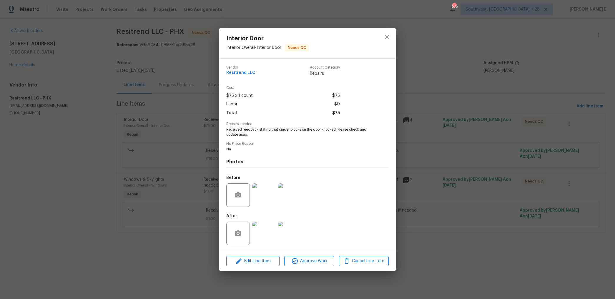
click at [288, 238] on img at bounding box center [290, 234] width 24 height 24
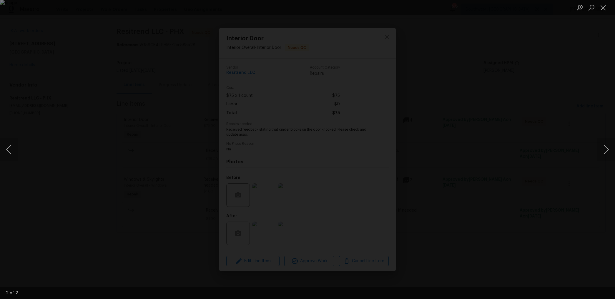
click at [479, 102] on div "Lightbox" at bounding box center [307, 149] width 615 height 299
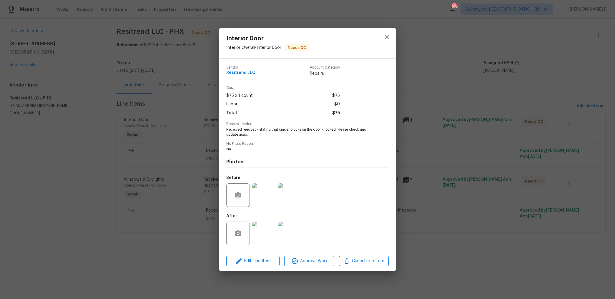
click at [479, 102] on div "Interior Door Interior Overall - Interior Door Needs QC Vendor Resitrend LLC Ac…" at bounding box center [307, 149] width 615 height 299
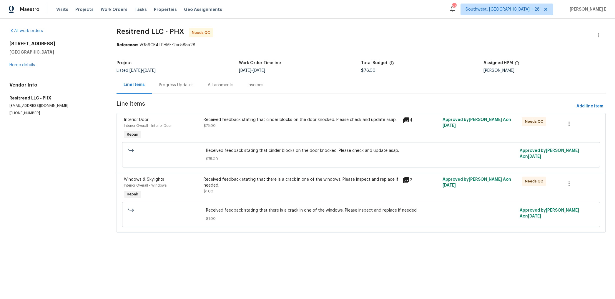
click at [174, 87] on div "Progress Updates" at bounding box center [176, 85] width 35 height 6
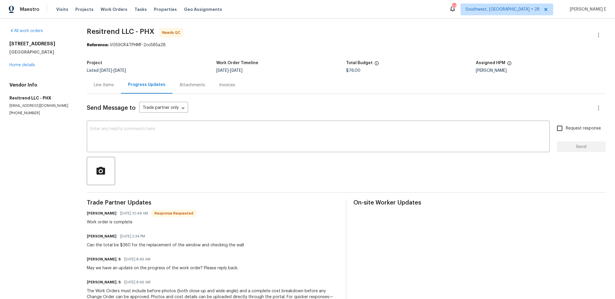
click at [109, 90] on div "Line Items" at bounding box center [104, 84] width 34 height 17
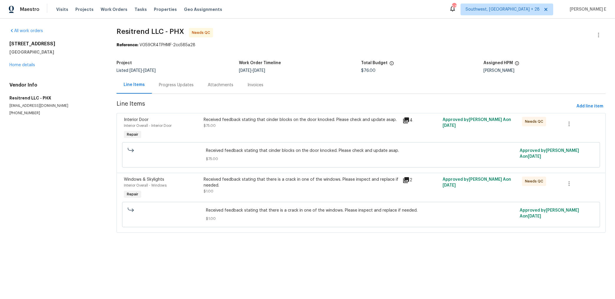
click at [172, 82] on div "Progress Updates" at bounding box center [176, 85] width 35 height 6
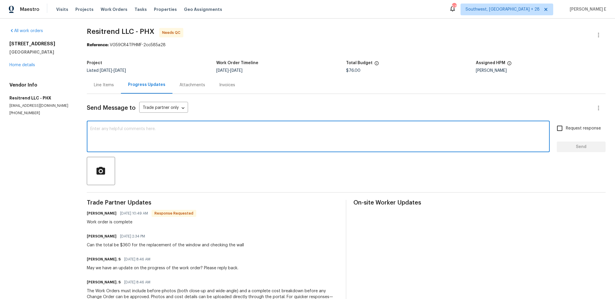
click at [231, 137] on textarea at bounding box center [318, 137] width 456 height 21
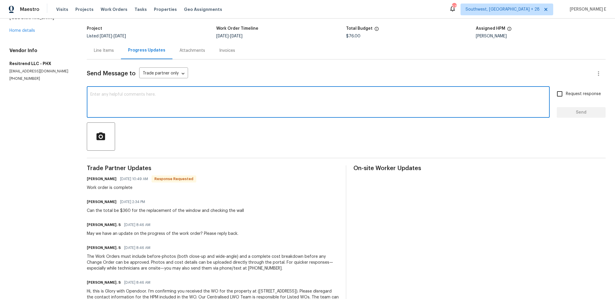
scroll to position [48, 0]
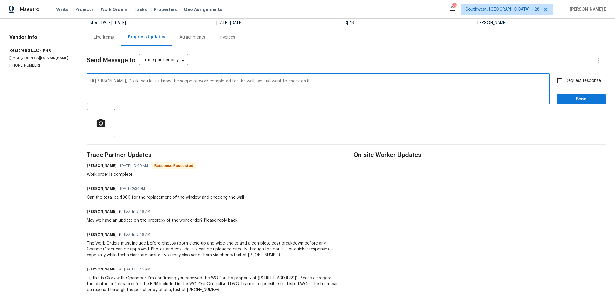
drag, startPoint x: 109, startPoint y: 82, endPoint x: 110, endPoint y: 92, distance: 10.1
click at [109, 85] on textarea "Hi Juan, Could you let us know the scope of work completed for the wall, we jus…" at bounding box center [318, 89] width 456 height 21
paste textarea "please provide us with the scope of work completed for the wall? We just want t…"
type textarea "Hi Juan, Could you please provide us with the scope of work completed for the w…"
click at [572, 85] on label "Request response" at bounding box center [577, 80] width 47 height 12
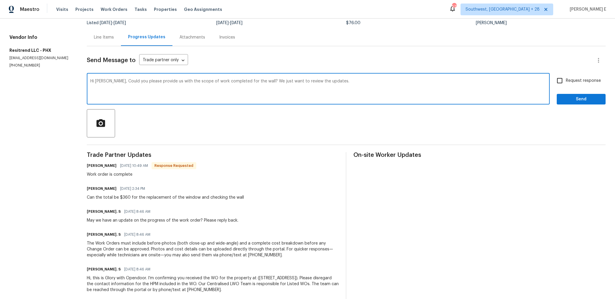
click at [566, 85] on input "Request response" at bounding box center [560, 80] width 12 height 12
checkbox input "true"
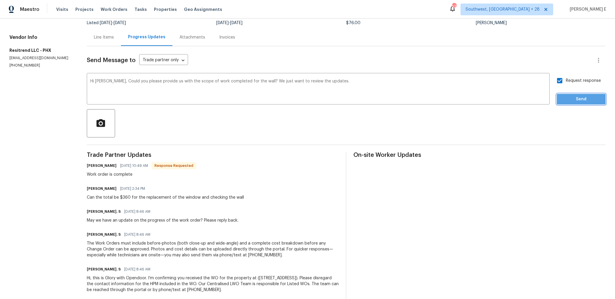
click at [569, 101] on span "Send" at bounding box center [581, 99] width 39 height 7
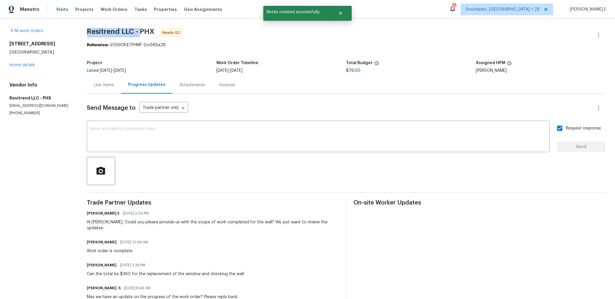
drag, startPoint x: 88, startPoint y: 33, endPoint x: 143, endPoint y: 30, distance: 54.6
click at [143, 30] on span "Resitrend LLC - PHX" at bounding box center [121, 31] width 68 height 7
copy span "Resitrend LLC -"
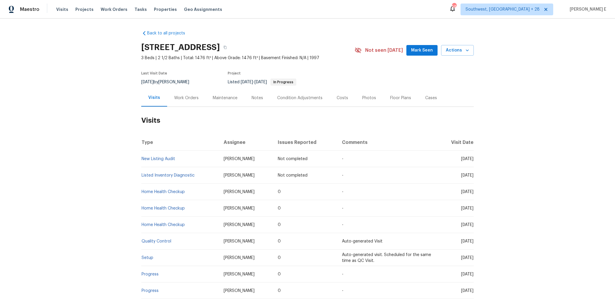
click at [194, 105] on div "Work Orders" at bounding box center [186, 97] width 39 height 17
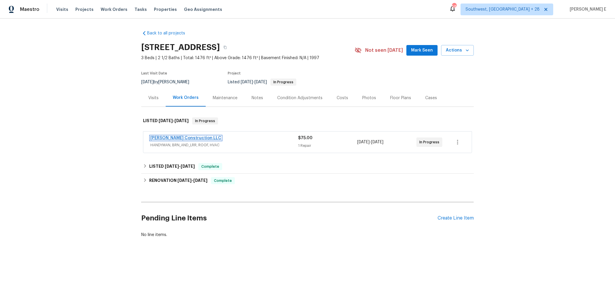
click at [194, 137] on link "[PERSON_NAME] Construction LLC" at bounding box center [185, 138] width 71 height 4
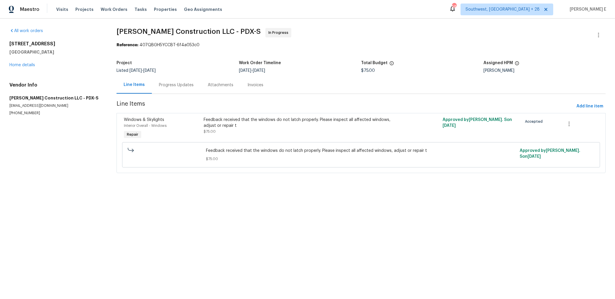
click at [171, 83] on div "Progress Updates" at bounding box center [176, 85] width 35 height 6
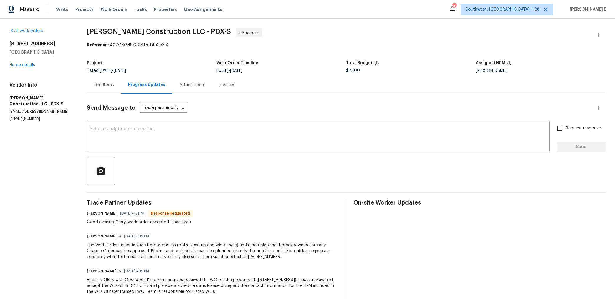
scroll to position [12, 0]
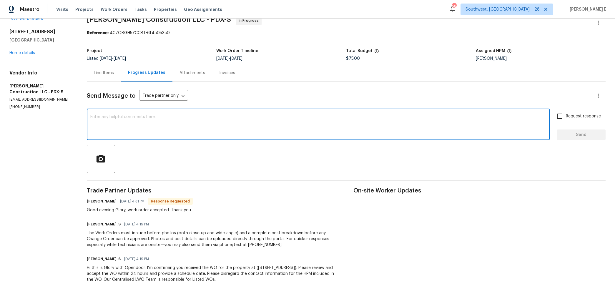
click at [222, 123] on textarea at bounding box center [318, 125] width 456 height 21
paste textarea "Thanks for accepting the work order! Just checking—do you have a scheduled date…"
type textarea "Thanks for accepting the work order! Just checking—do you have a scheduled date…"
click at [564, 119] on input "Request response" at bounding box center [560, 116] width 12 height 12
checkbox input "true"
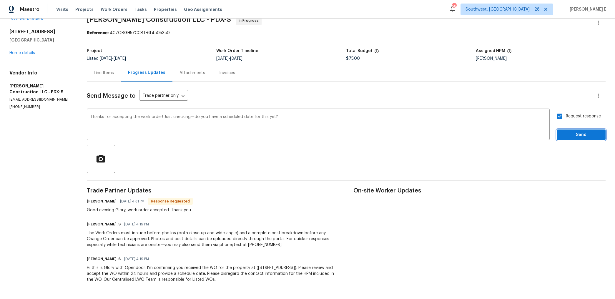
click at [568, 138] on button "Send" at bounding box center [581, 135] width 49 height 11
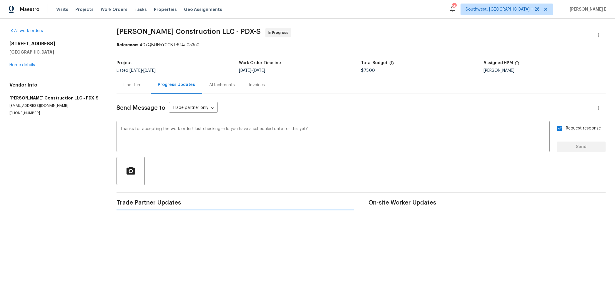
scroll to position [0, 0]
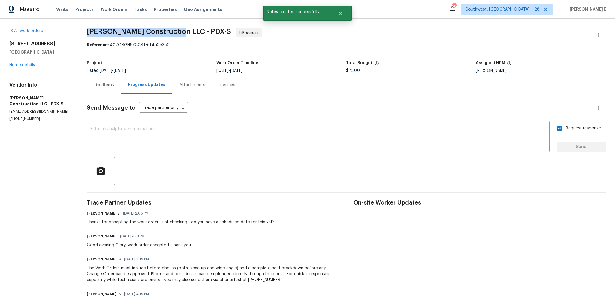
drag, startPoint x: 89, startPoint y: 31, endPoint x: 178, endPoint y: 32, distance: 89.5
click at [178, 32] on div "All work orders [STREET_ADDRESS] Home details Vendor Info [PERSON_NAME] Constru…" at bounding box center [307, 177] width 615 height 316
copy span "[PERSON_NAME] Construction LLC -"
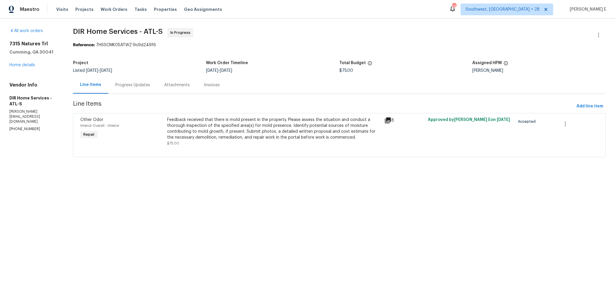
click at [127, 85] on div "Progress Updates" at bounding box center [132, 85] width 35 height 6
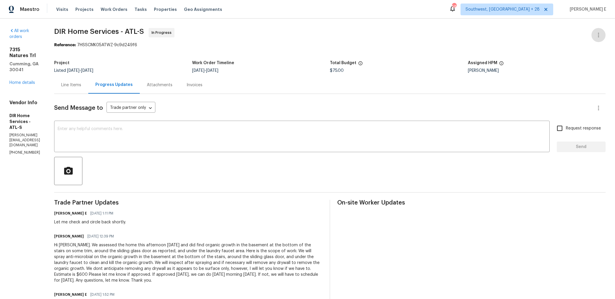
click at [81, 86] on div "Line Items" at bounding box center [71, 85] width 20 height 6
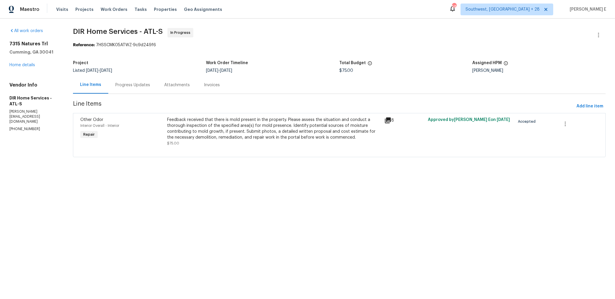
click at [201, 143] on div "Feedback received that there is mold present in the property. Please assess the…" at bounding box center [274, 131] width 214 height 29
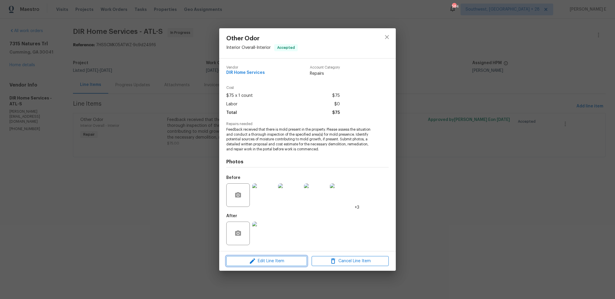
click at [246, 261] on span "Edit Line Item" at bounding box center [266, 261] width 77 height 7
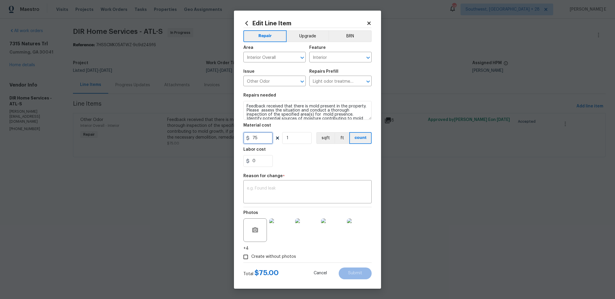
click at [260, 136] on input "75" at bounding box center [258, 138] width 29 height 12
type input "600"
click at [287, 185] on div "x ​" at bounding box center [308, 193] width 128 height 22
paste textarea "(KE) Updated cost per BR team approval."
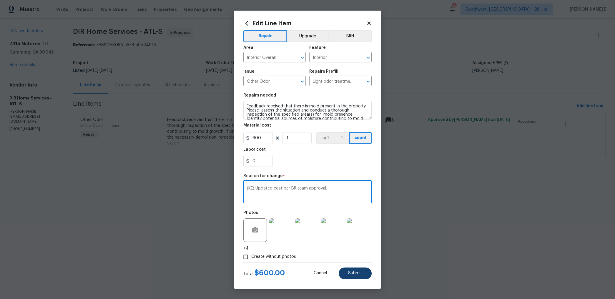
type textarea "(KE) Updated cost per BR team approval."
click at [359, 274] on span "Submit" at bounding box center [355, 273] width 14 height 4
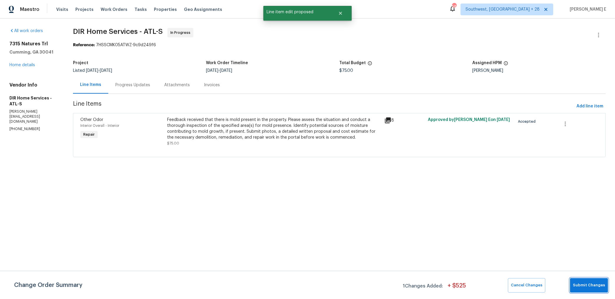
click at [597, 283] on span "Submit Changes" at bounding box center [589, 285] width 32 height 7
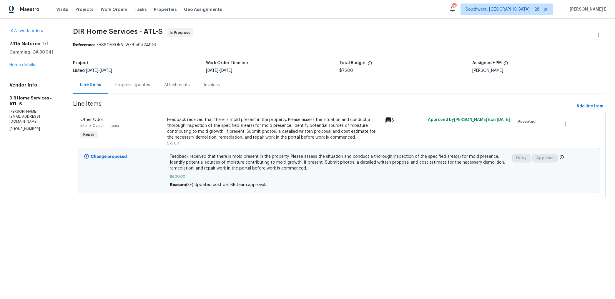
click at [142, 92] on div "Progress Updates" at bounding box center [132, 84] width 49 height 17
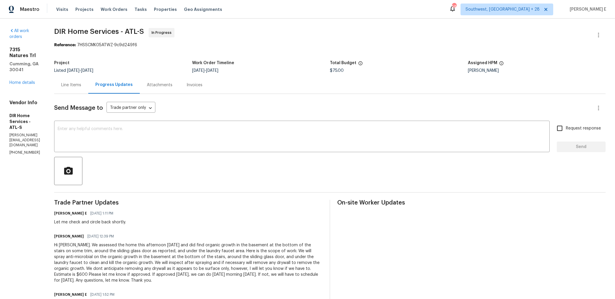
click at [81, 85] on div "Line Items" at bounding box center [71, 85] width 20 height 6
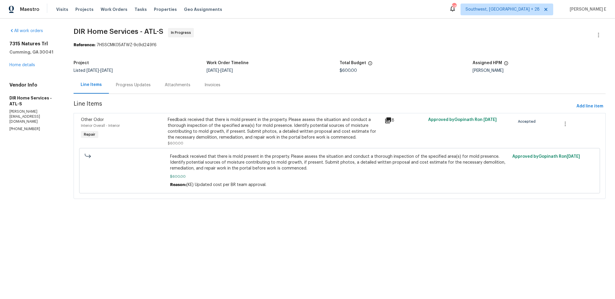
click at [143, 84] on div "Progress Updates" at bounding box center [133, 85] width 35 height 6
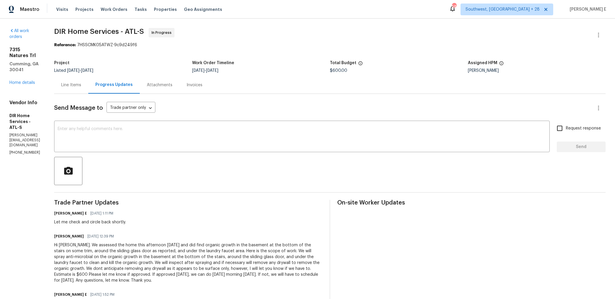
scroll to position [10, 0]
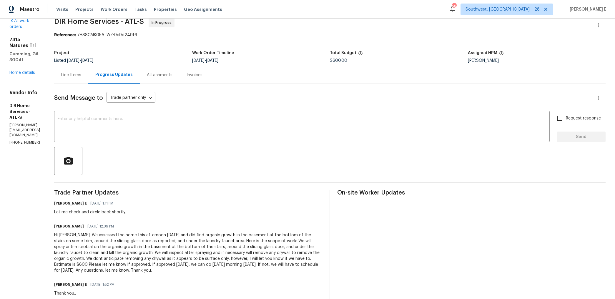
click at [74, 80] on div "All work orders [STREET_ADDRESS] Home details Vendor Info DIR Home Services - A…" at bounding box center [307, 207] width 615 height 397
click at [88, 80] on div "Line Items" at bounding box center [71, 74] width 34 height 17
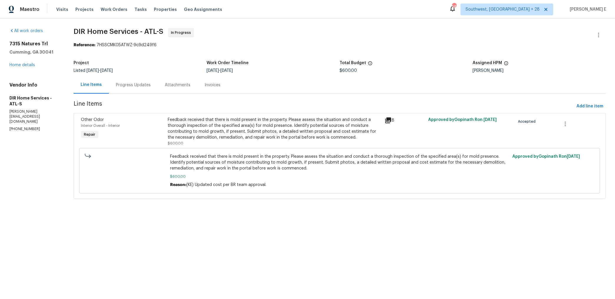
click at [136, 82] on div "Progress Updates" at bounding box center [133, 84] width 49 height 17
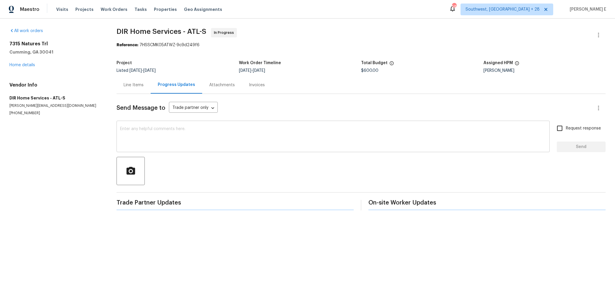
click at [128, 124] on div "x ​" at bounding box center [333, 137] width 433 height 30
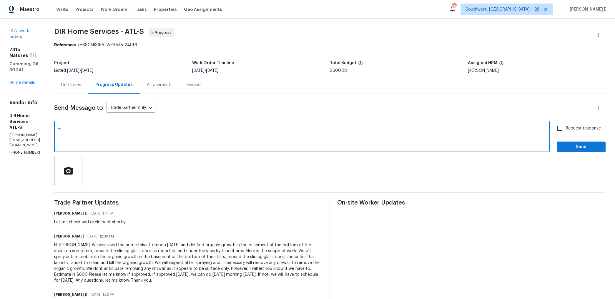
type textarea "H"
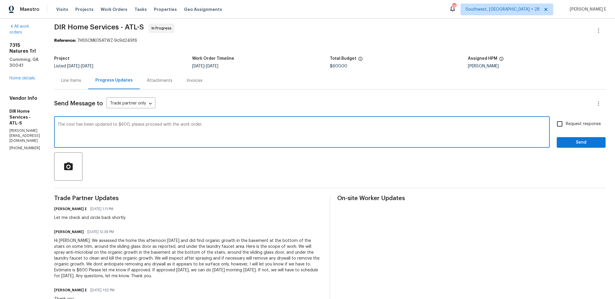
scroll to position [5, 0]
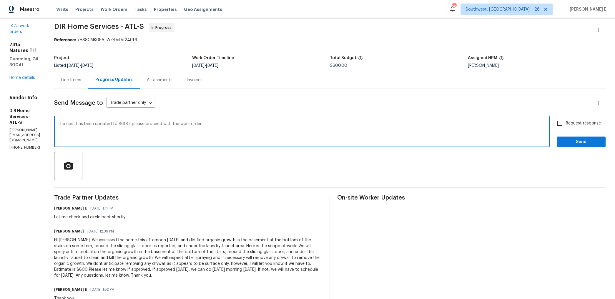
type textarea "The cost has been updated to $600, please proceed with the work order."
click at [559, 126] on input "Request response" at bounding box center [560, 123] width 12 height 12
checkbox input "true"
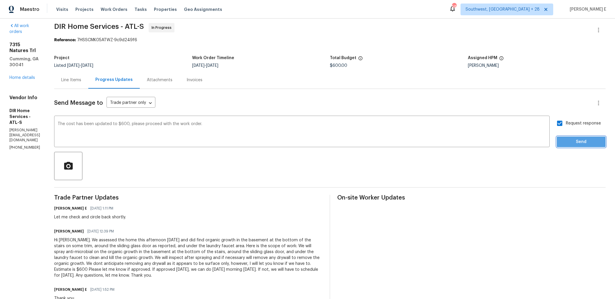
click at [564, 138] on button "Send" at bounding box center [581, 142] width 49 height 11
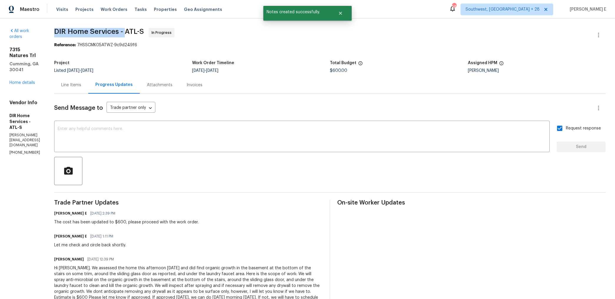
drag, startPoint x: 73, startPoint y: 29, endPoint x: 145, endPoint y: 30, distance: 71.6
click at [145, 30] on div "All work orders [STREET_ADDRESS] Home details Vendor Info DIR Home Services - A…" at bounding box center [307, 229] width 615 height 420
copy span "DIR Home Services -"
